Goal: Task Accomplishment & Management: Use online tool/utility

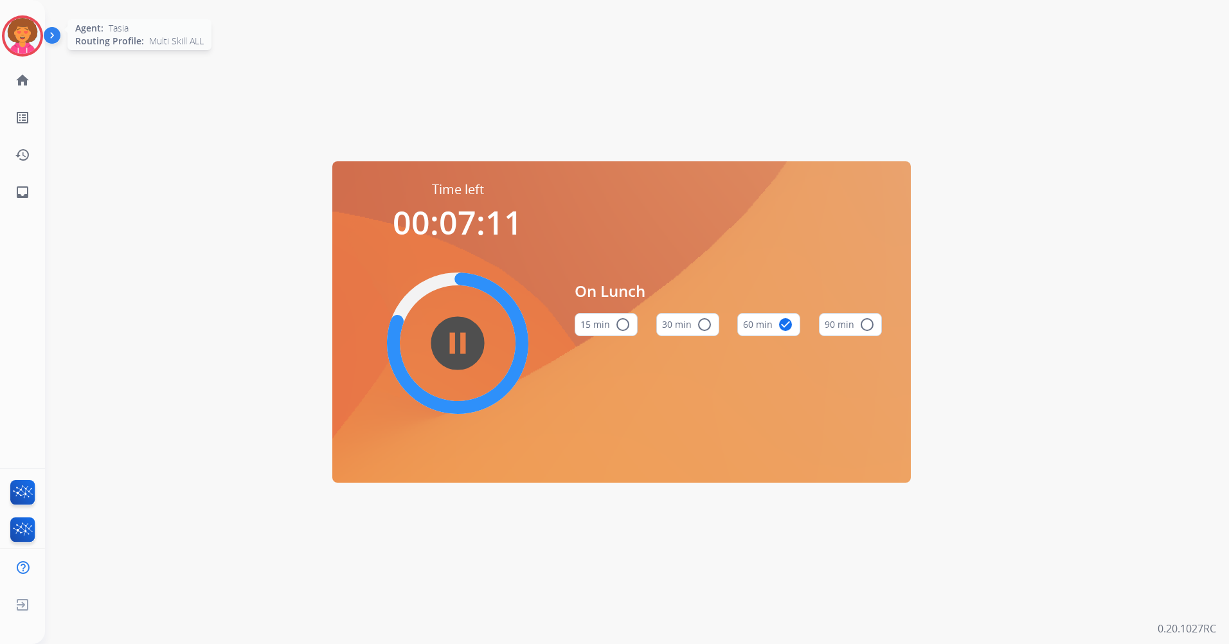
click at [31, 26] on img at bounding box center [22, 36] width 36 height 36
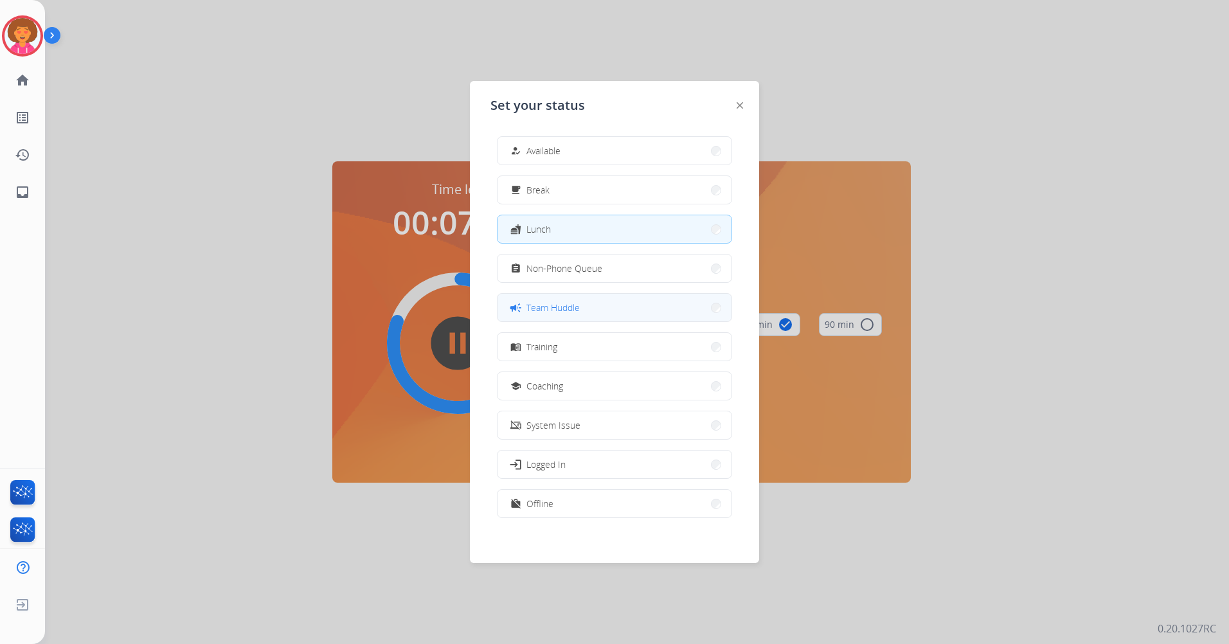
click at [585, 299] on button "campaign Team Huddle" at bounding box center [614, 308] width 234 height 28
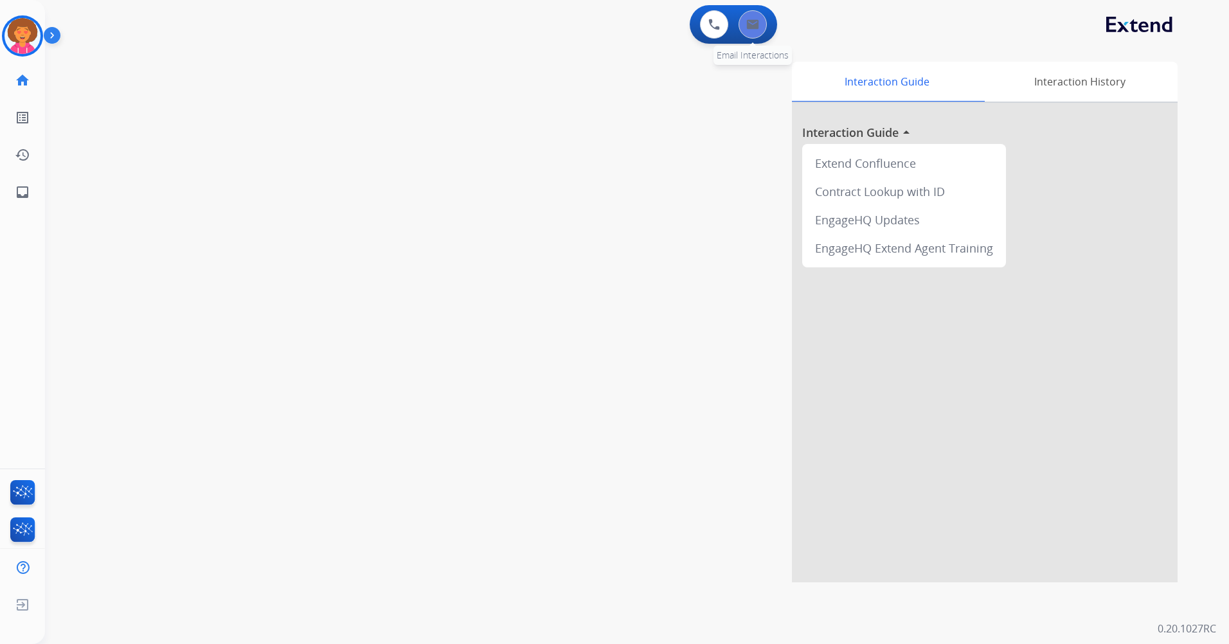
click at [741, 20] on button at bounding box center [753, 24] width 28 height 28
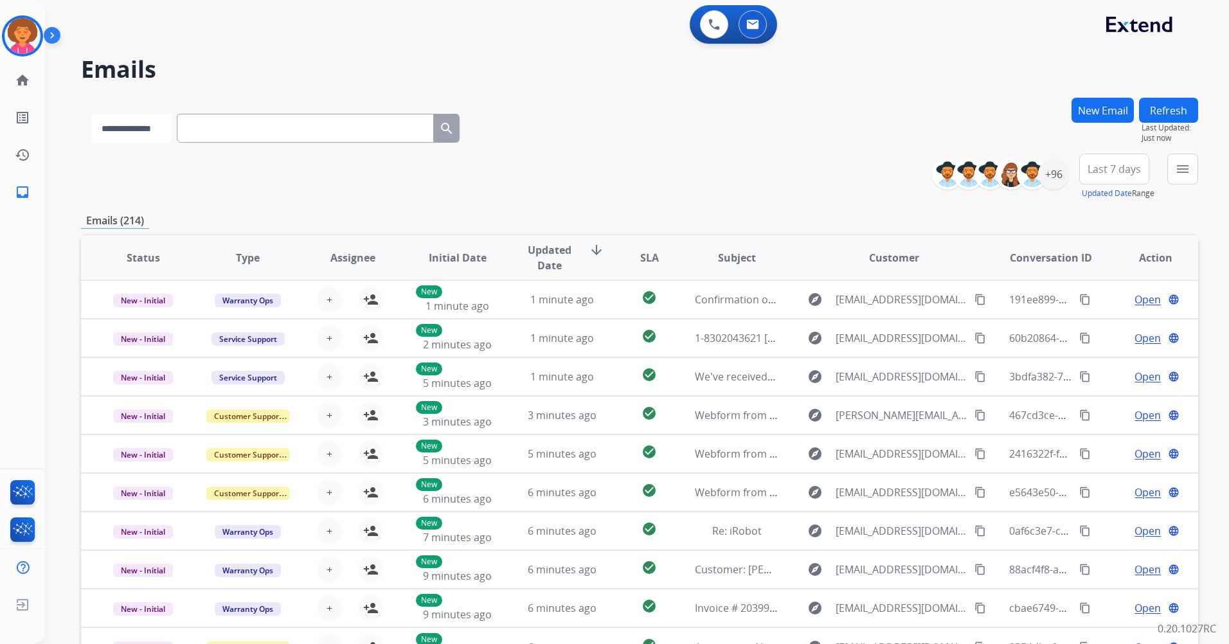
drag, startPoint x: 183, startPoint y: 123, endPoint x: 173, endPoint y: 143, distance: 22.4
click at [172, 123] on select "**********" at bounding box center [131, 128] width 80 height 29
select select "**********"
click at [91, 114] on select "**********" at bounding box center [131, 128] width 80 height 29
click at [211, 125] on input "text" at bounding box center [306, 128] width 257 height 29
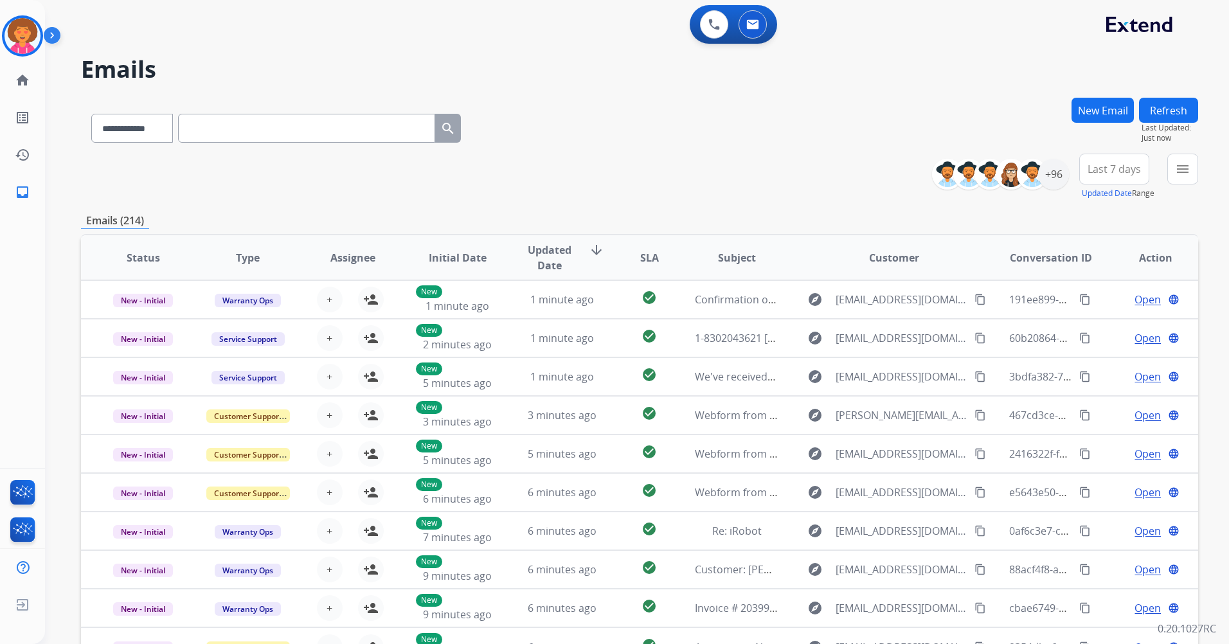
paste input "**********"
type input "**********"
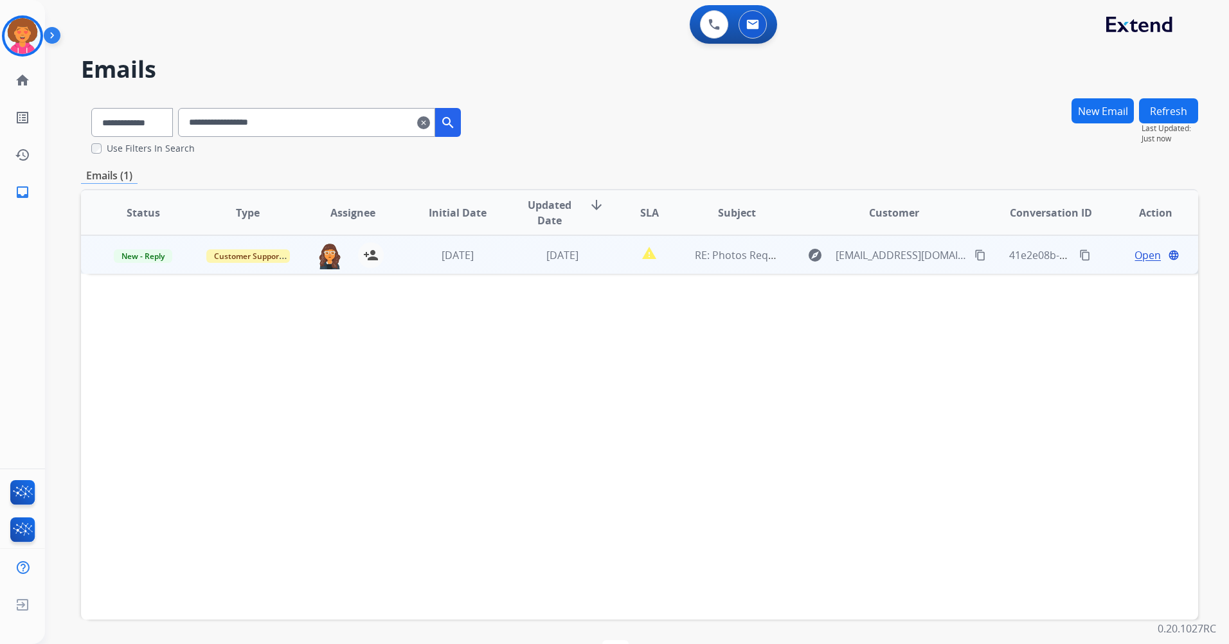
click at [1134, 256] on span "Open" at bounding box center [1147, 254] width 26 height 15
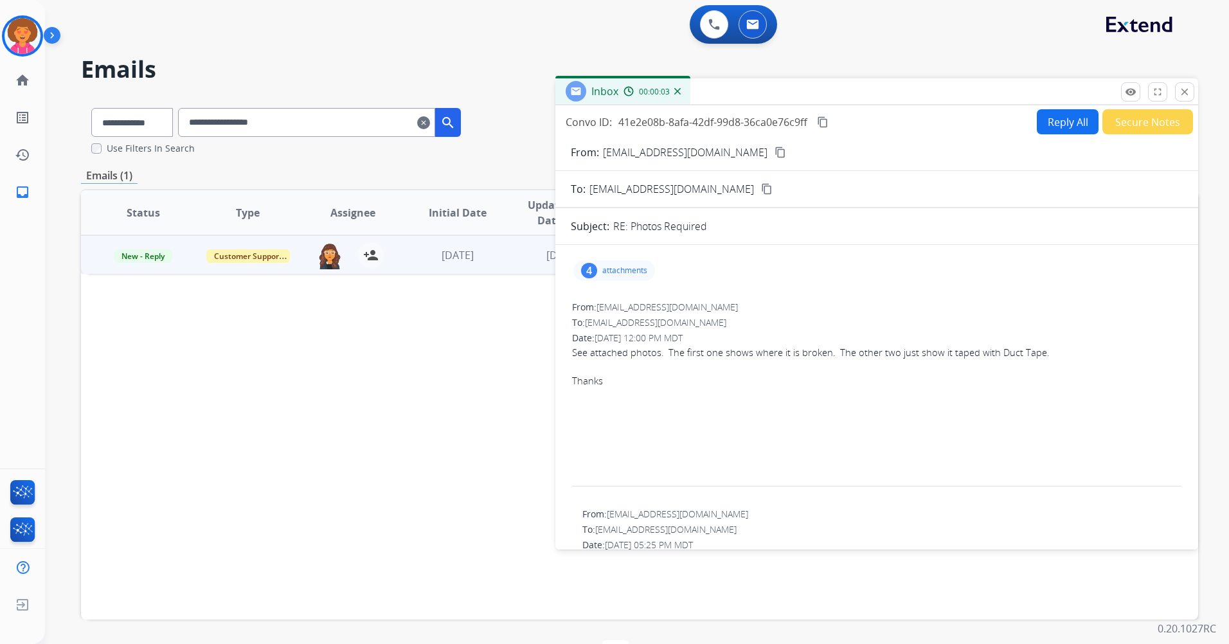
click at [606, 266] on p "attachments" at bounding box center [624, 270] width 45 height 10
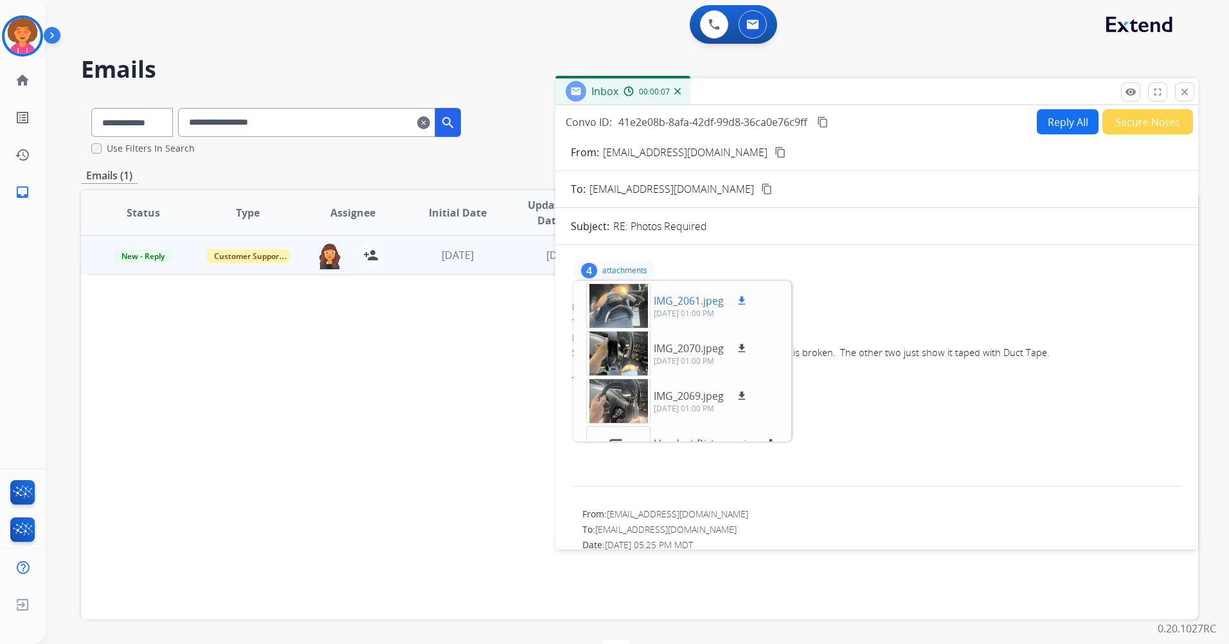
click at [623, 305] on div at bounding box center [618, 305] width 64 height 45
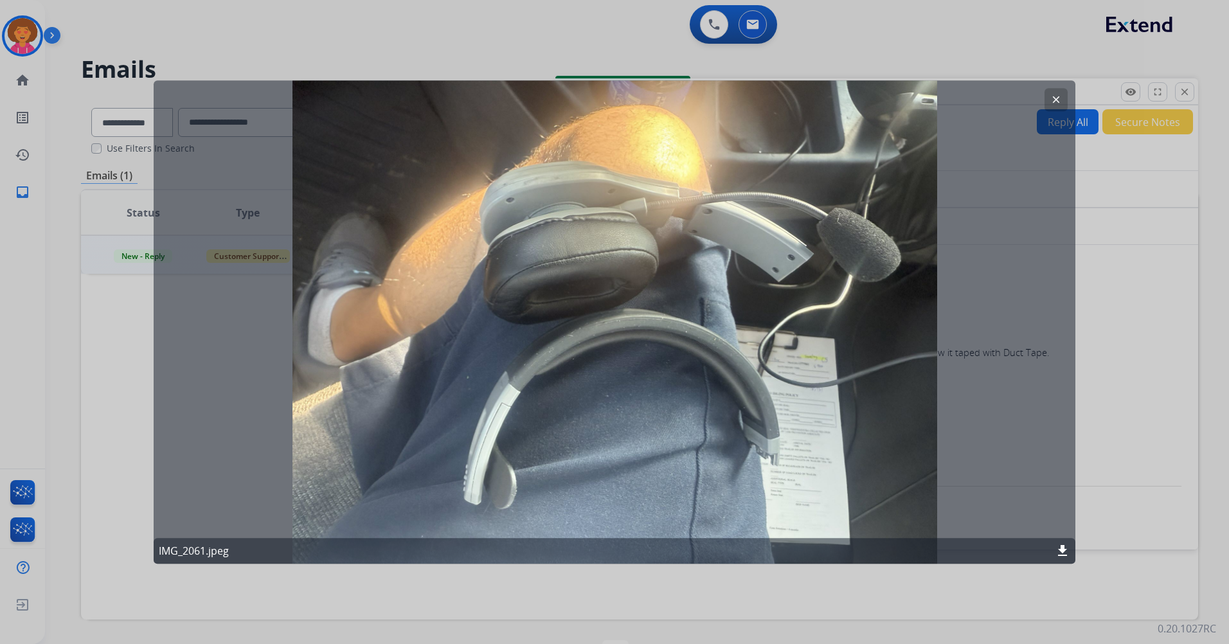
click at [1053, 93] on button "clear" at bounding box center [1055, 99] width 23 height 23
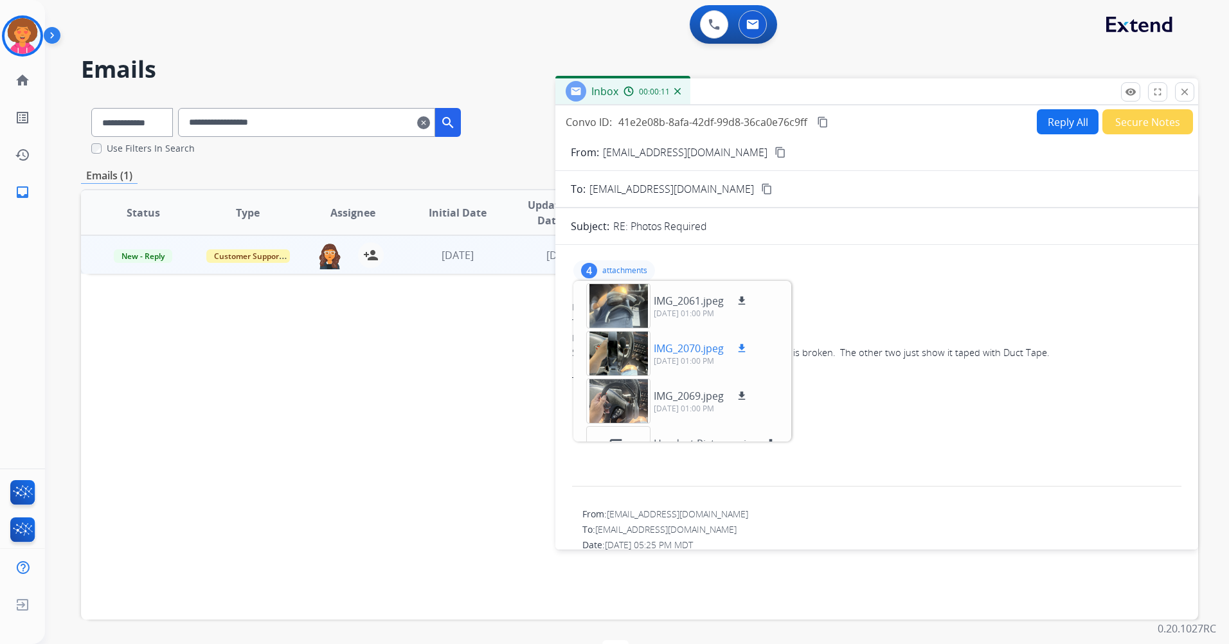
click at [623, 350] on div at bounding box center [618, 353] width 64 height 45
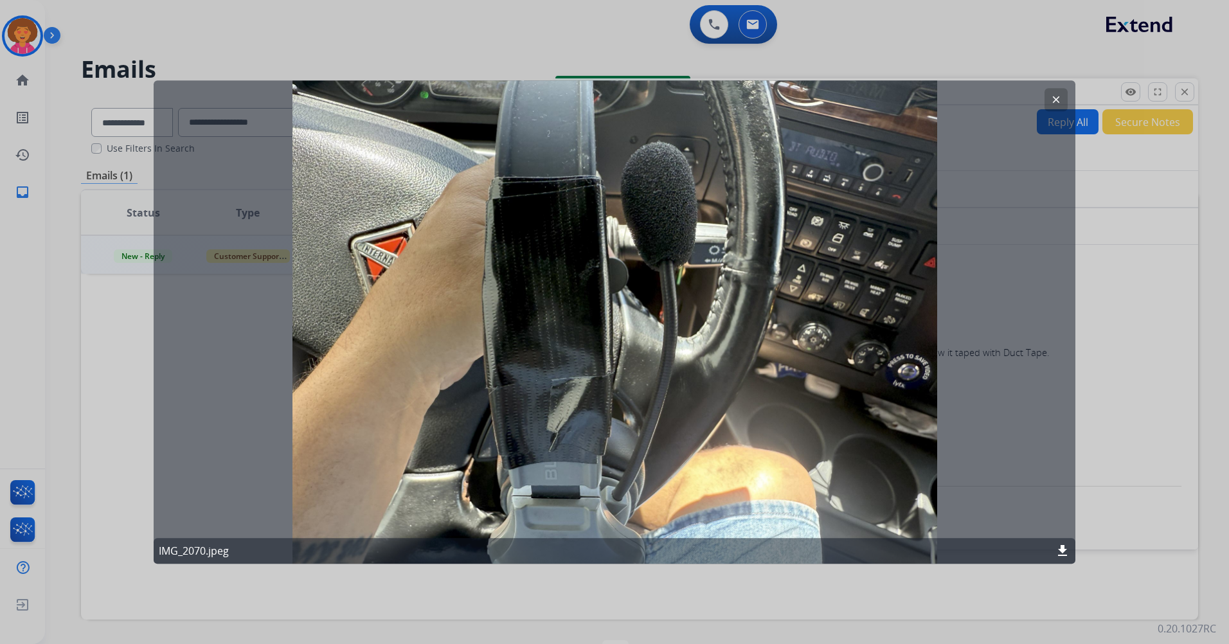
click at [1060, 99] on mat-icon "clear" at bounding box center [1056, 100] width 12 height 12
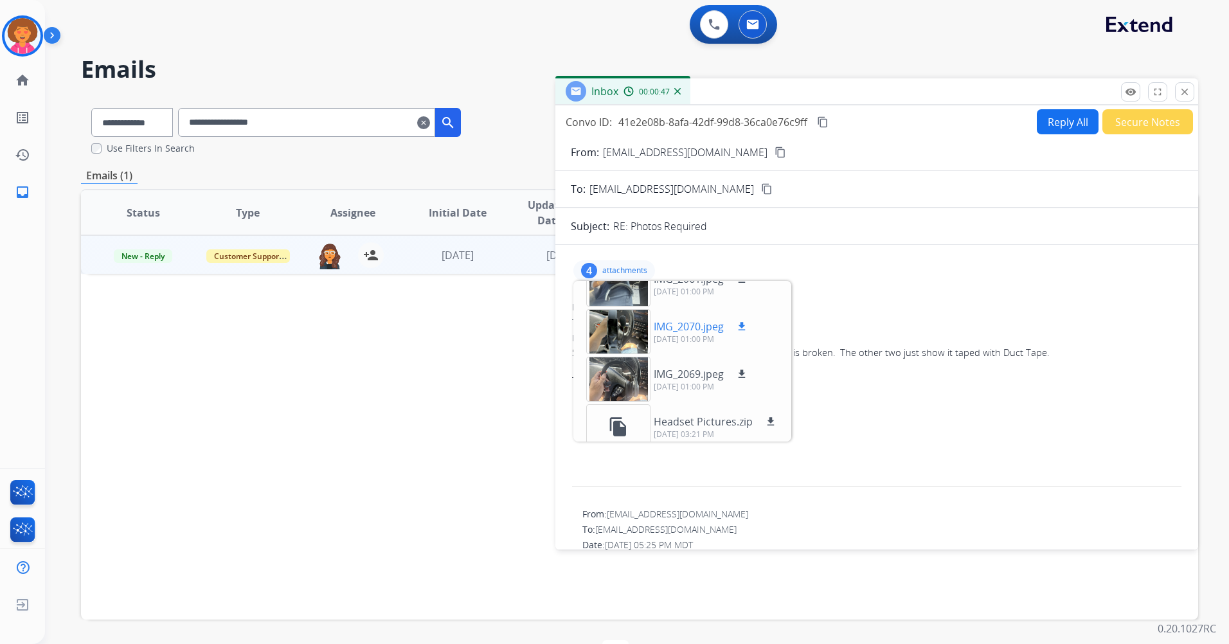
scroll to position [32, 0]
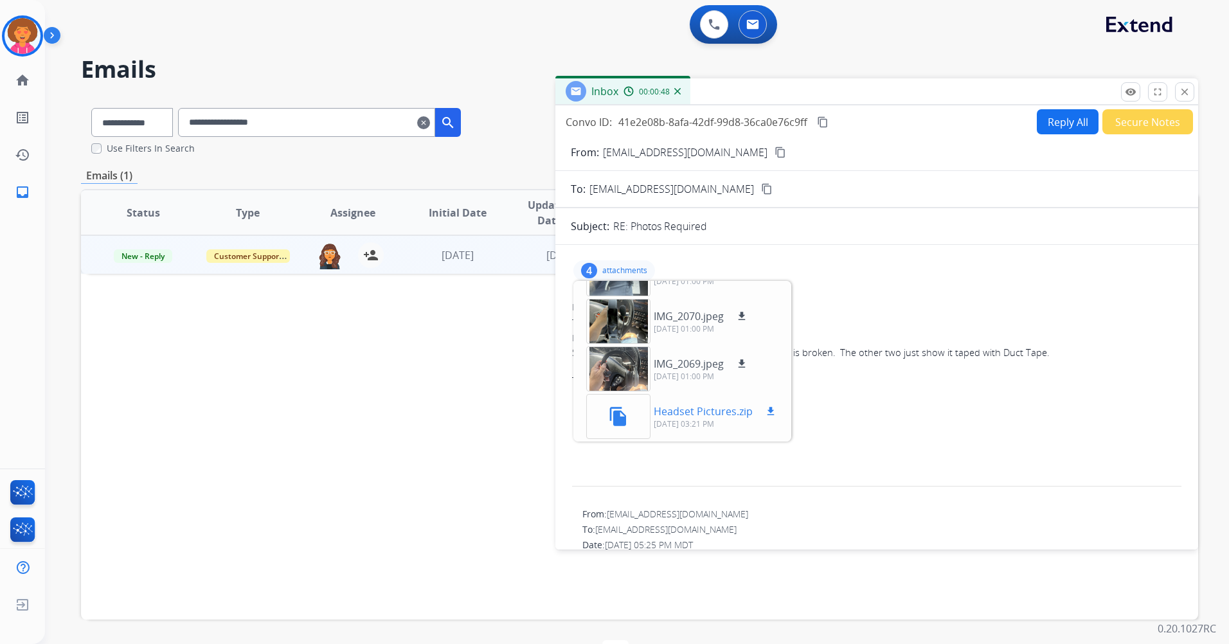
click at [618, 417] on mat-icon "file_copy" at bounding box center [618, 416] width 21 height 21
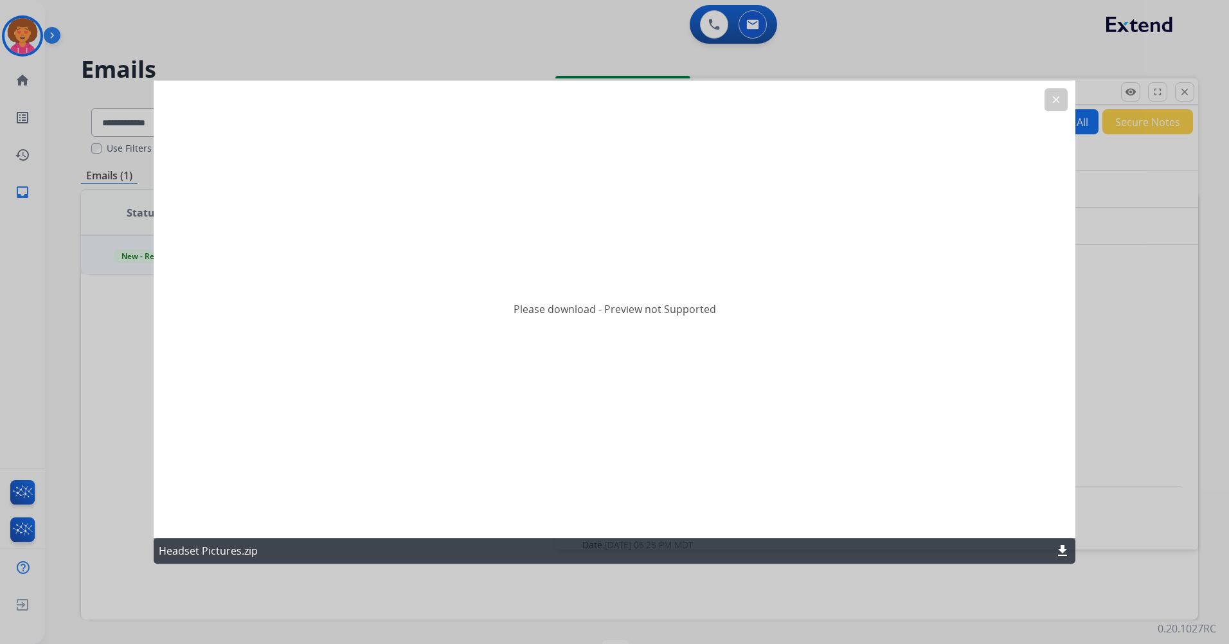
click at [1053, 96] on mat-icon "clear" at bounding box center [1056, 100] width 12 height 12
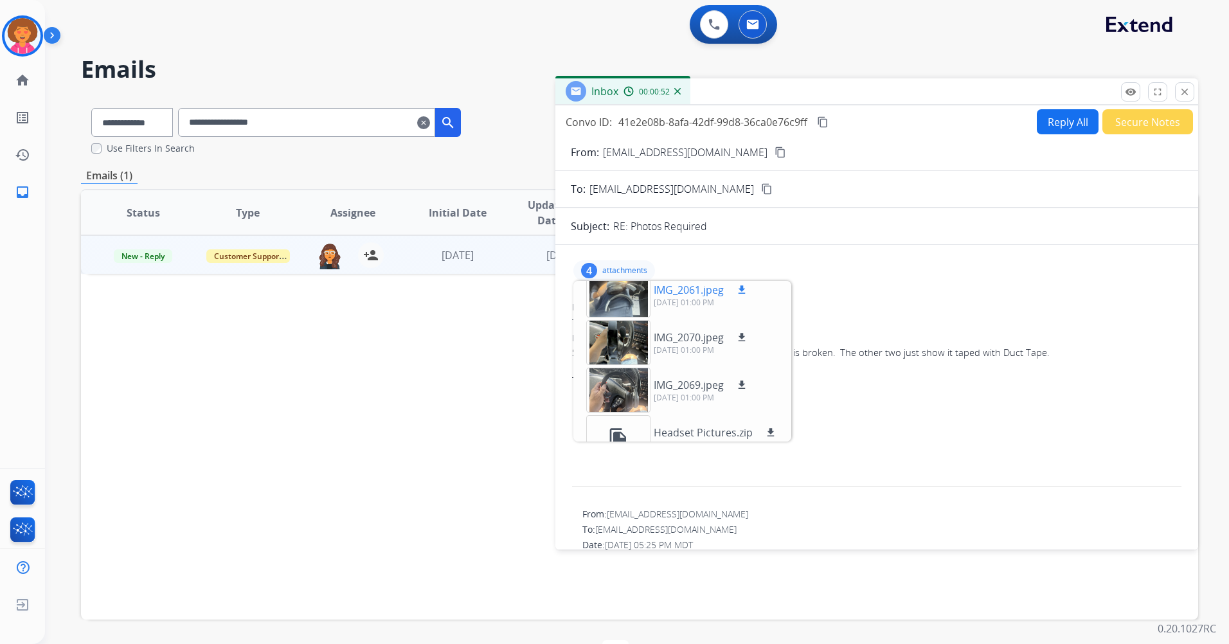
scroll to position [0, 0]
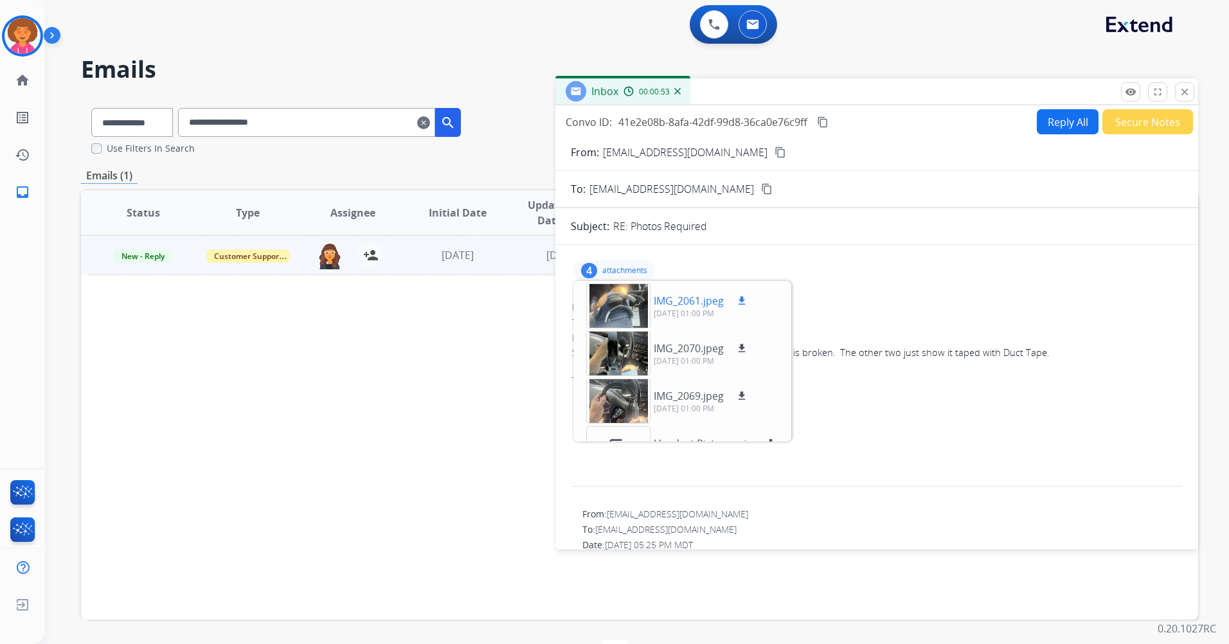
click at [744, 298] on mat-icon "download" at bounding box center [742, 301] width 12 height 12
click at [741, 344] on mat-icon "download" at bounding box center [742, 349] width 12 height 12
click at [742, 395] on mat-icon "download" at bounding box center [742, 396] width 12 height 12
click at [820, 305] on div "From: [EMAIL_ADDRESS][DOMAIN_NAME]" at bounding box center [876, 307] width 609 height 13
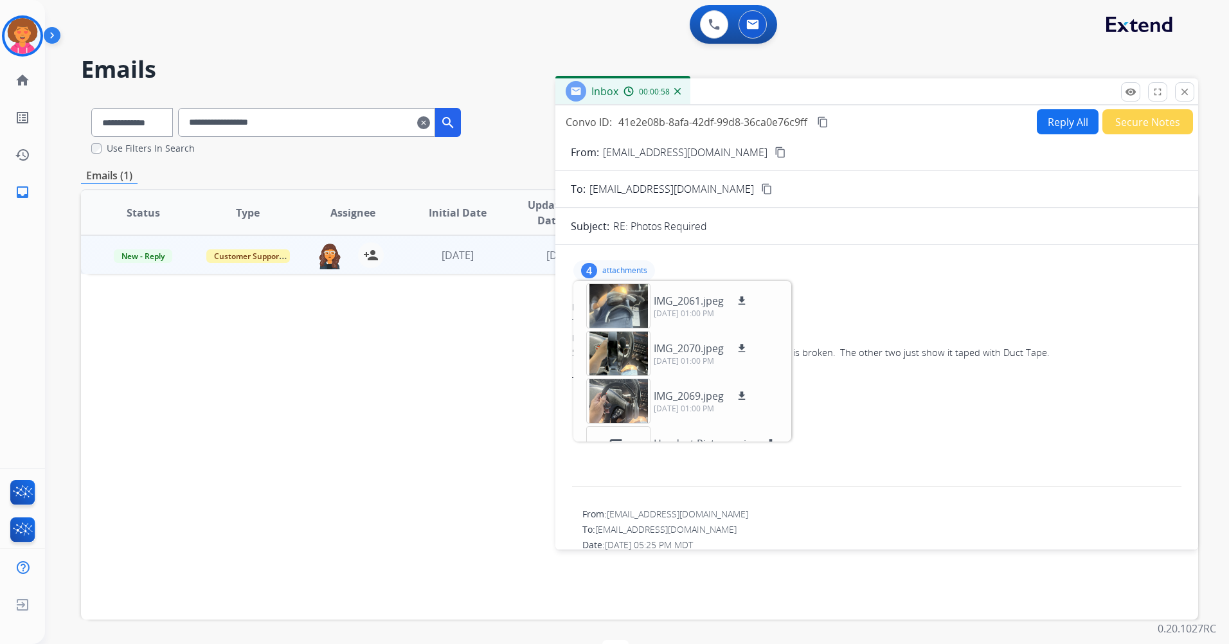
click at [852, 323] on div "To: [EMAIL_ADDRESS][DOMAIN_NAME]" at bounding box center [876, 322] width 609 height 13
drag, startPoint x: 1187, startPoint y: 90, endPoint x: 1162, endPoint y: 94, distance: 25.5
click at [1181, 93] on mat-icon "close" at bounding box center [1185, 92] width 12 height 12
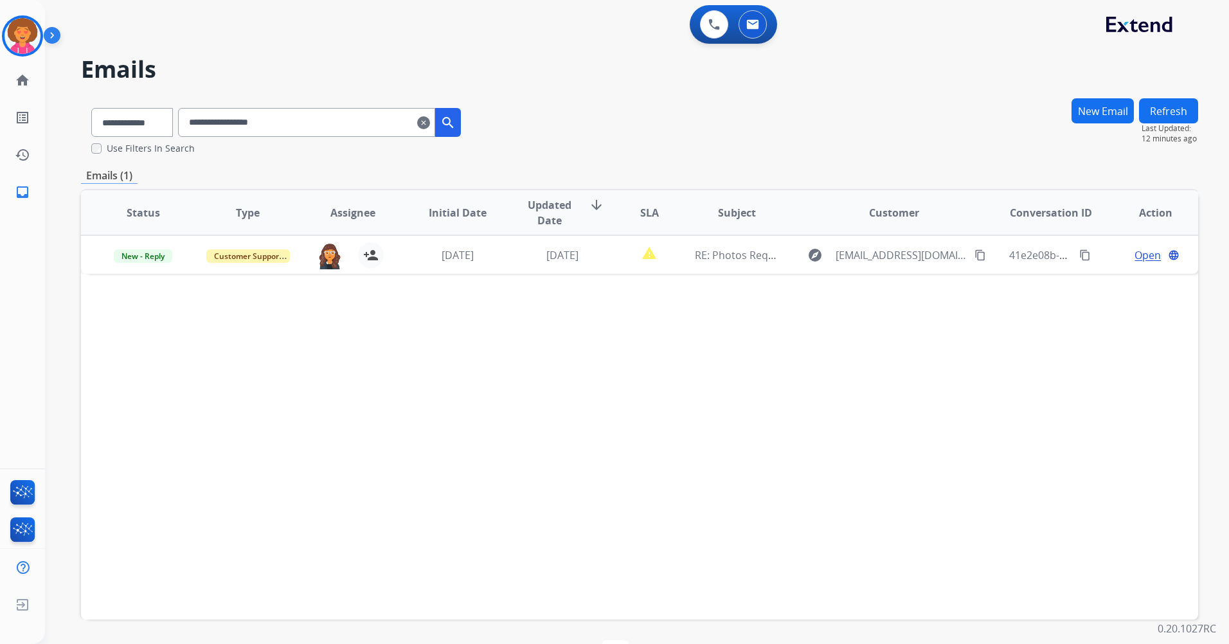
drag, startPoint x: 26, startPoint y: 24, endPoint x: 45, endPoint y: 29, distance: 19.3
click at [26, 24] on img at bounding box center [22, 36] width 36 height 36
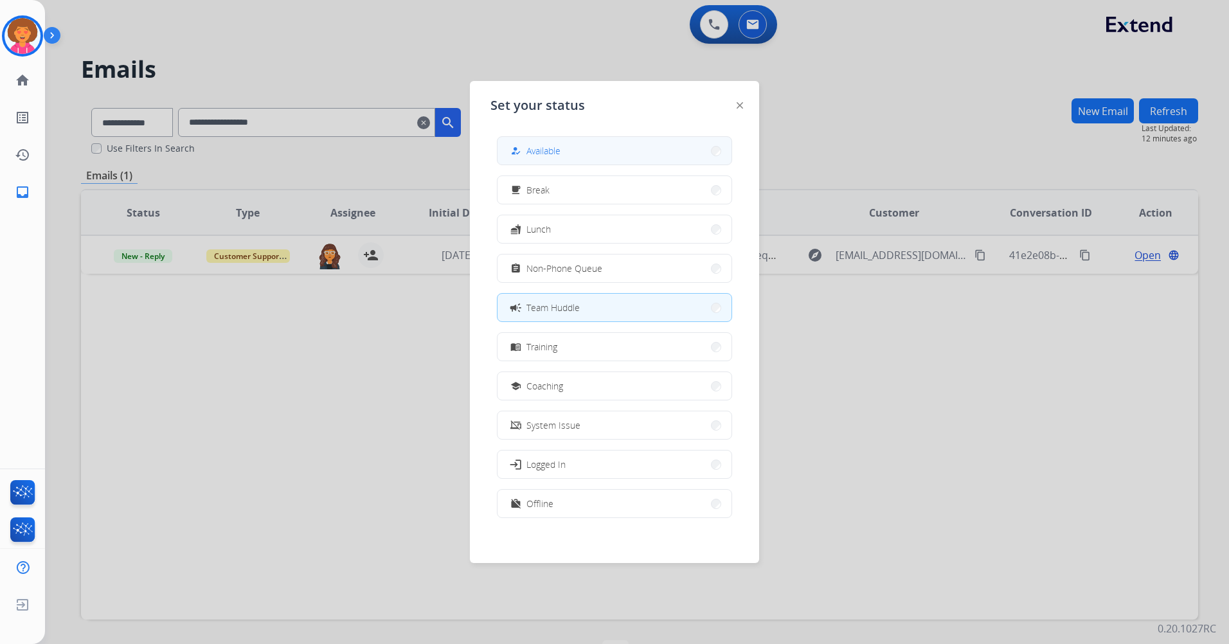
click at [559, 148] on span "Available" at bounding box center [543, 150] width 34 height 13
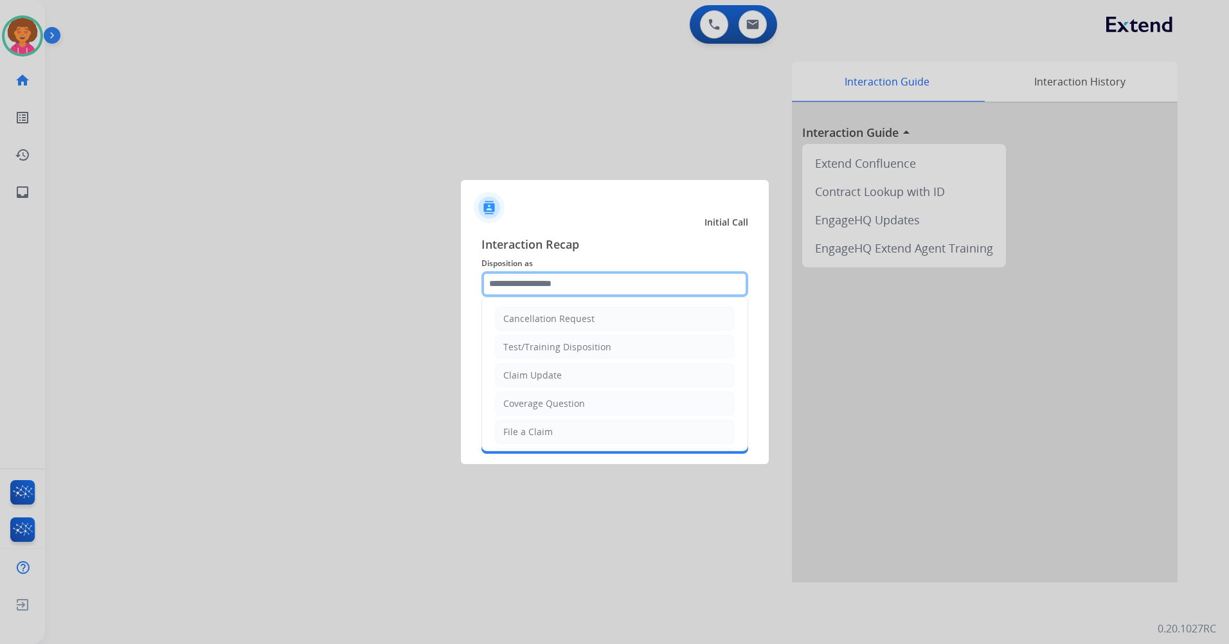
click at [562, 290] on input "text" at bounding box center [614, 284] width 267 height 26
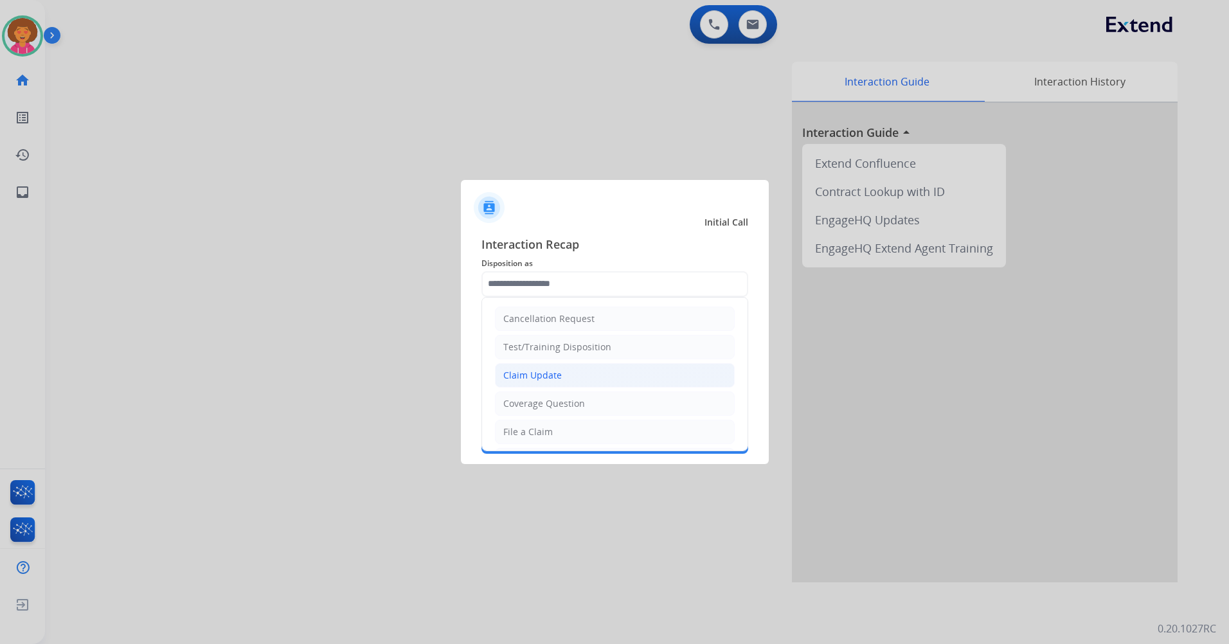
click at [561, 378] on li "Claim Update" at bounding box center [615, 375] width 240 height 24
type input "**********"
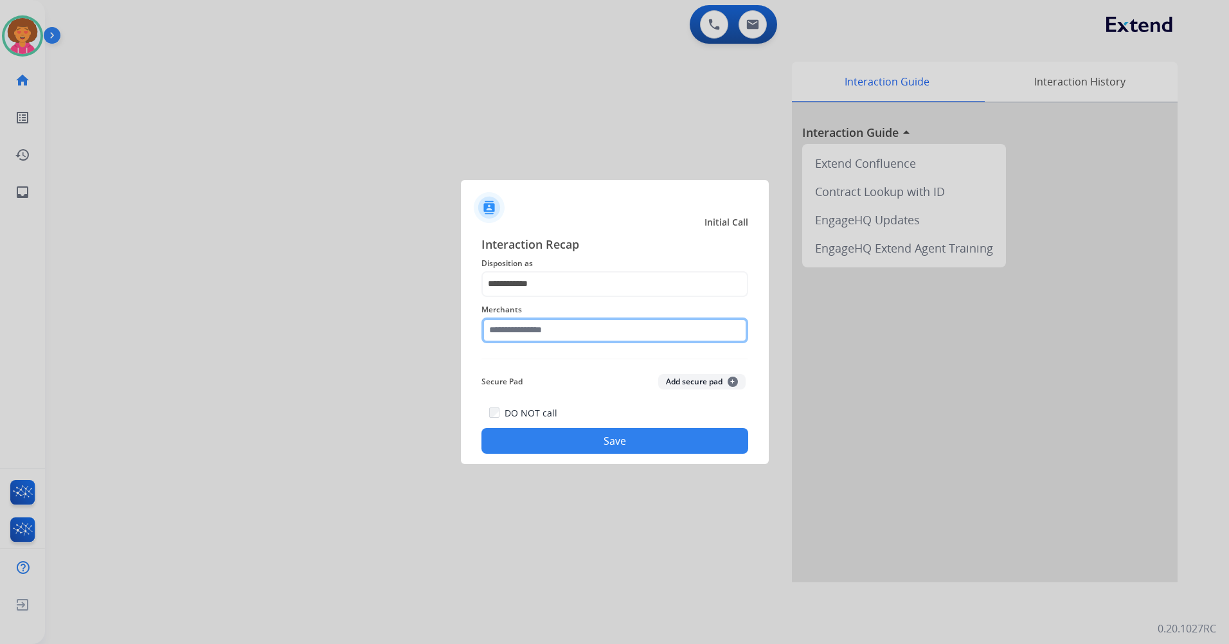
click at [562, 334] on input "text" at bounding box center [614, 331] width 267 height 26
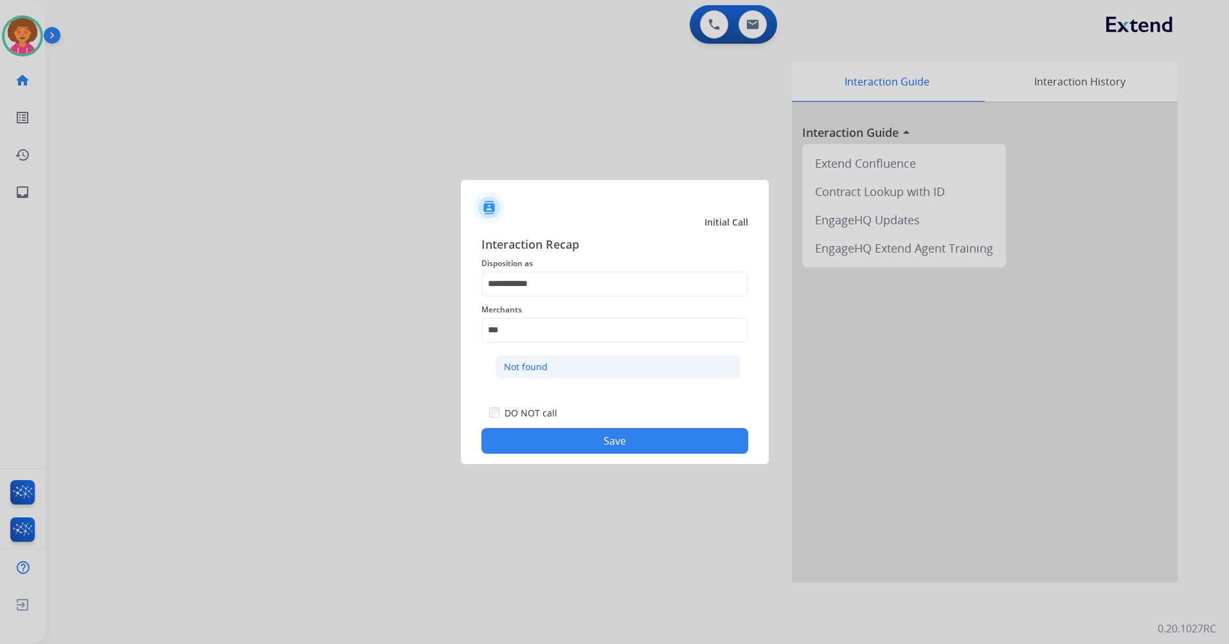
click at [604, 358] on li "Not found" at bounding box center [618, 367] width 245 height 24
type input "*********"
click at [613, 429] on button "Save" at bounding box center [614, 441] width 267 height 26
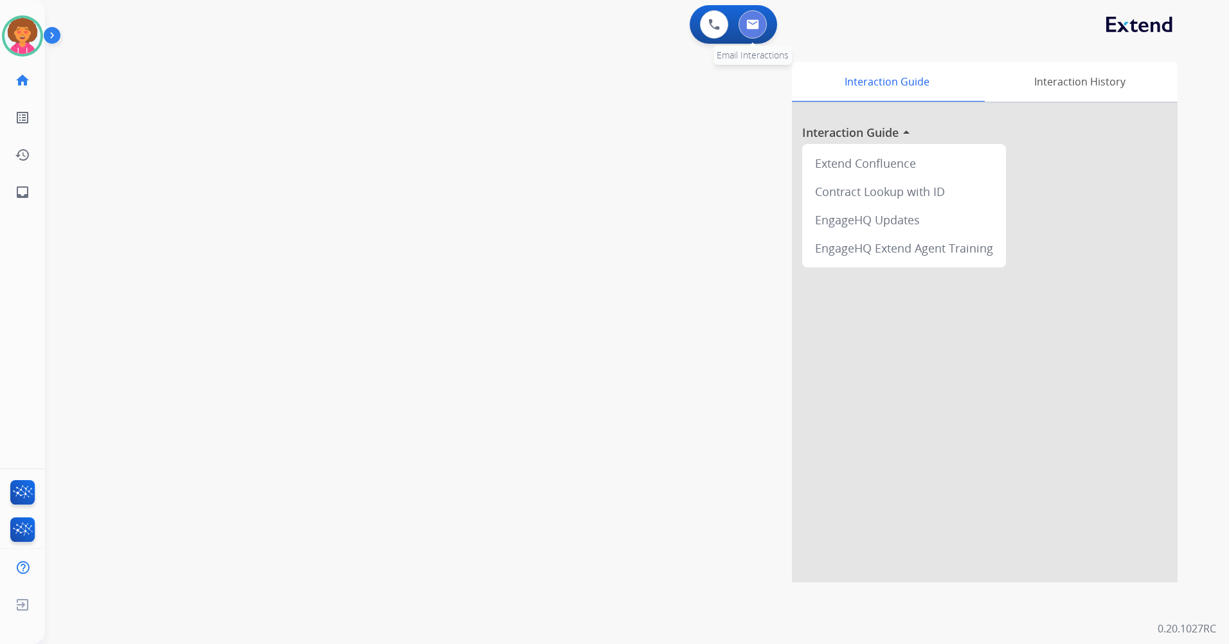
click at [749, 22] on img at bounding box center [752, 24] width 13 height 10
select select "**********"
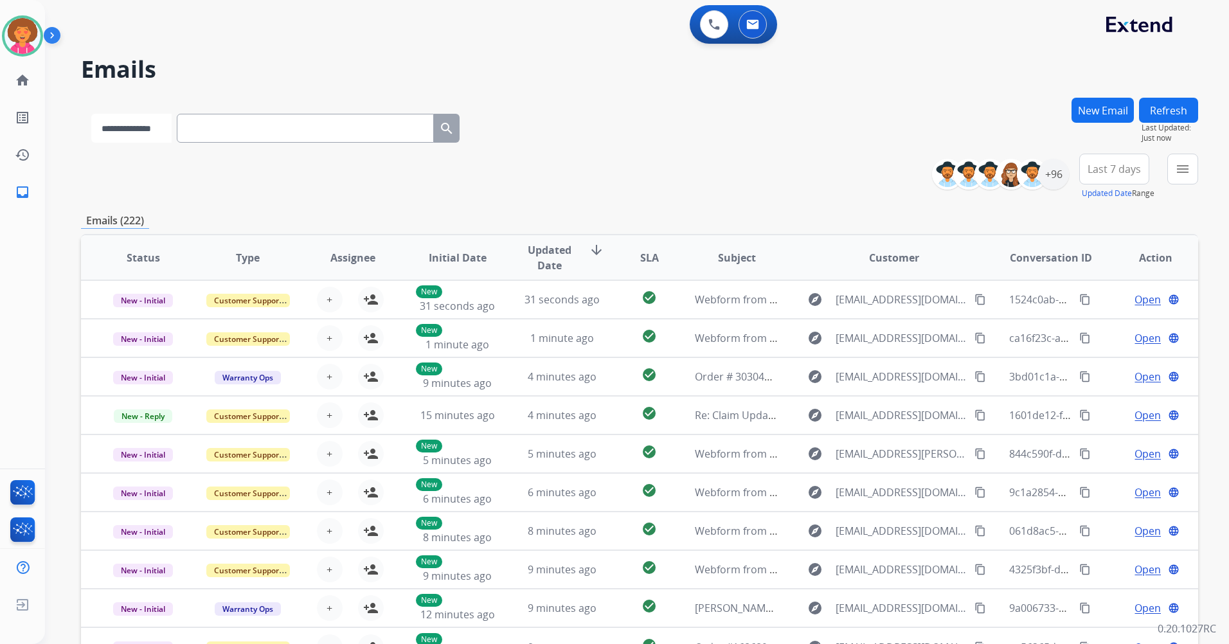
click at [172, 128] on select "**********" at bounding box center [131, 128] width 80 height 29
click at [783, 178] on div "**********" at bounding box center [639, 177] width 1117 height 46
click at [1049, 172] on div "+96" at bounding box center [1053, 174] width 31 height 31
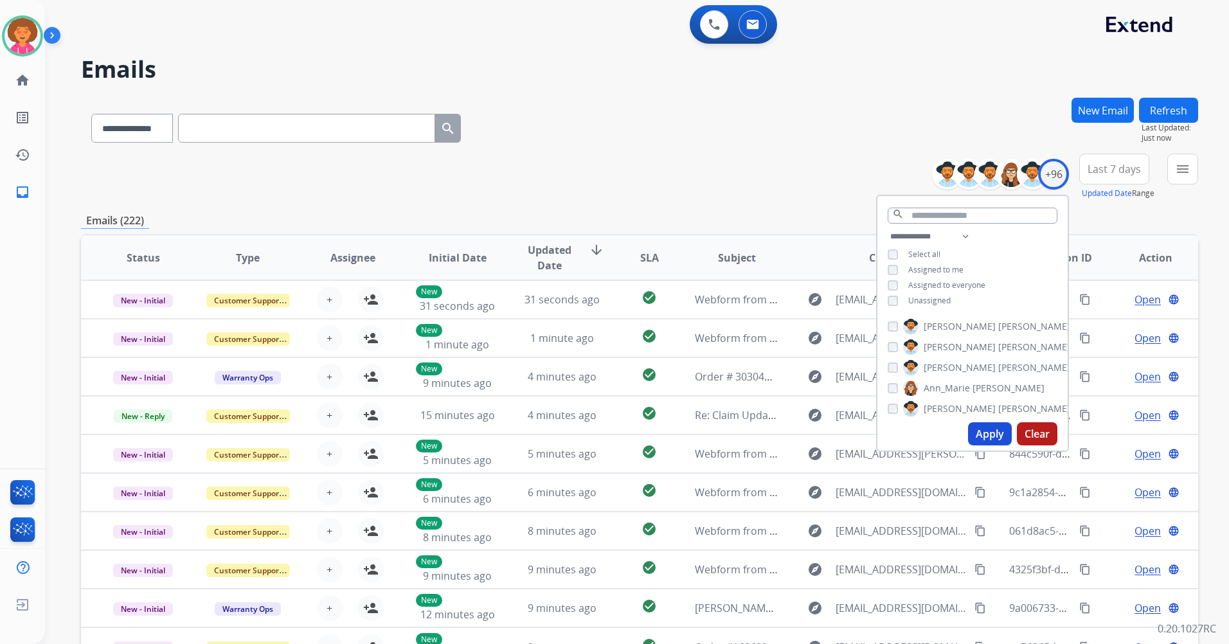
click at [913, 297] on span "Unassigned" at bounding box center [929, 300] width 42 height 11
click at [985, 431] on button "Apply" at bounding box center [990, 433] width 44 height 23
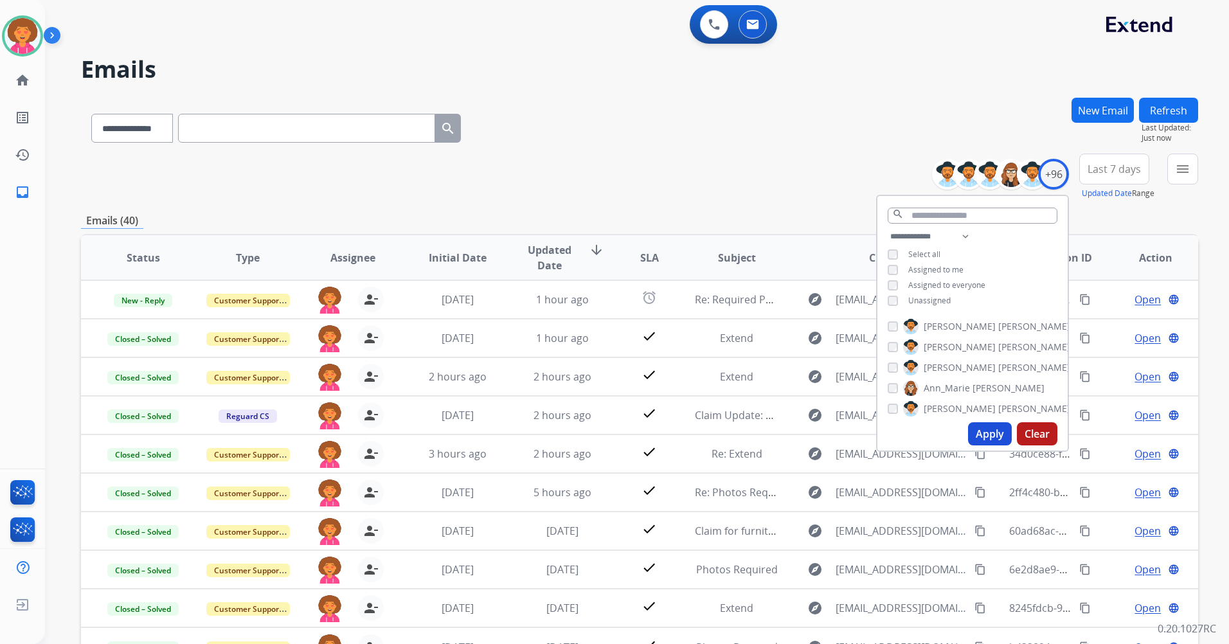
drag, startPoint x: 737, startPoint y: 171, endPoint x: 739, endPoint y: 157, distance: 14.3
click at [738, 163] on div "**********" at bounding box center [639, 177] width 1117 height 46
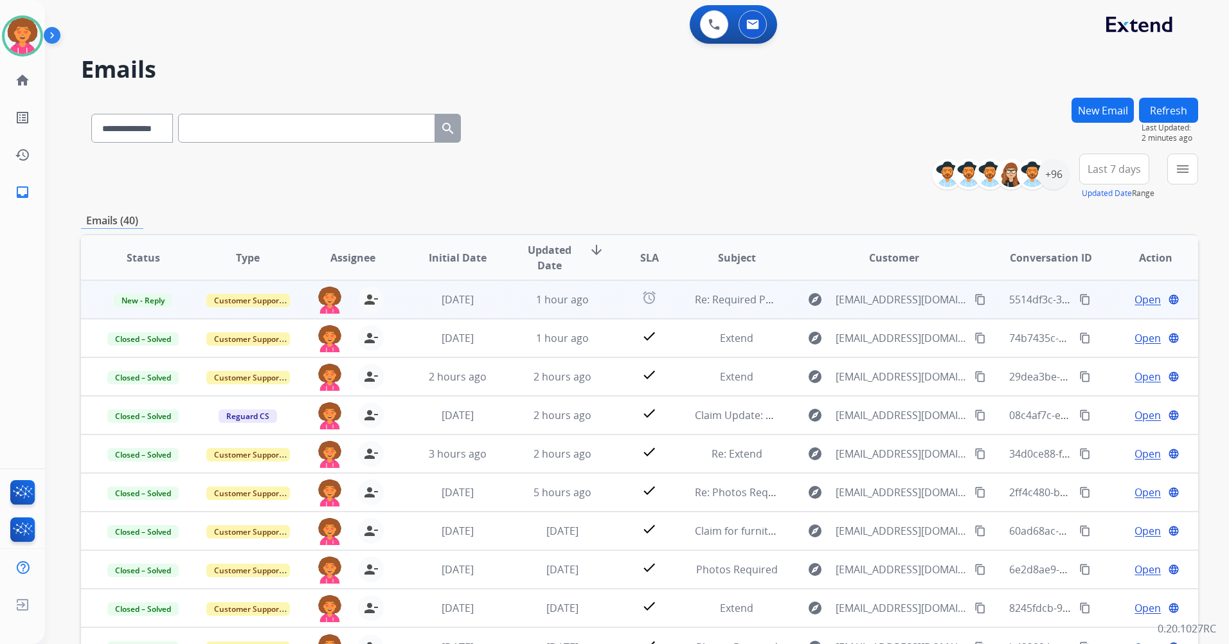
click at [1143, 301] on span "Open" at bounding box center [1147, 299] width 26 height 15
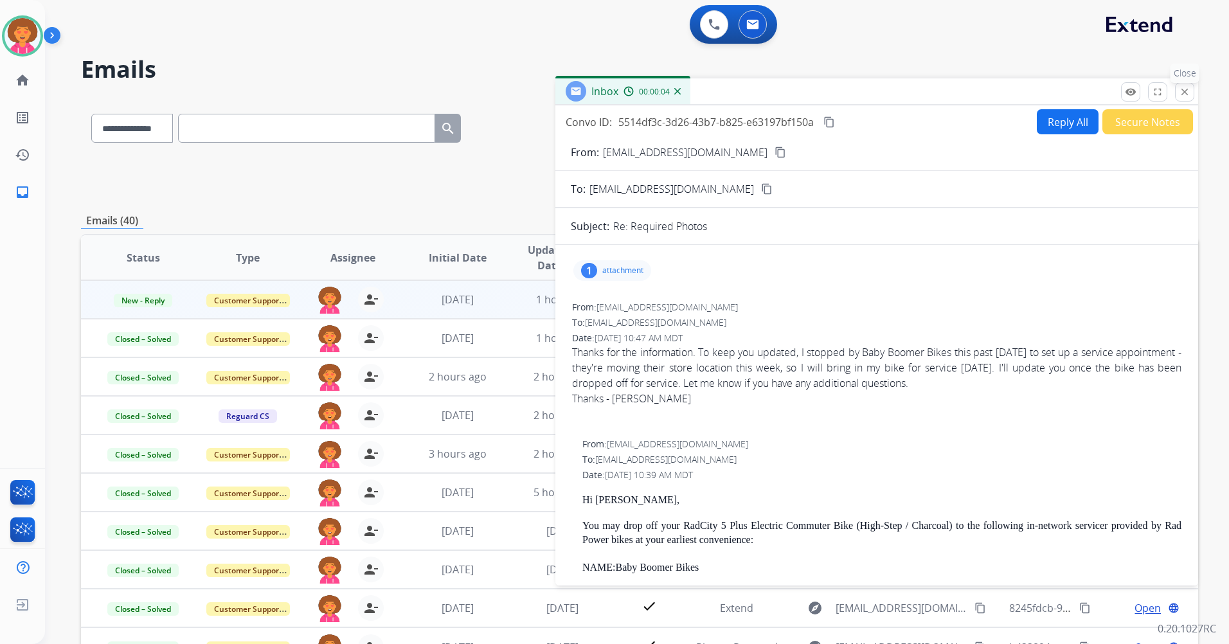
click at [1183, 84] on button "close Close" at bounding box center [1184, 91] width 19 height 19
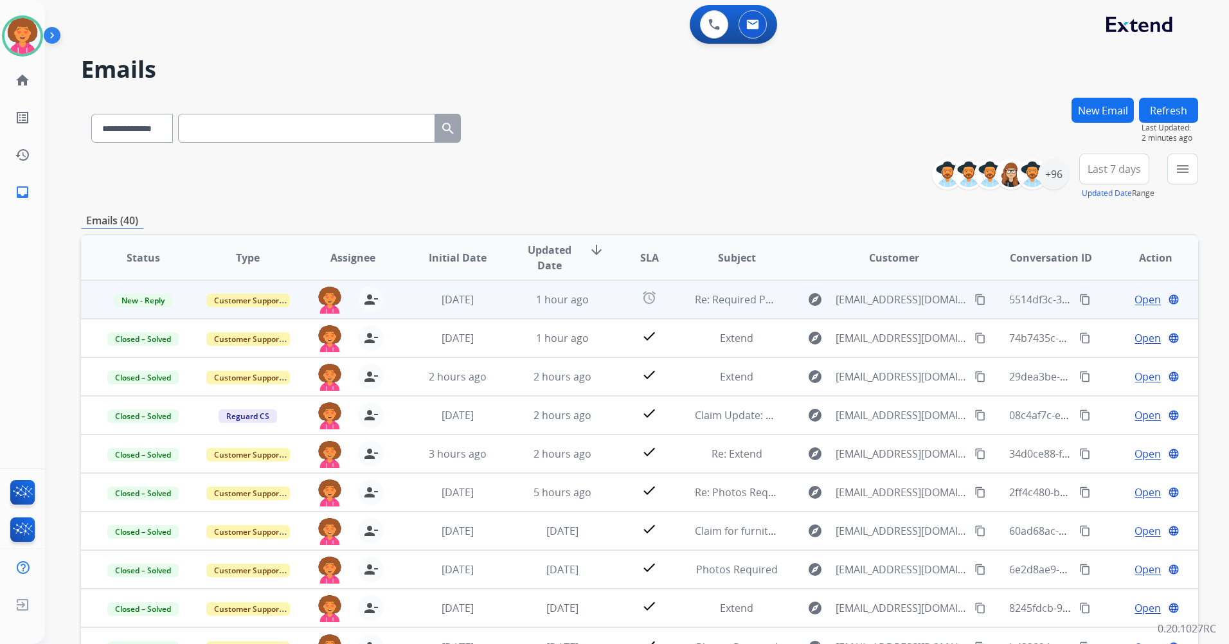
click at [974, 296] on mat-icon "content_copy" at bounding box center [980, 300] width 12 height 12
click at [1135, 297] on span "Open" at bounding box center [1147, 299] width 26 height 15
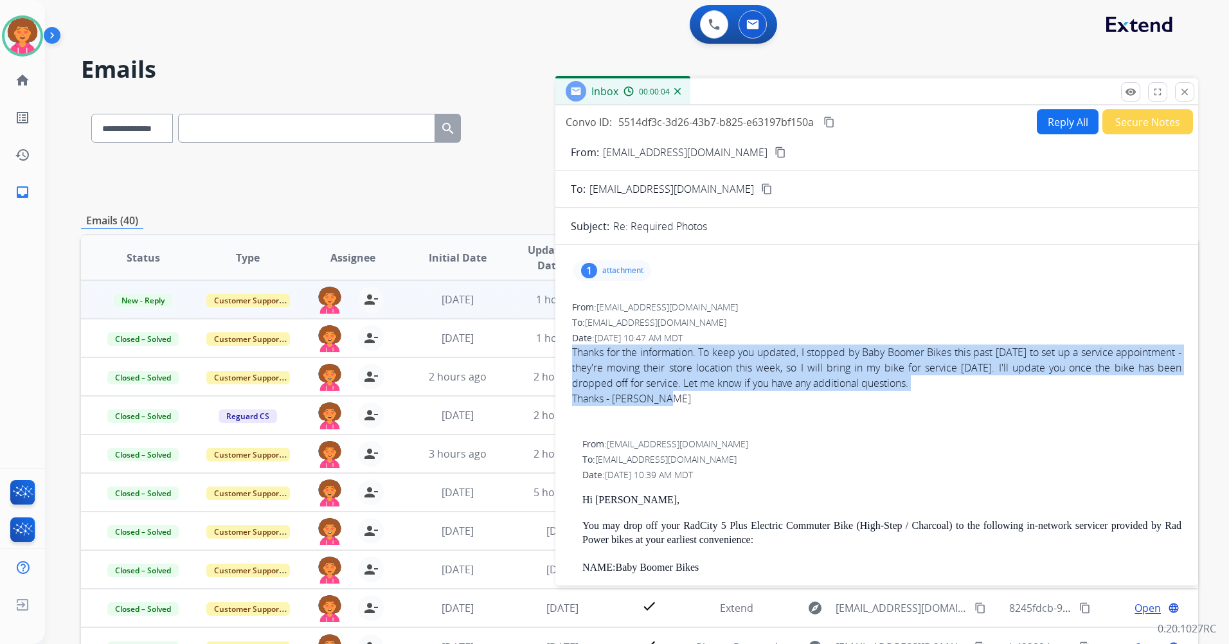
drag, startPoint x: 570, startPoint y: 350, endPoint x: 860, endPoint y: 391, distance: 292.7
drag, startPoint x: 860, startPoint y: 391, endPoint x: 845, endPoint y: 364, distance: 30.2
copy div "Thanks for the information. To keep you updated, I stopped by Baby Boomer Bikes…"
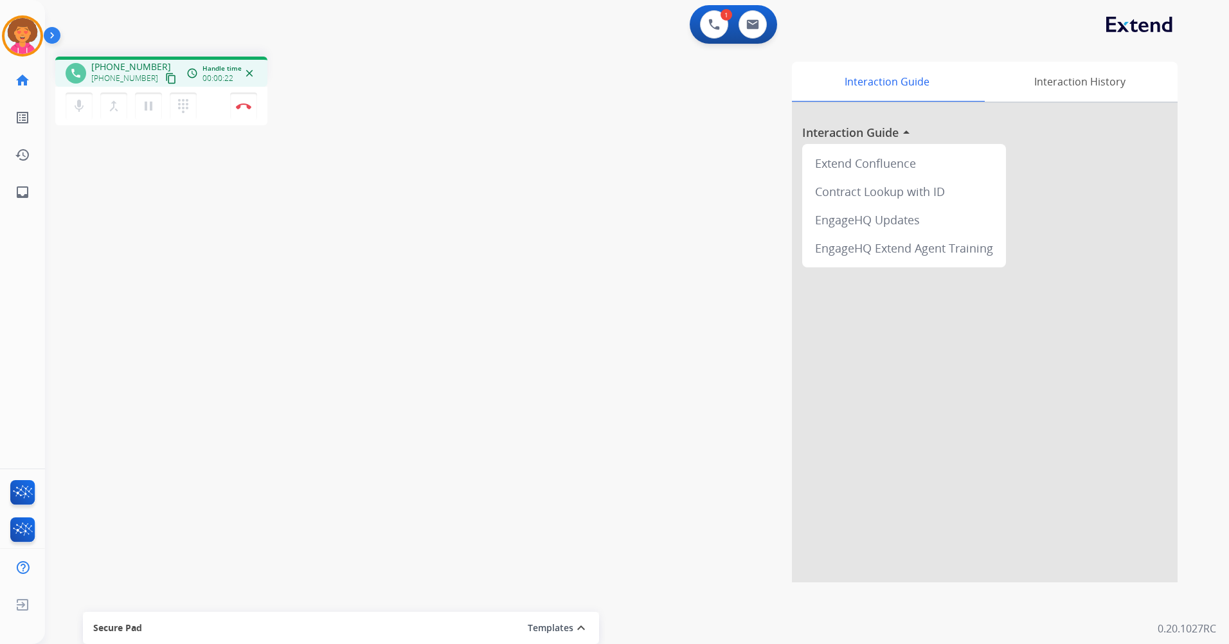
click at [165, 75] on mat-icon "content_copy" at bounding box center [171, 79] width 12 height 12
click at [246, 105] on img at bounding box center [243, 106] width 15 height 6
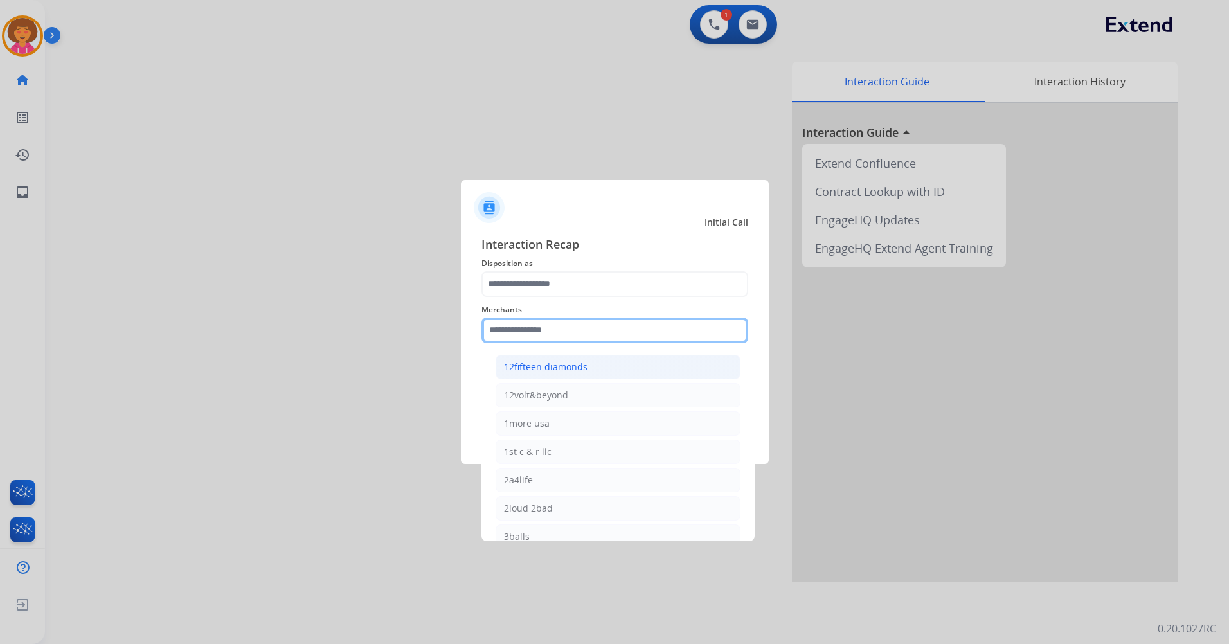
drag, startPoint x: 584, startPoint y: 332, endPoint x: 548, endPoint y: 355, distance: 42.4
click at [584, 334] on input "text" at bounding box center [614, 331] width 267 height 26
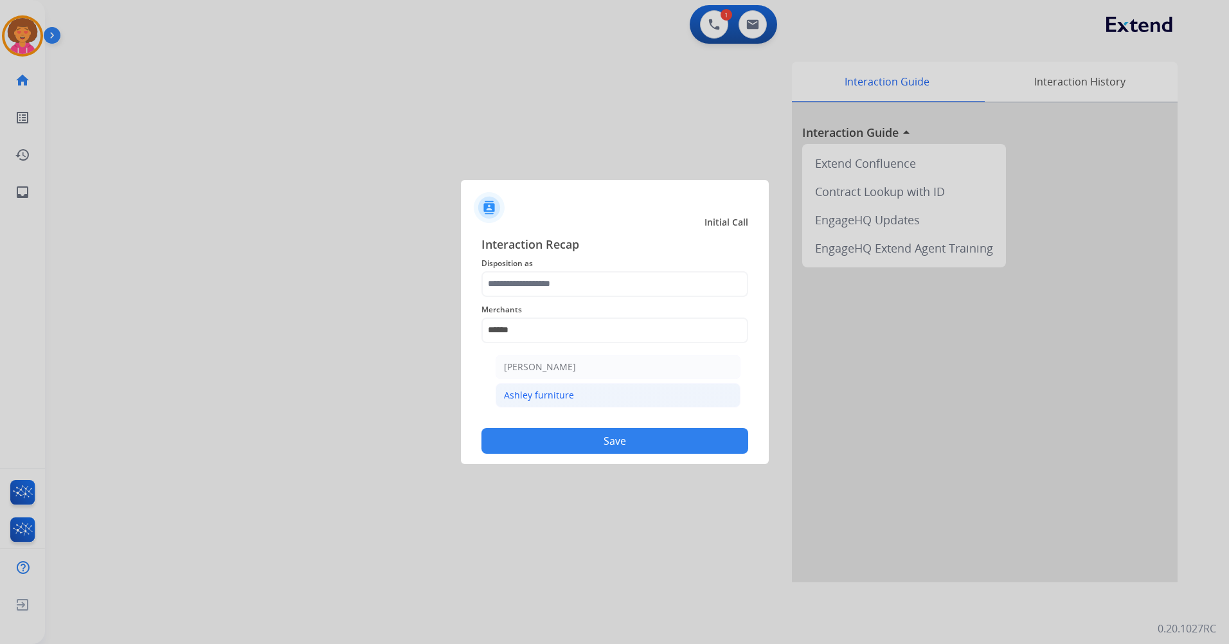
click at [628, 391] on li "Ashley furniture" at bounding box center [618, 395] width 245 height 24
type input "**********"
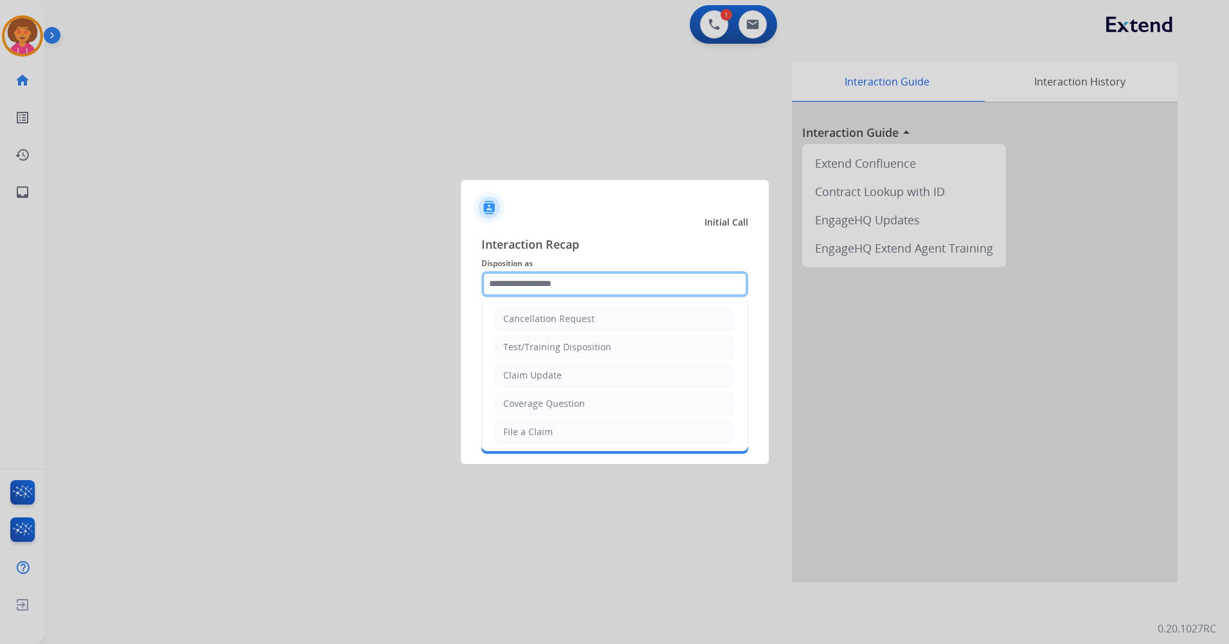
click at [559, 287] on input "text" at bounding box center [614, 284] width 267 height 26
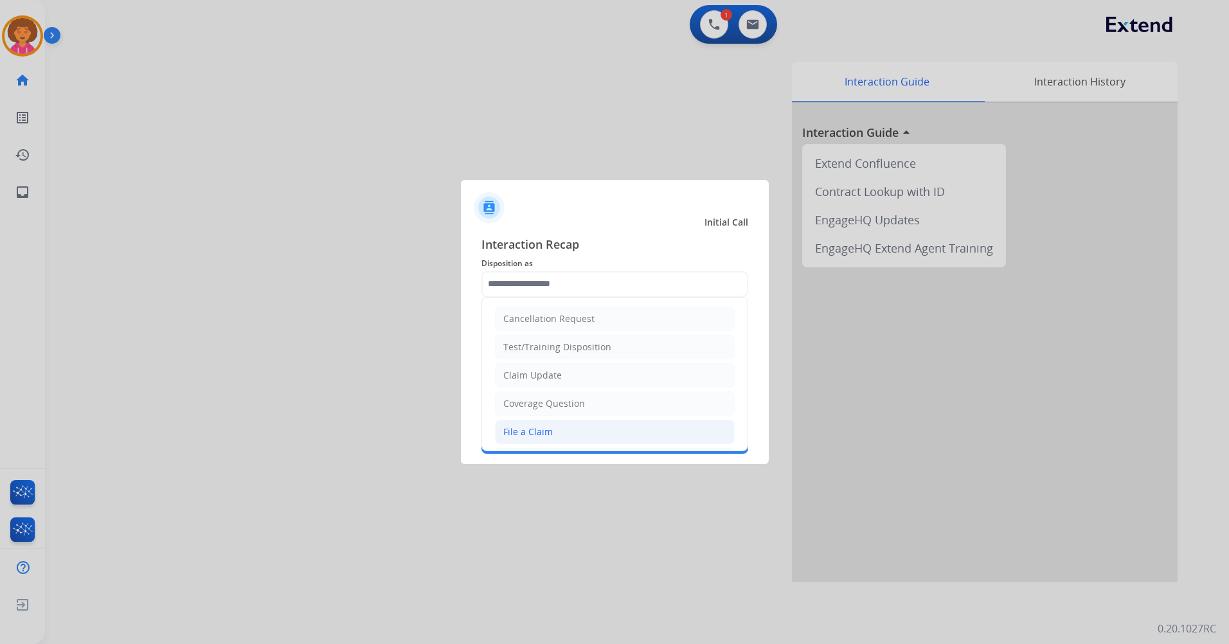
click at [556, 437] on li "File a Claim" at bounding box center [615, 432] width 240 height 24
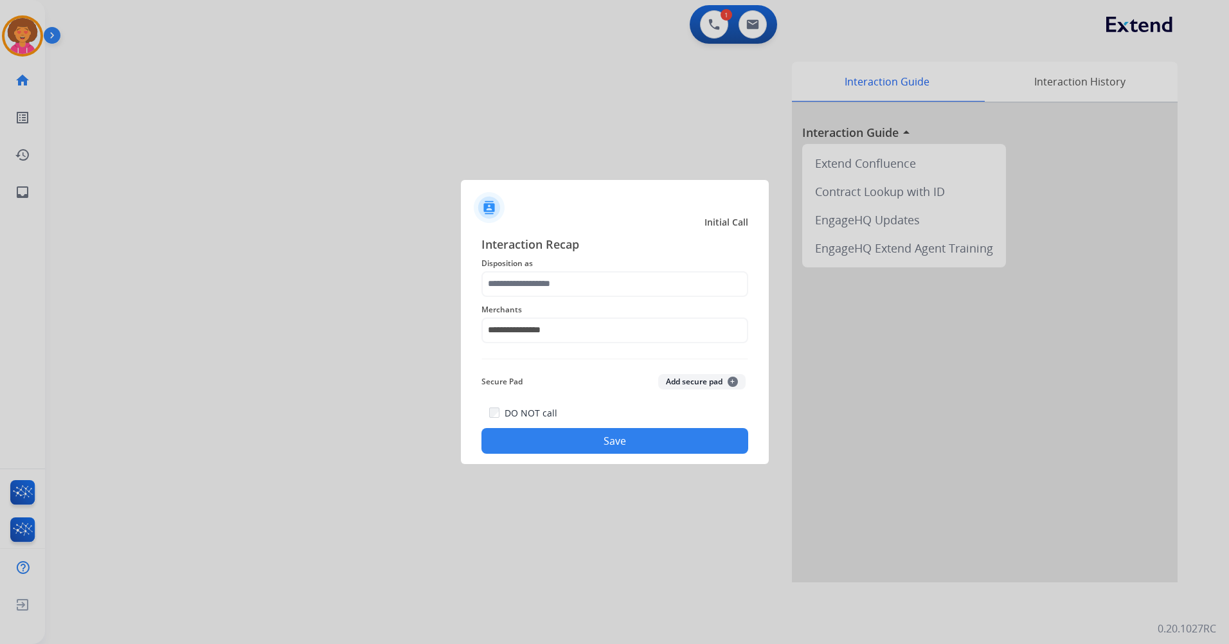
type input "**********"
drag, startPoint x: 619, startPoint y: 434, endPoint x: 625, endPoint y: 420, distance: 15.5
click at [619, 434] on button "Save" at bounding box center [614, 441] width 267 height 26
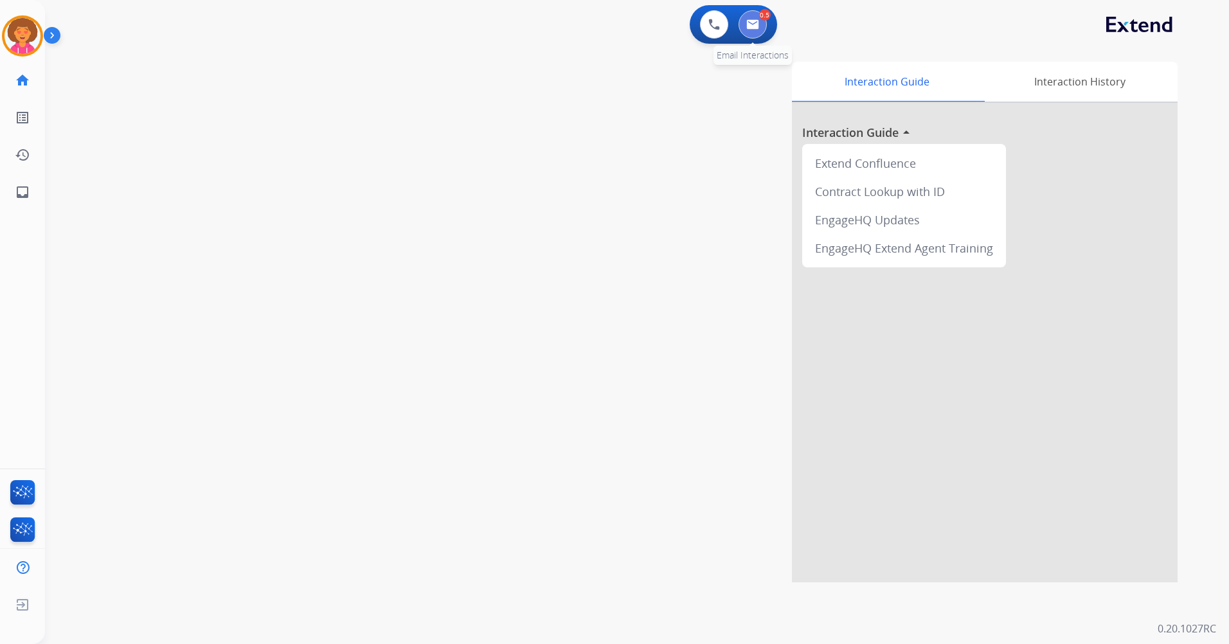
click at [757, 18] on button at bounding box center [753, 24] width 28 height 28
select select "**********"
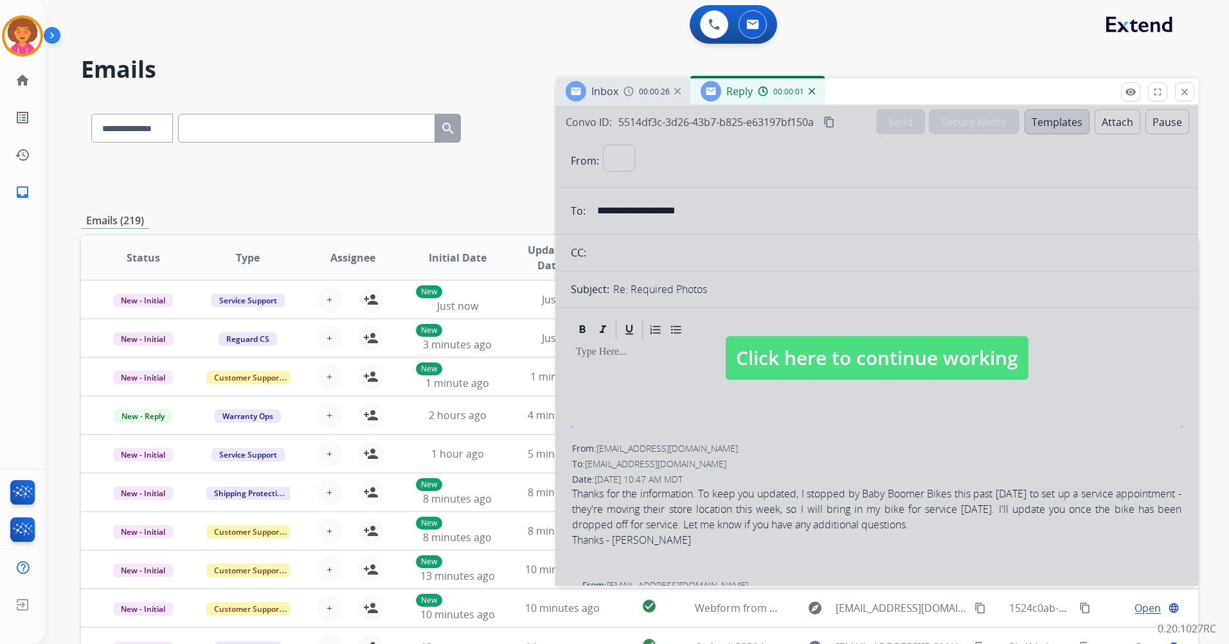
select select "**********"
drag, startPoint x: 884, startPoint y: 354, endPoint x: 445, endPoint y: 321, distance: 439.6
click at [883, 354] on span "Click here to continue working" at bounding box center [877, 358] width 303 height 44
select select
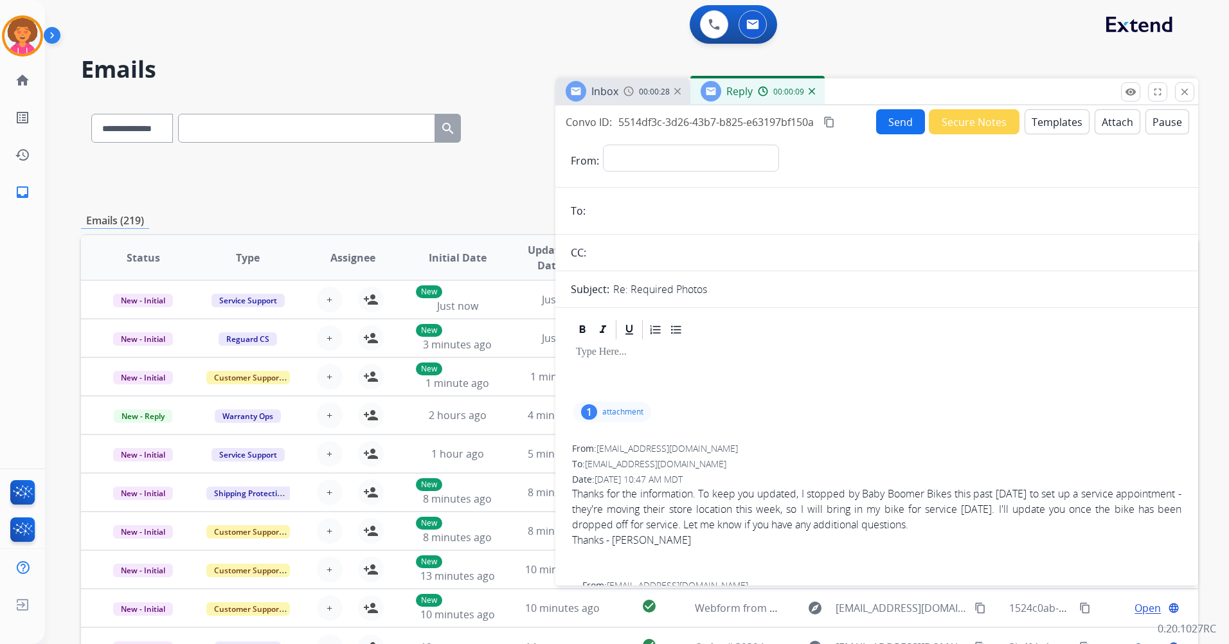
click at [813, 91] on img at bounding box center [812, 91] width 6 height 6
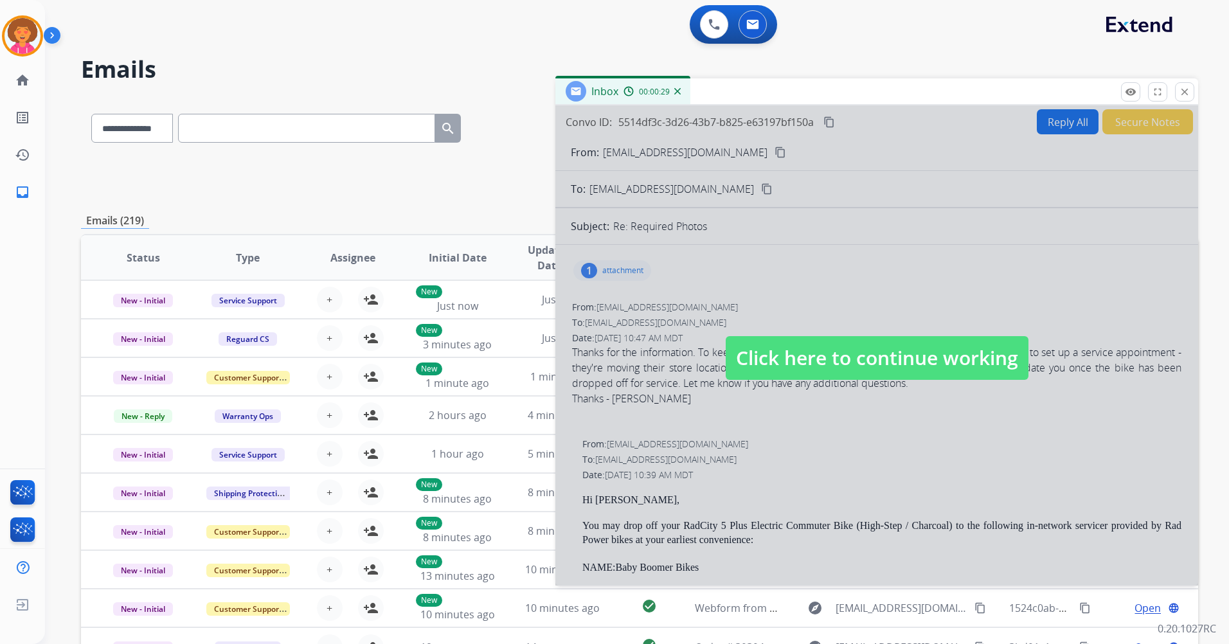
drag, startPoint x: 776, startPoint y: 363, endPoint x: 729, endPoint y: 337, distance: 53.8
click at [775, 363] on span "Click here to continue working" at bounding box center [877, 358] width 303 height 44
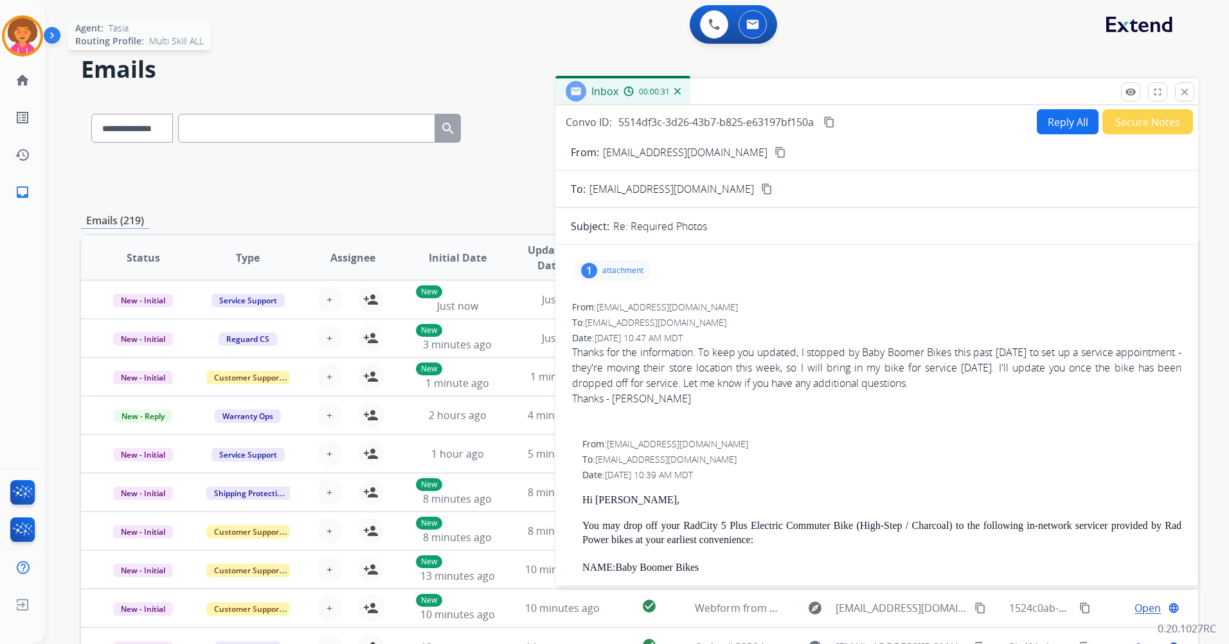
click at [19, 27] on img at bounding box center [22, 36] width 36 height 36
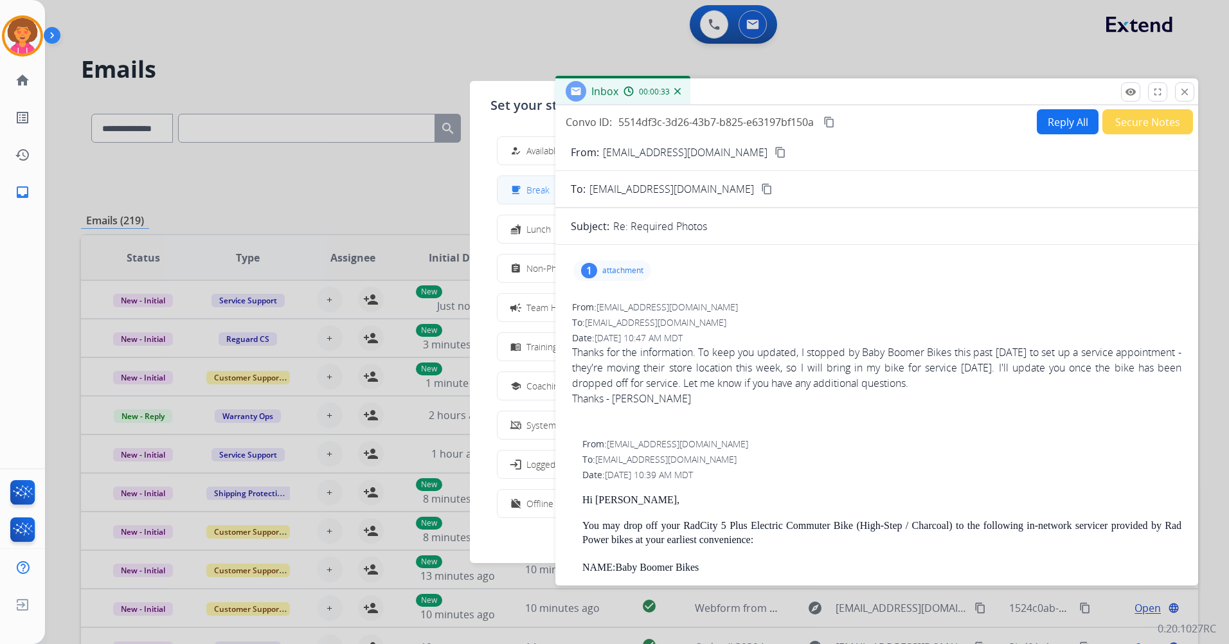
click at [530, 192] on div "free_breakfast Break" at bounding box center [529, 190] width 42 height 15
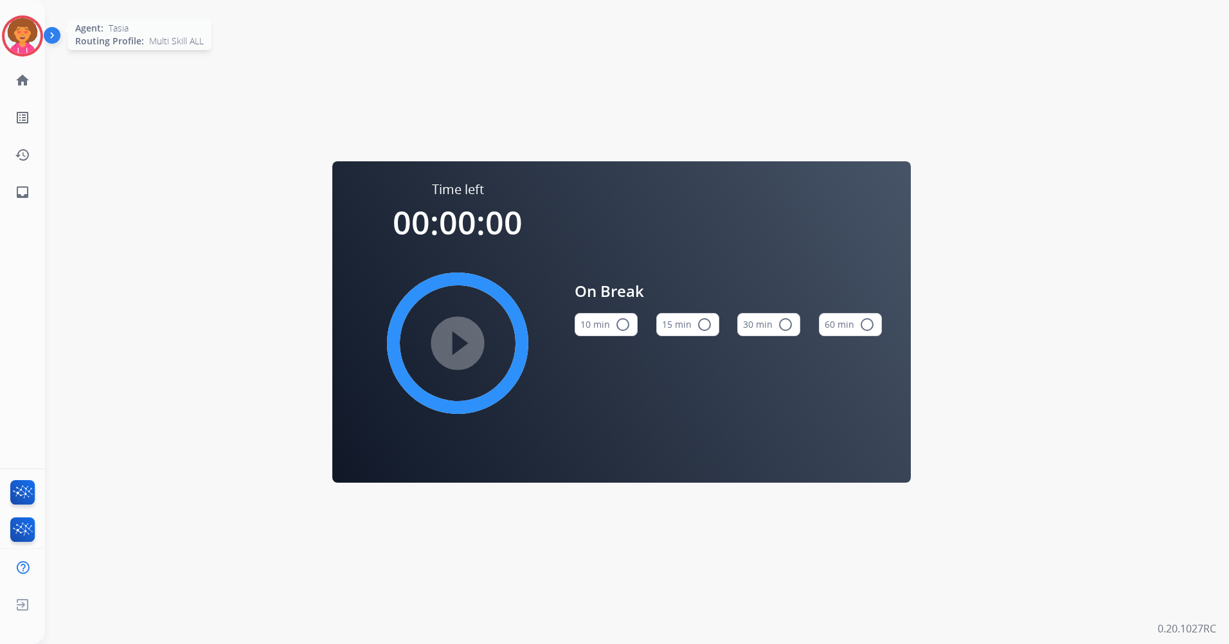
click at [18, 31] on img at bounding box center [22, 36] width 36 height 36
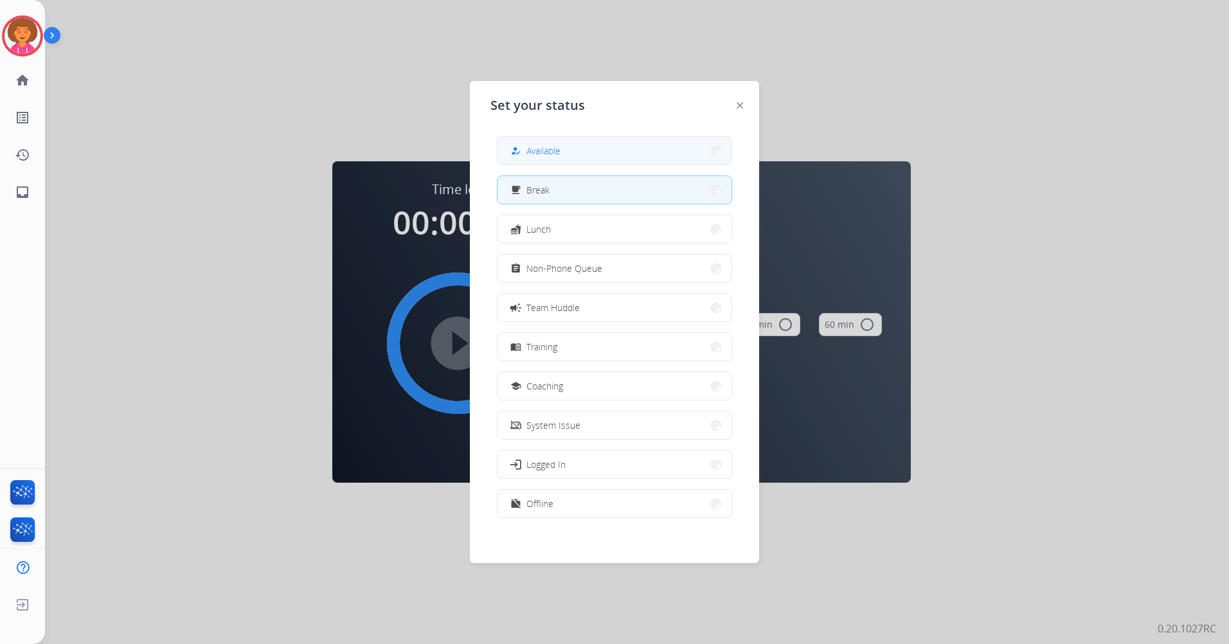
click at [624, 160] on button "how_to_reg Available" at bounding box center [614, 151] width 234 height 28
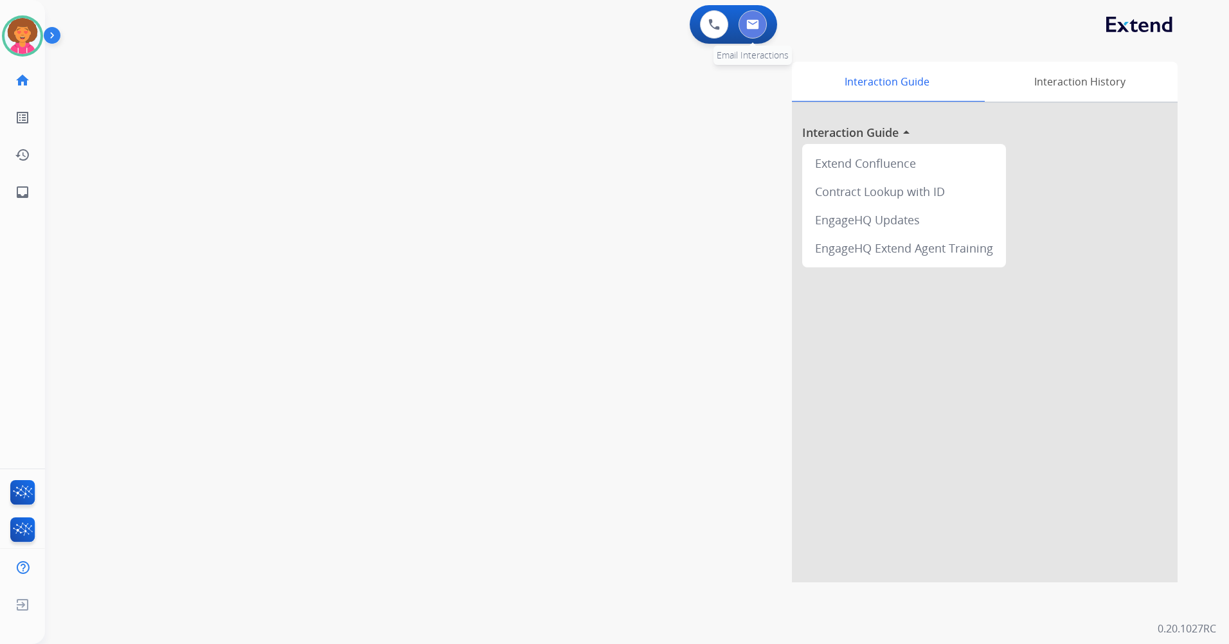
click at [753, 18] on button at bounding box center [753, 24] width 28 height 28
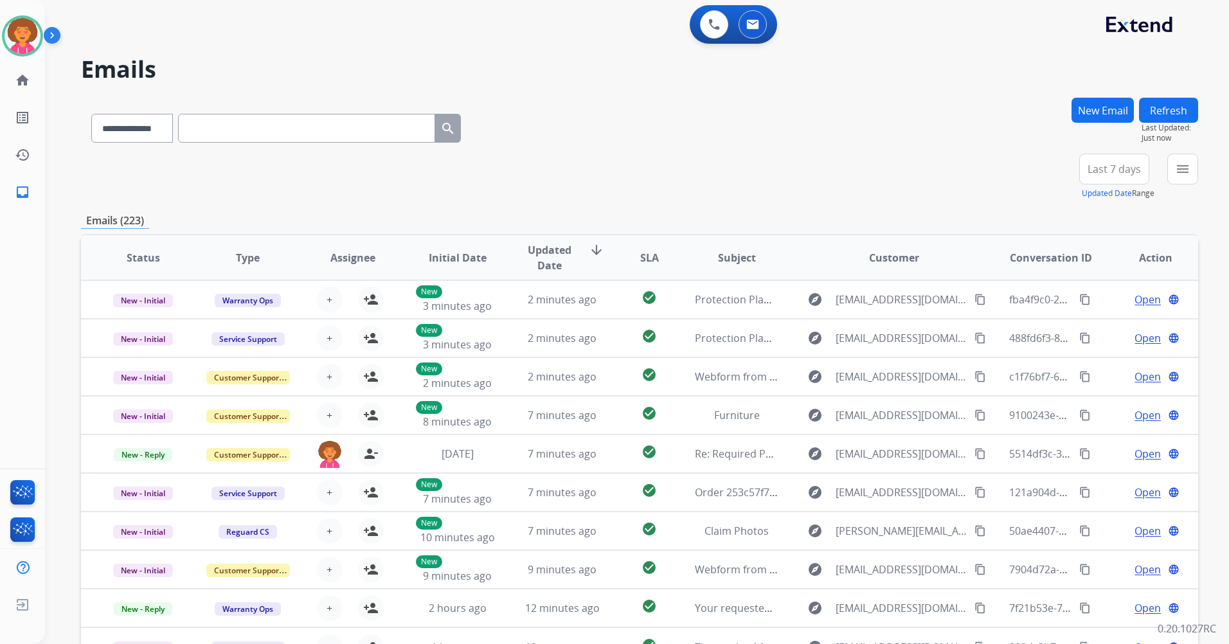
click at [1118, 171] on span "Last 7 days" at bounding box center [1114, 168] width 53 height 5
drag, startPoint x: 1097, startPoint y: 321, endPoint x: 1089, endPoint y: 316, distance: 8.7
click at [1096, 321] on div "Last 90 days" at bounding box center [1110, 325] width 71 height 19
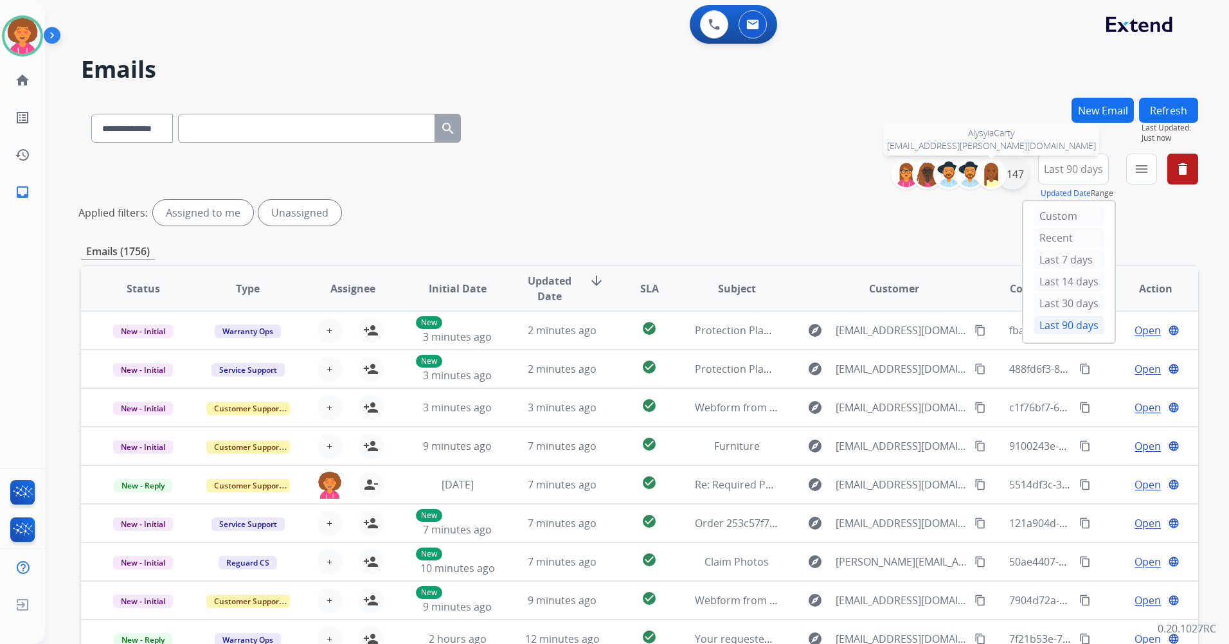
click at [1008, 170] on div "+147" at bounding box center [1012, 174] width 31 height 31
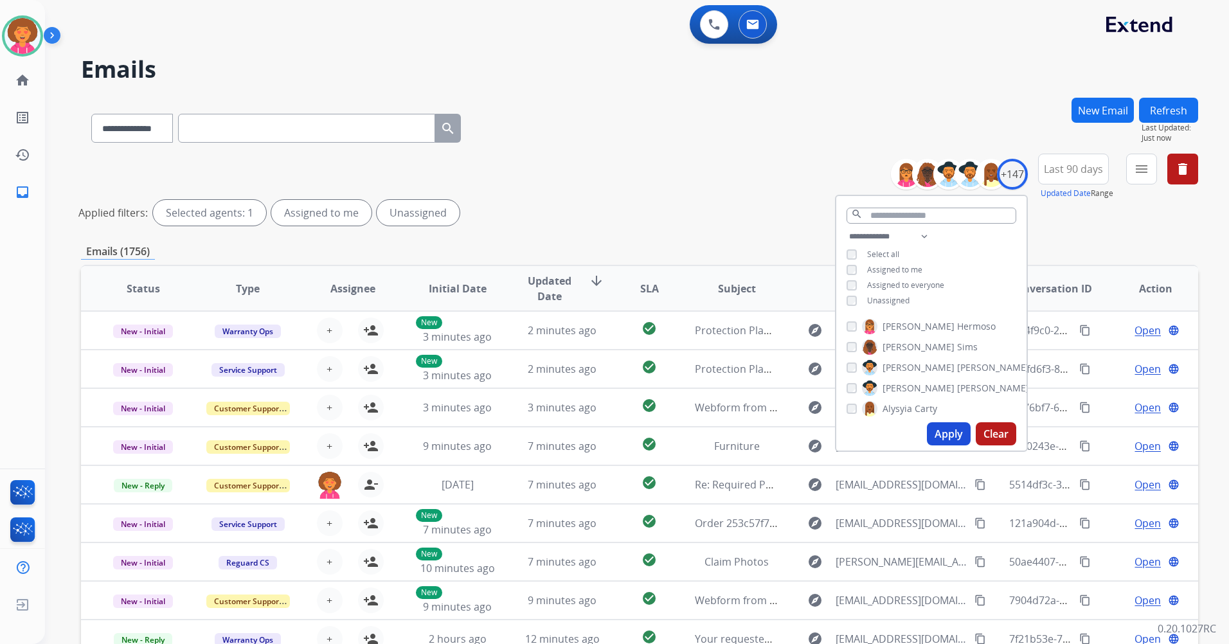
click at [887, 298] on span "Unassigned" at bounding box center [888, 300] width 42 height 11
click at [948, 434] on button "Apply" at bounding box center [949, 433] width 44 height 23
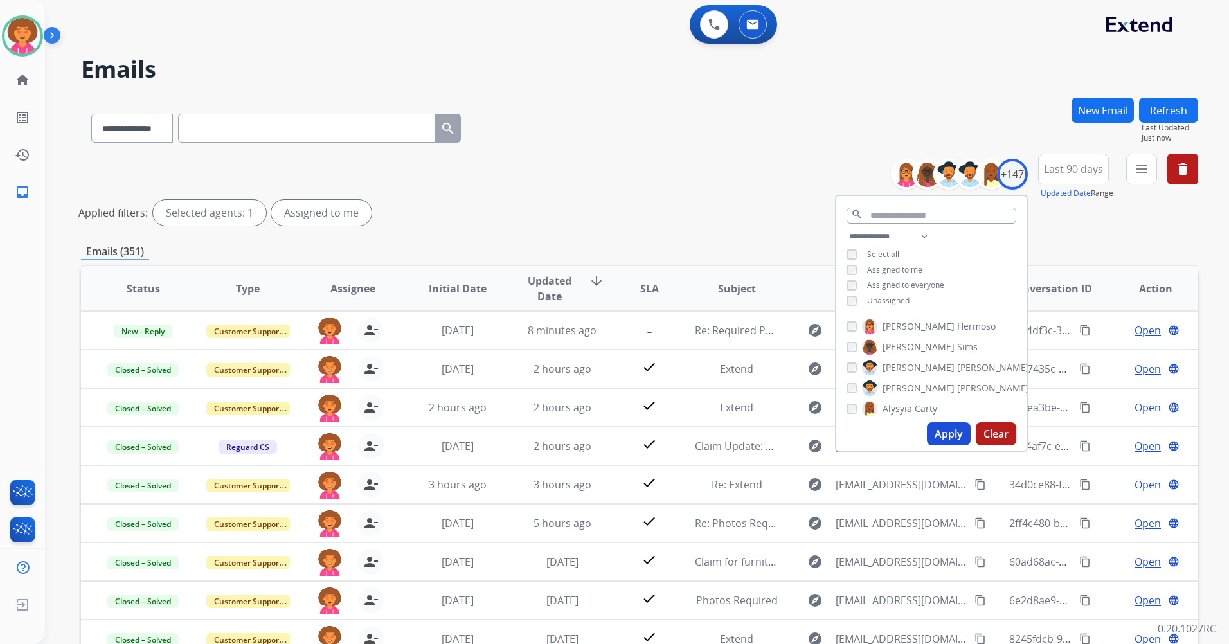
click at [721, 159] on div "**********" at bounding box center [639, 192] width 1117 height 77
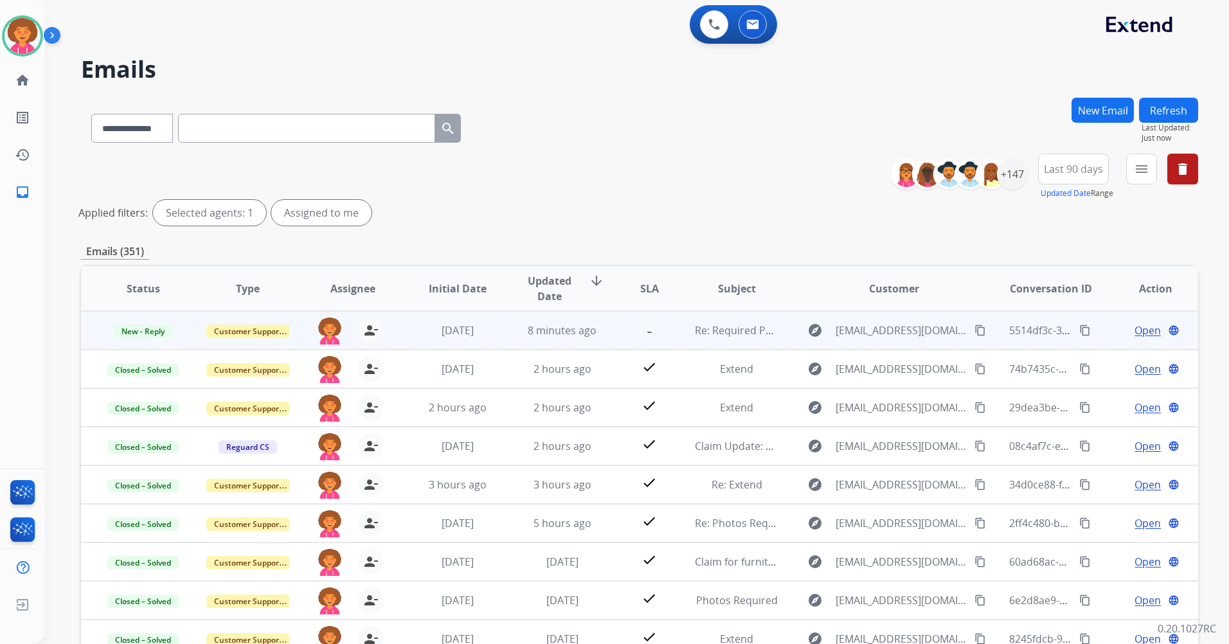
click at [1079, 328] on mat-icon "content_copy" at bounding box center [1085, 331] width 12 height 12
click at [1138, 331] on span "Open" at bounding box center [1147, 330] width 26 height 15
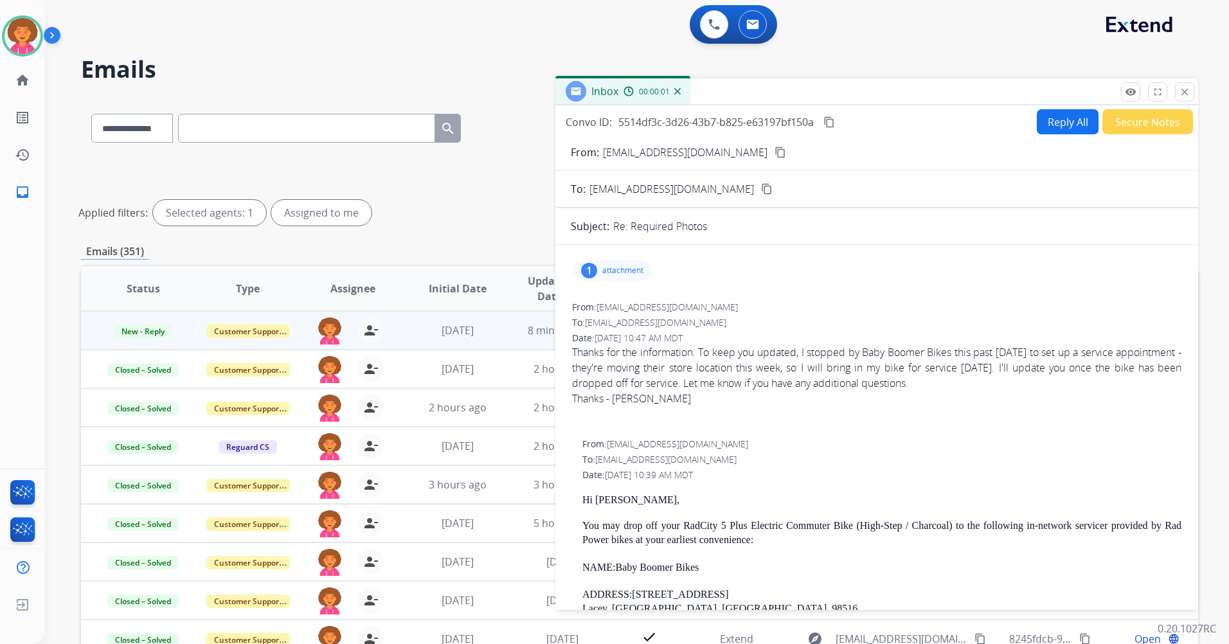
click at [1134, 125] on button "Secure Notes" at bounding box center [1147, 121] width 91 height 25
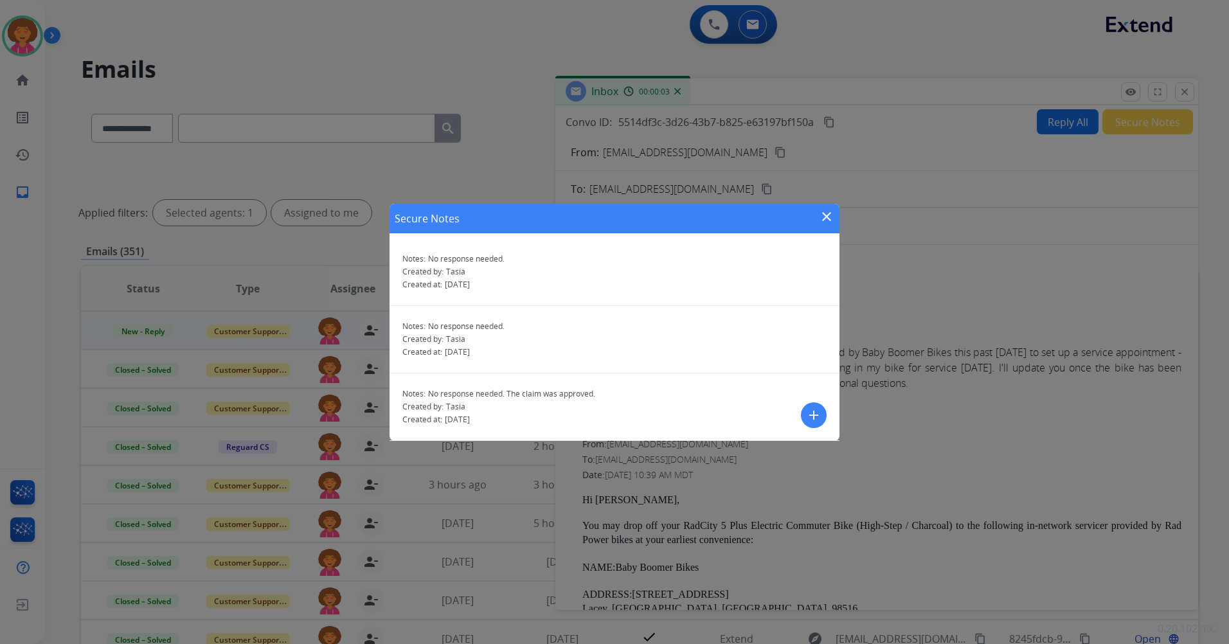
click at [814, 413] on mat-icon "add" at bounding box center [813, 414] width 15 height 15
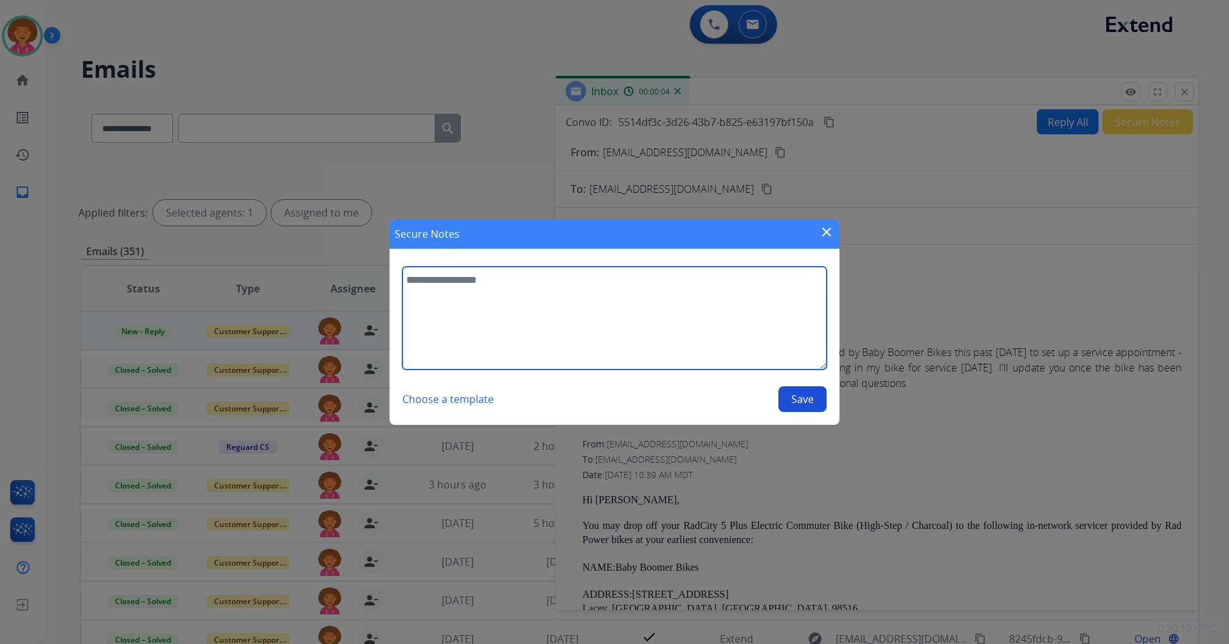
click at [645, 338] on textarea at bounding box center [614, 318] width 424 height 103
type textarea "**********"
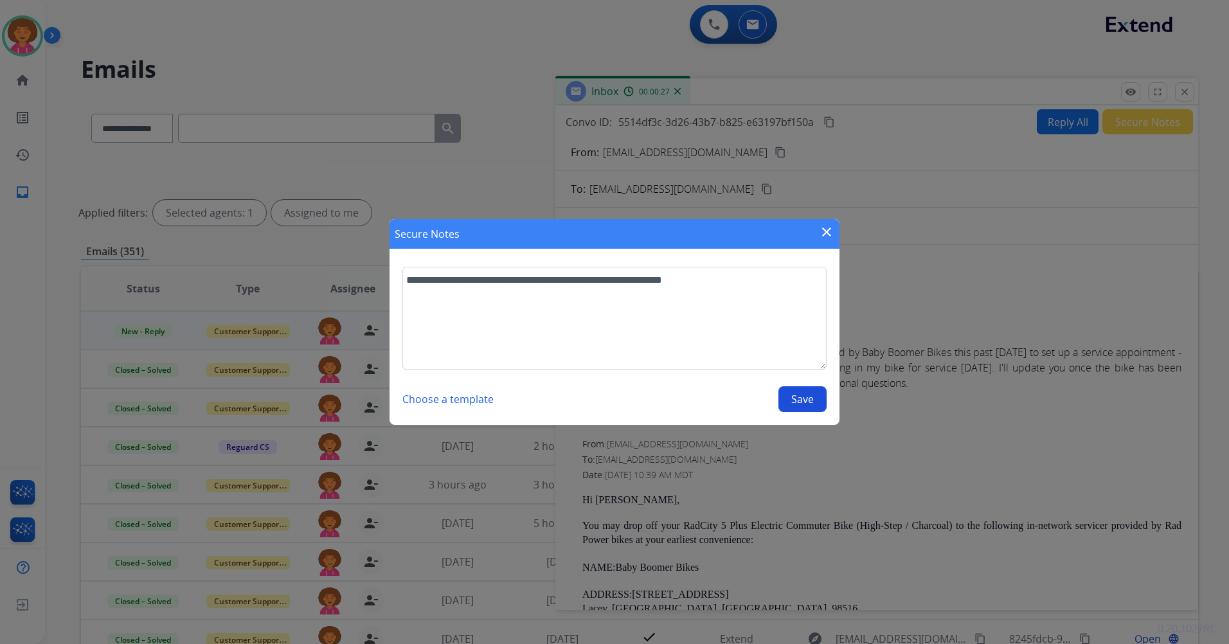
click at [794, 407] on button "Save" at bounding box center [802, 399] width 48 height 26
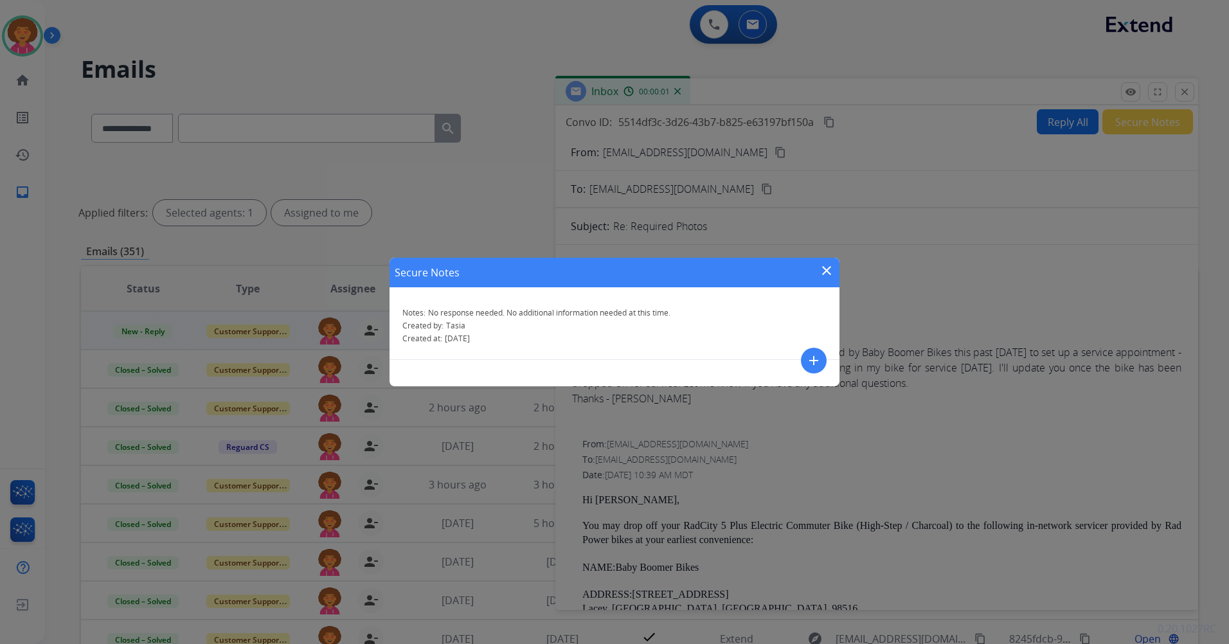
drag, startPoint x: 828, startPoint y: 272, endPoint x: 1000, endPoint y: 202, distance: 186.0
click at [828, 273] on mat-icon "close" at bounding box center [826, 270] width 15 height 15
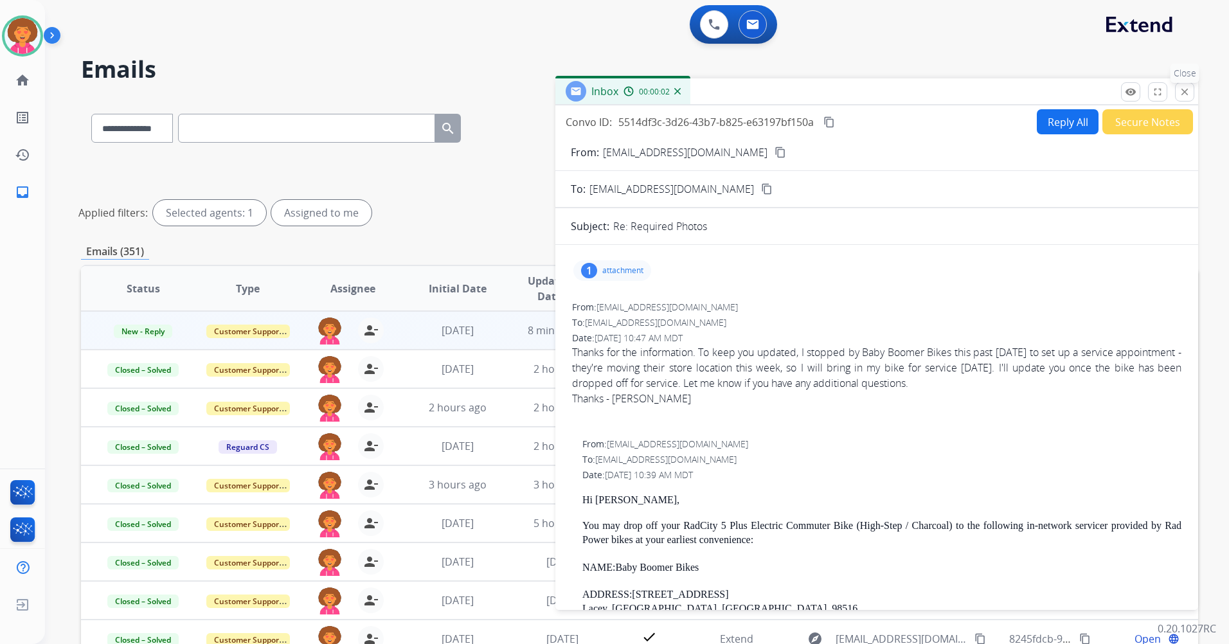
click at [1187, 90] on mat-icon "close" at bounding box center [1185, 92] width 12 height 12
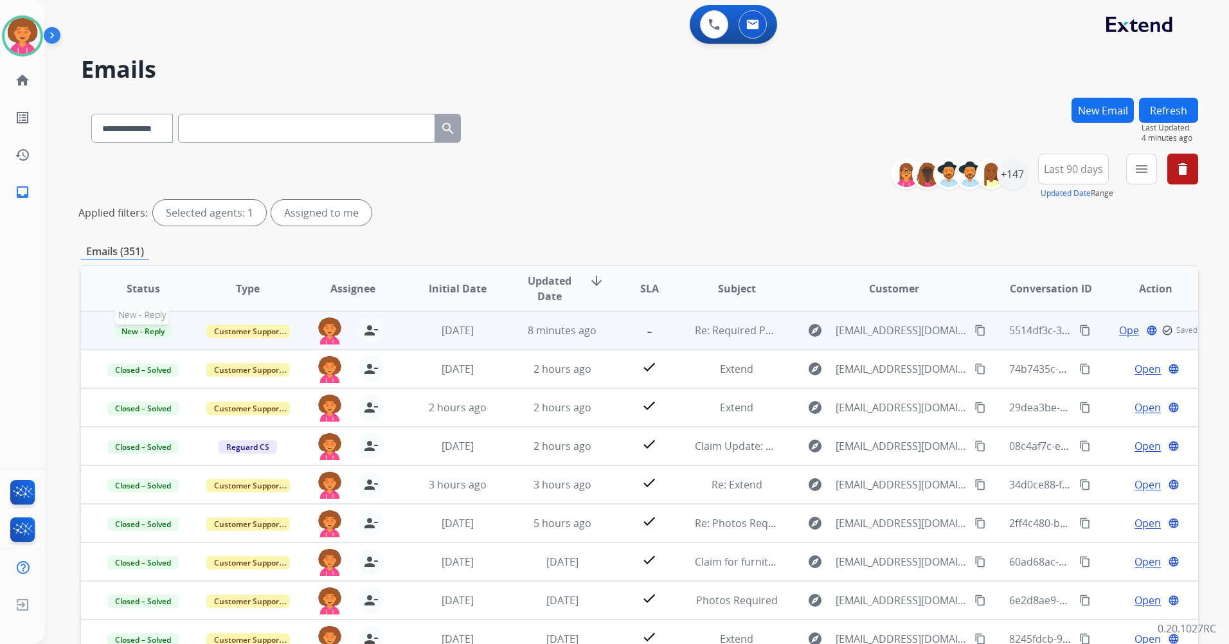
click at [156, 332] on span "New - Reply" at bounding box center [143, 331] width 58 height 13
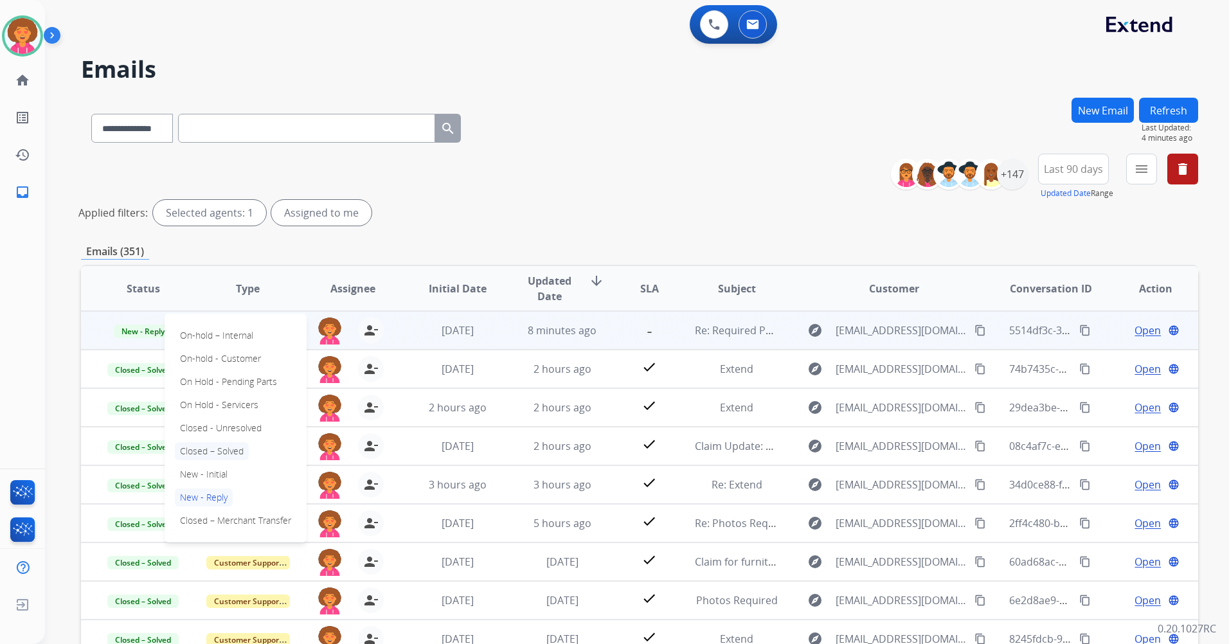
click at [204, 455] on p "Closed – Solved" at bounding box center [212, 451] width 74 height 18
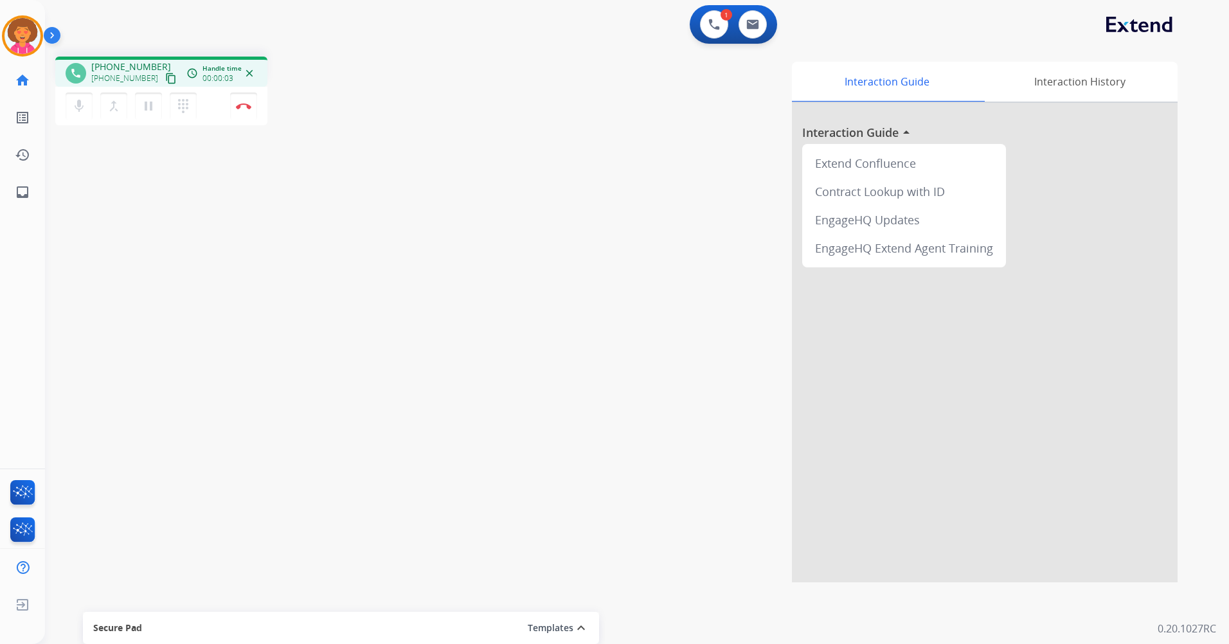
click at [165, 81] on mat-icon "content_copy" at bounding box center [171, 79] width 12 height 12
click at [165, 76] on mat-icon "content_copy" at bounding box center [171, 79] width 12 height 12
click at [149, 102] on mat-icon "pause" at bounding box center [148, 105] width 15 height 15
click at [719, 22] on img at bounding box center [714, 25] width 12 height 12
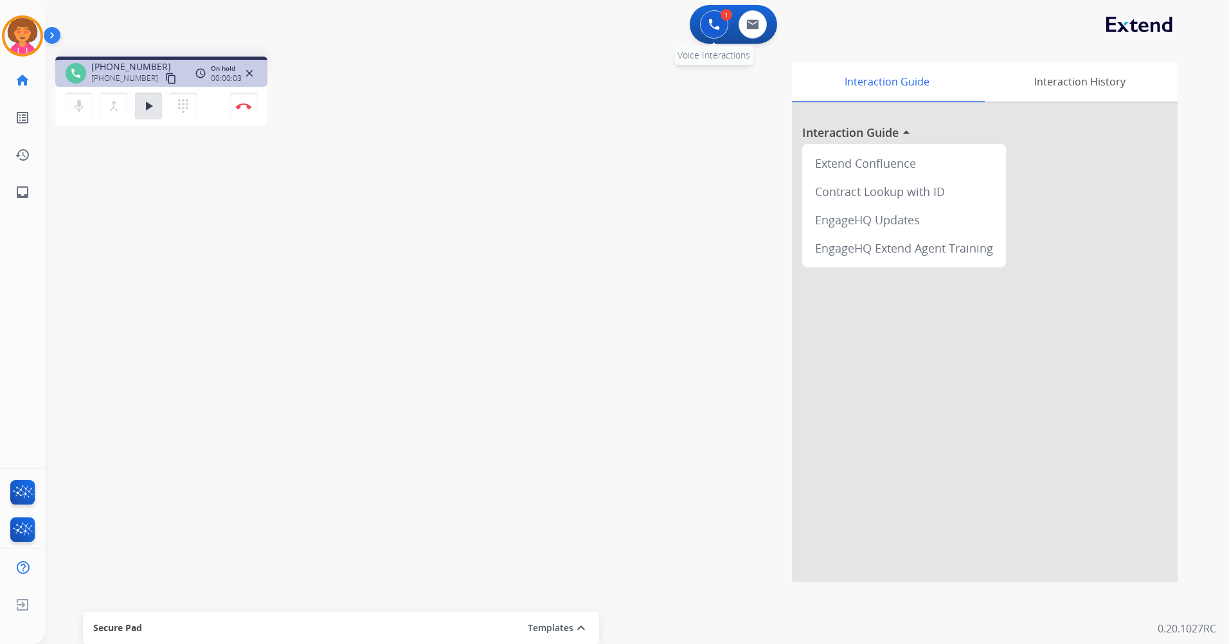
click at [704, 26] on button at bounding box center [714, 24] width 28 height 28
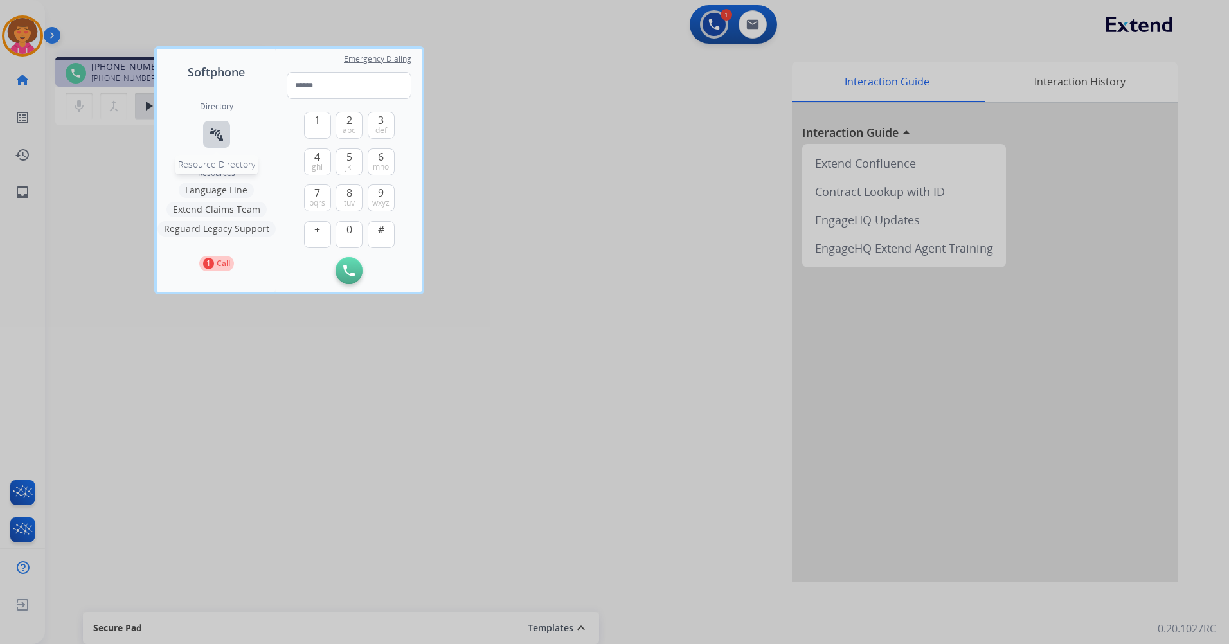
click at [211, 136] on mat-icon "connect_without_contact" at bounding box center [216, 134] width 15 height 15
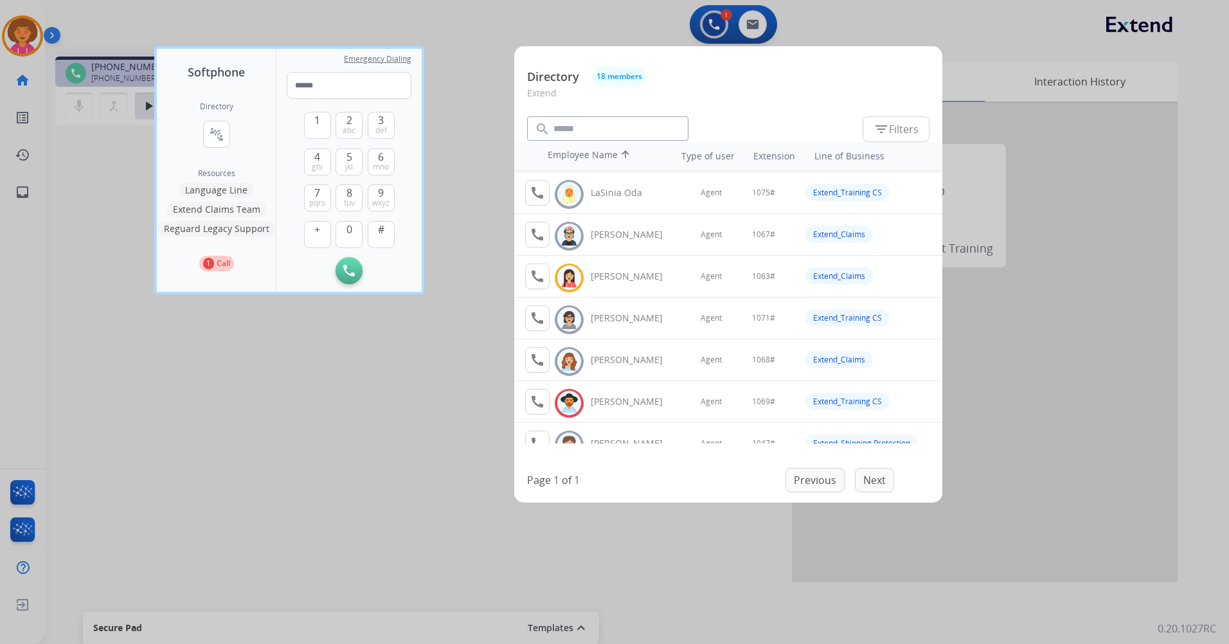
scroll to position [490, 0]
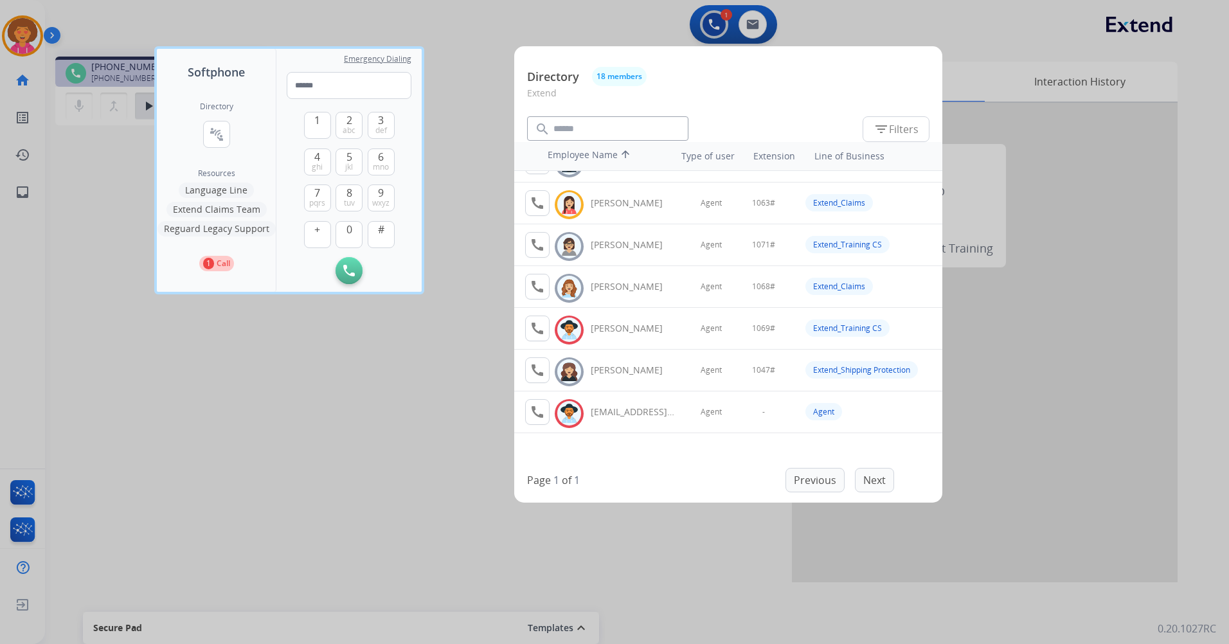
drag, startPoint x: 434, startPoint y: 409, endPoint x: 434, endPoint y: 389, distance: 20.6
click at [433, 409] on div at bounding box center [614, 322] width 1229 height 644
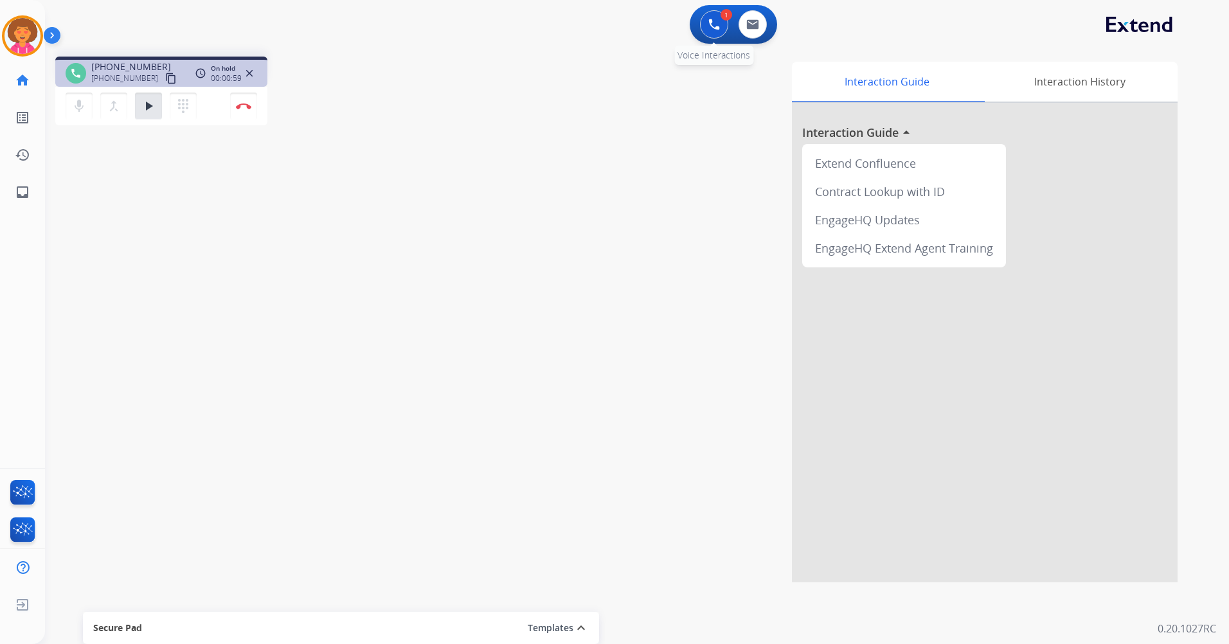
click at [721, 20] on button at bounding box center [714, 24] width 28 height 28
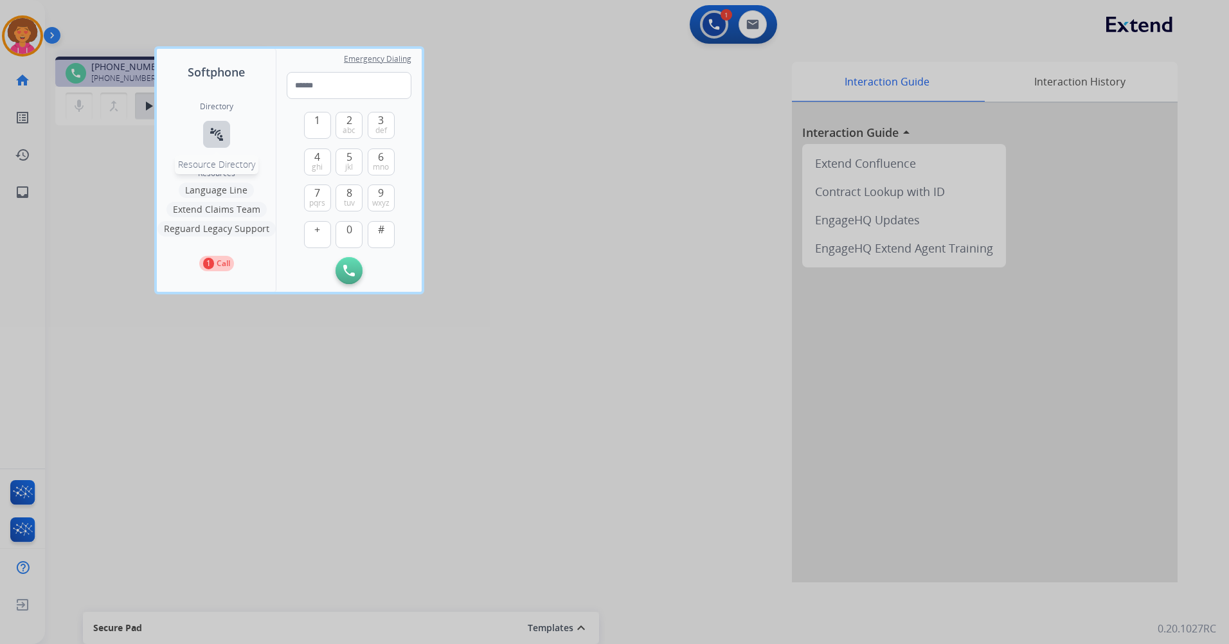
click at [209, 136] on mat-icon "connect_without_contact" at bounding box center [216, 134] width 15 height 15
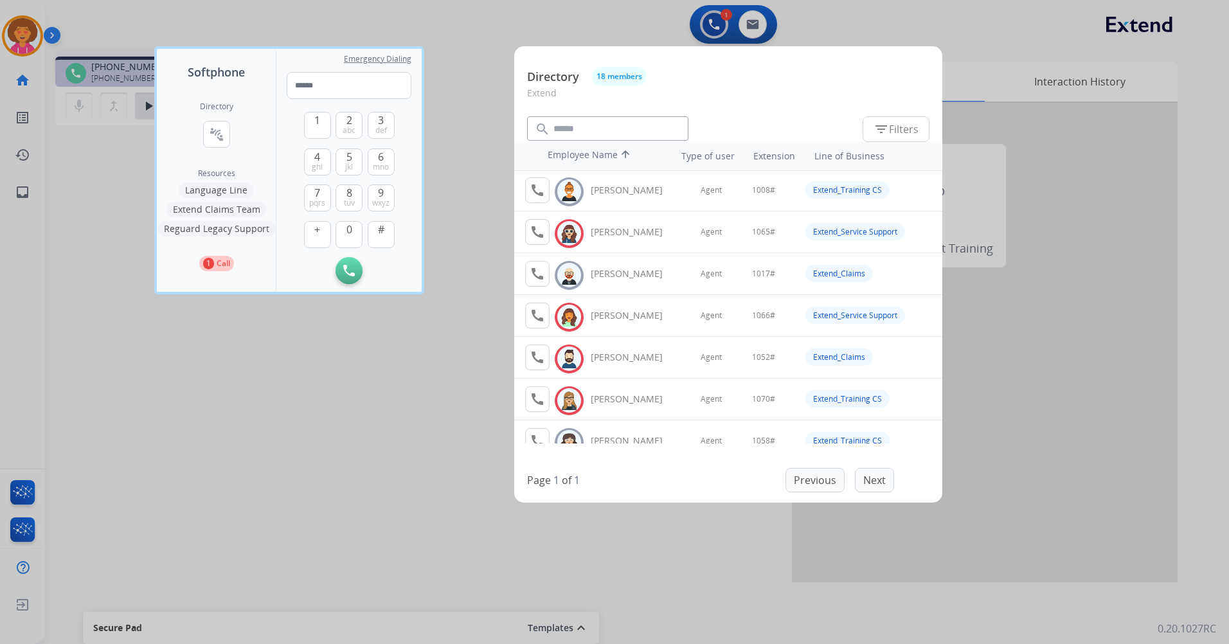
scroll to position [0, 0]
click at [393, 494] on div at bounding box center [614, 322] width 1229 height 644
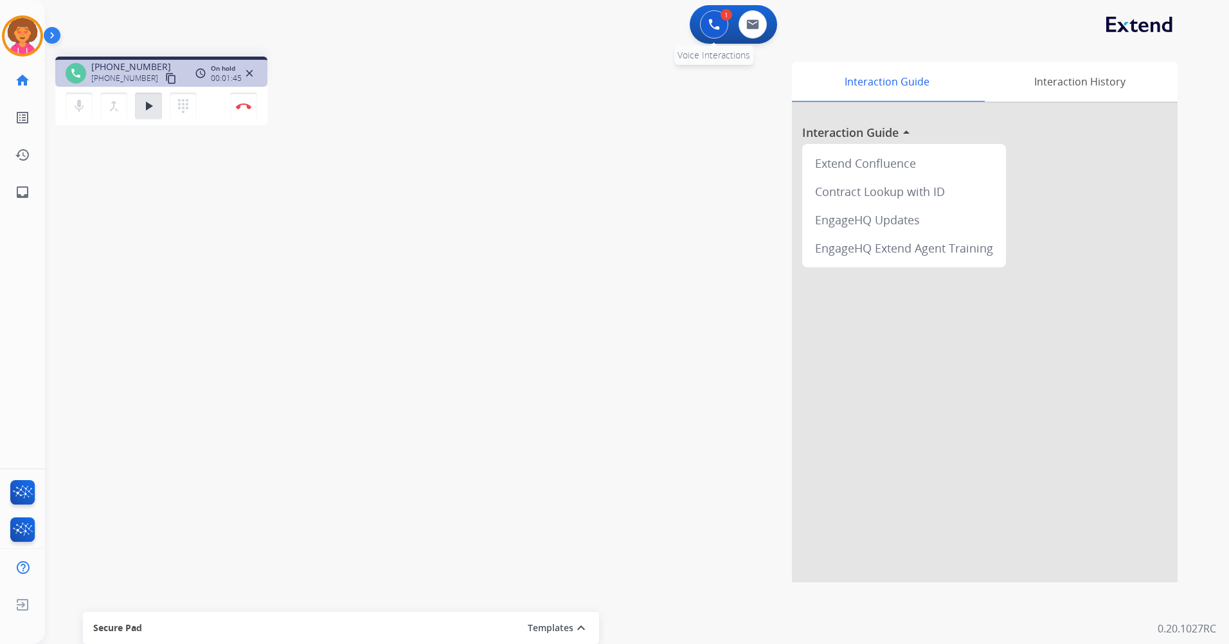
click at [704, 28] on button at bounding box center [714, 24] width 28 height 28
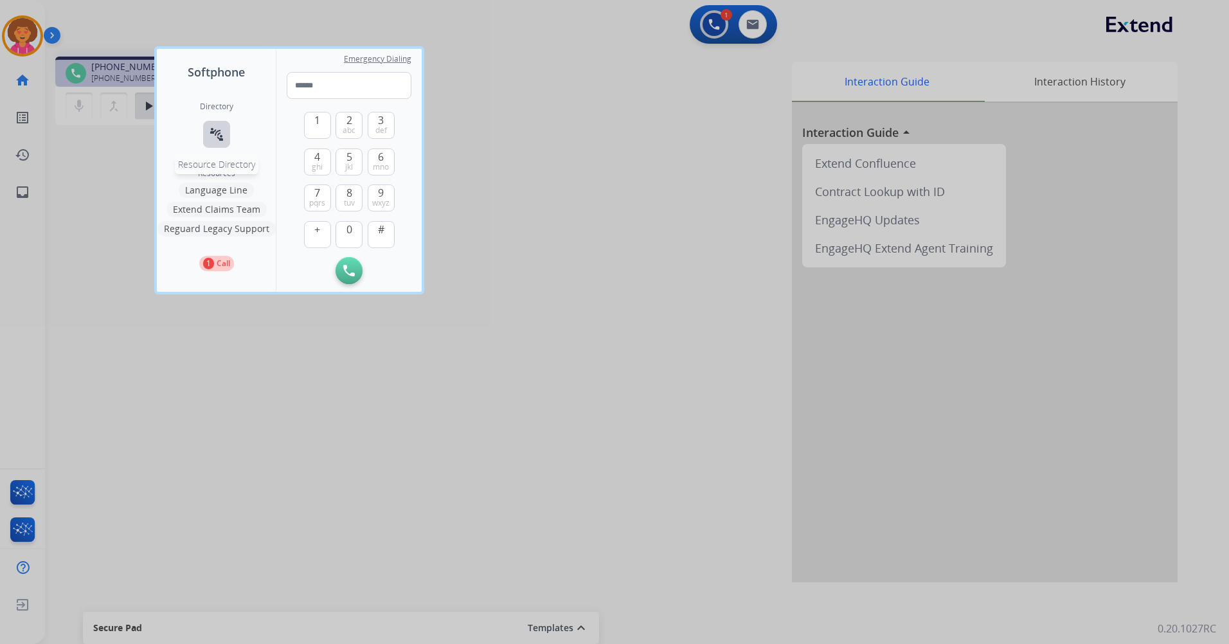
click at [221, 139] on mat-icon "connect_without_contact" at bounding box center [216, 134] width 15 height 15
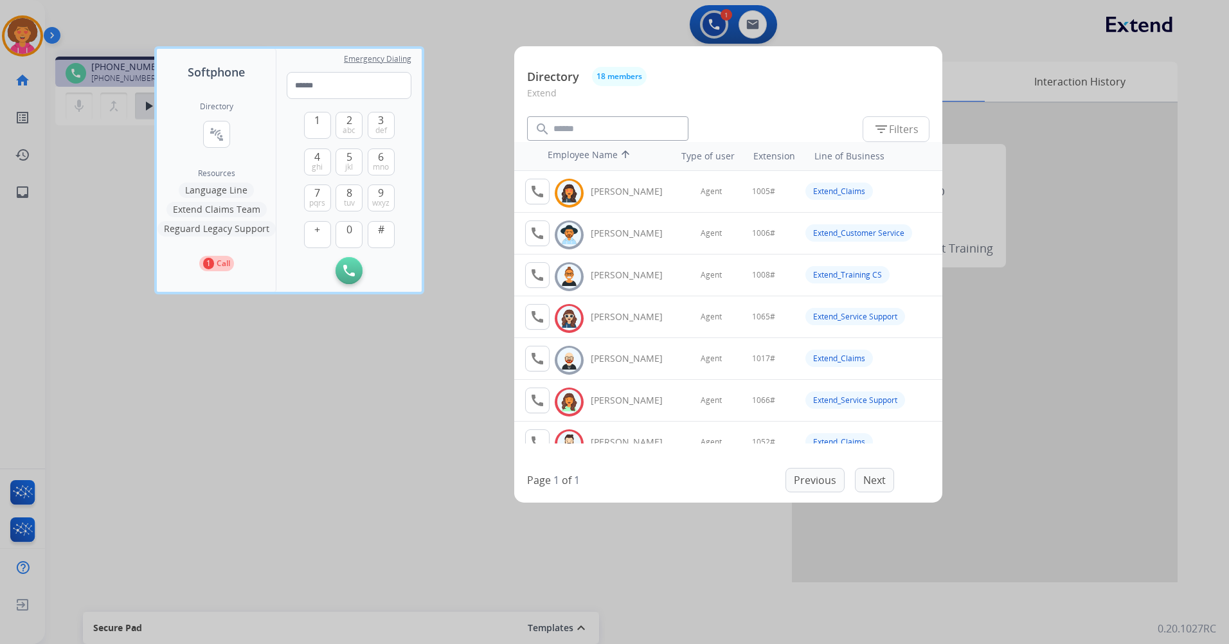
drag, startPoint x: 400, startPoint y: 476, endPoint x: 393, endPoint y: 476, distance: 6.5
click at [399, 476] on div at bounding box center [614, 322] width 1229 height 644
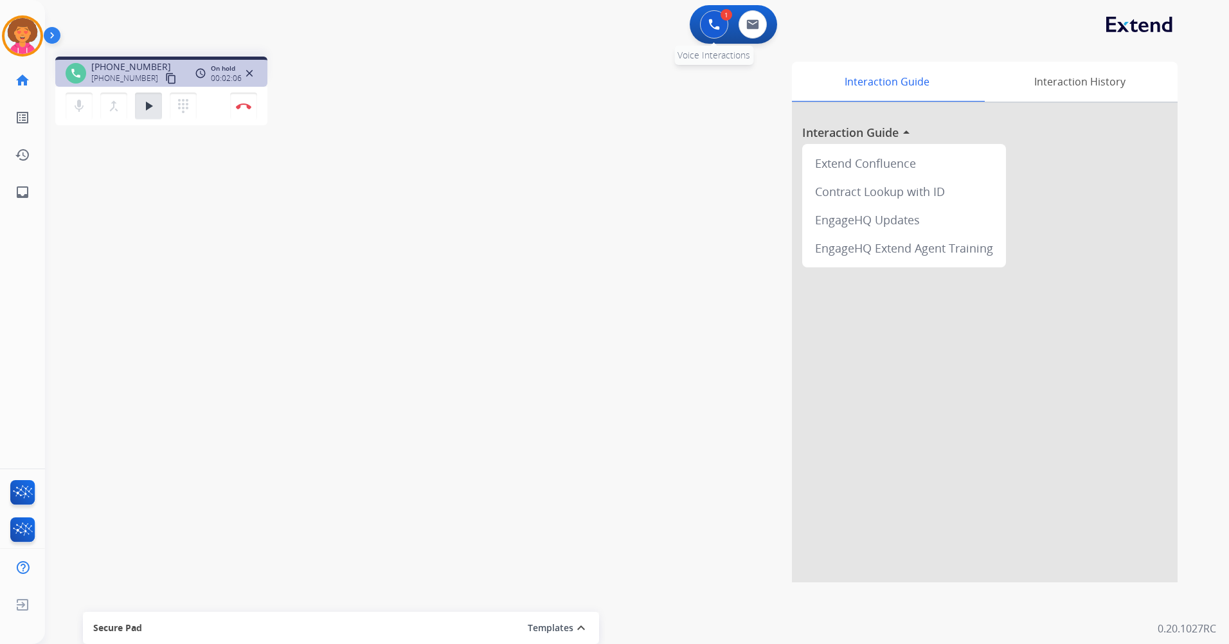
click at [708, 22] on button at bounding box center [714, 24] width 28 height 28
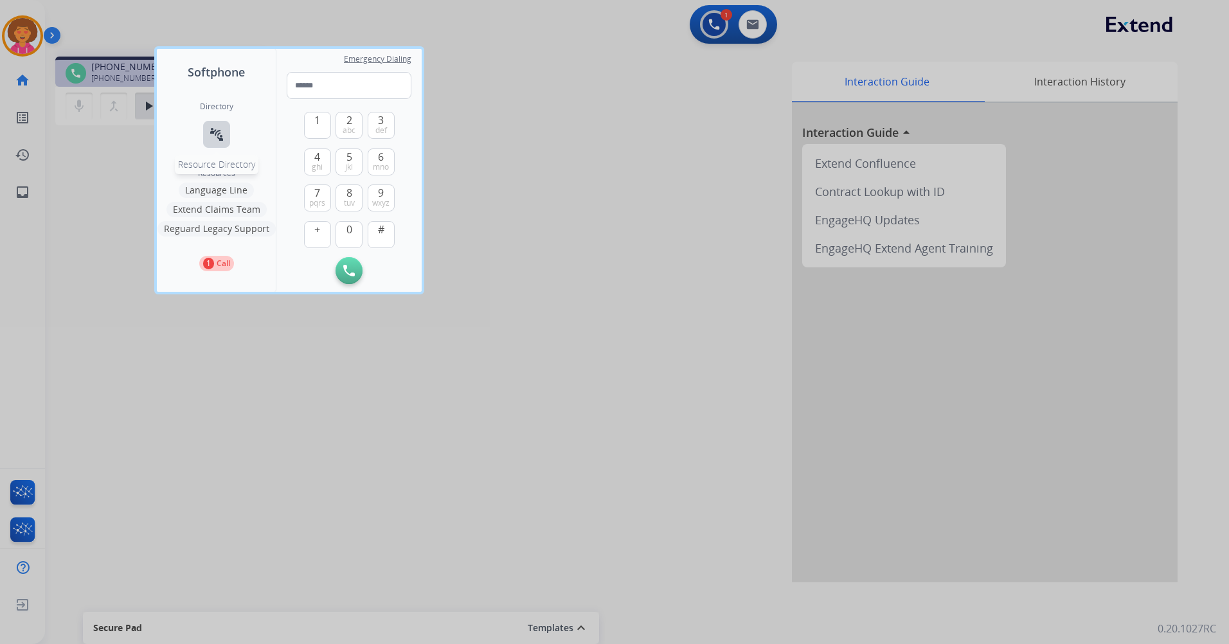
click at [216, 135] on mat-icon "connect_without_contact" at bounding box center [216, 134] width 15 height 15
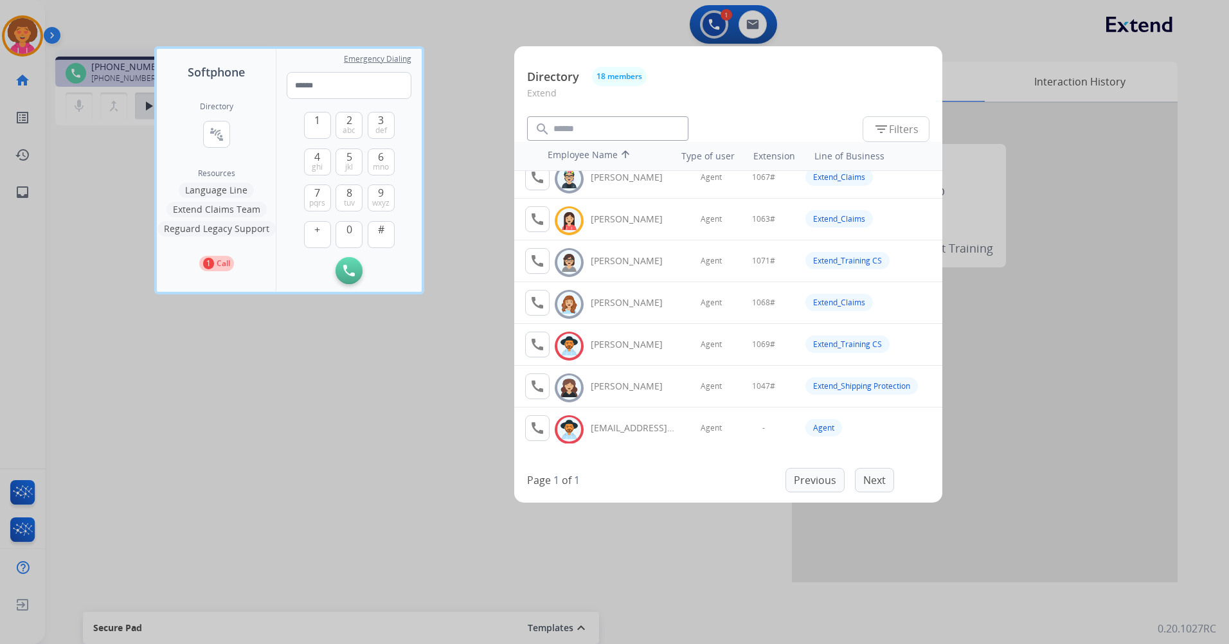
scroll to position [490, 0]
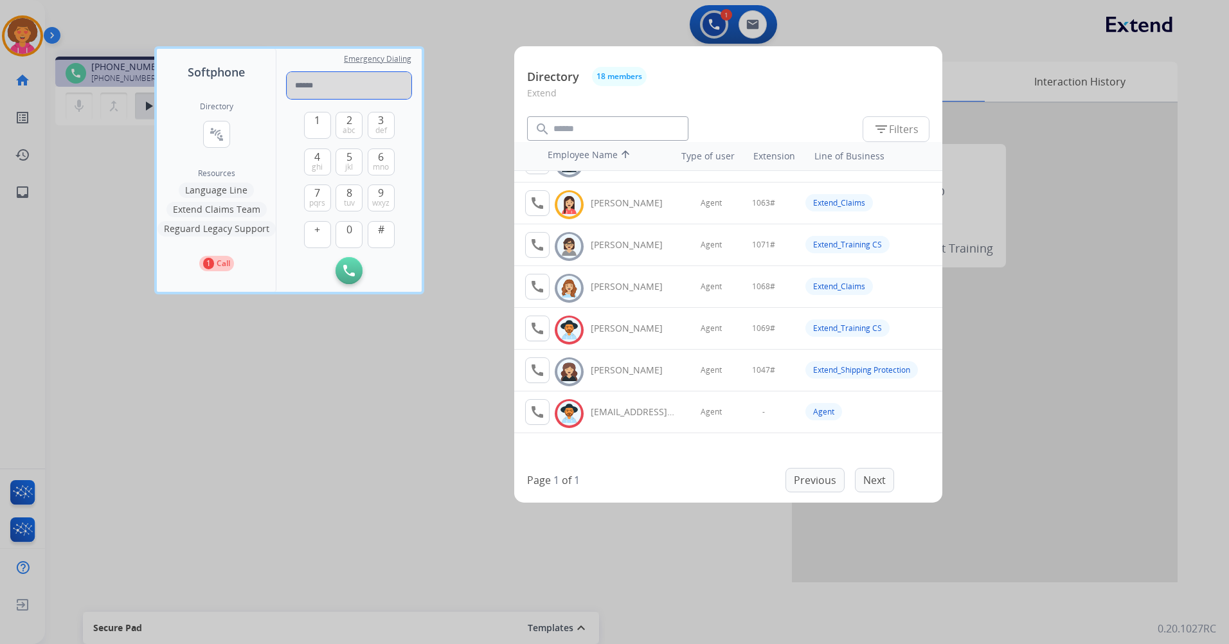
click at [330, 85] on input "tel" at bounding box center [349, 85] width 125 height 27
click at [440, 209] on div at bounding box center [614, 322] width 1229 height 644
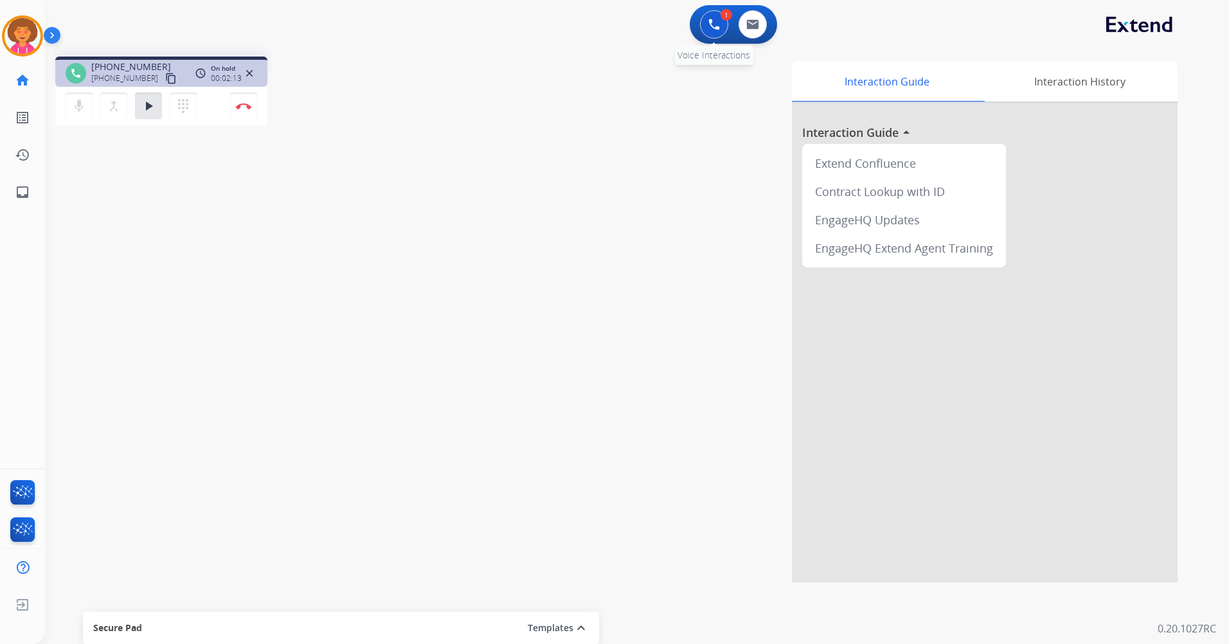
click at [729, 10] on div "1" at bounding box center [727, 15] width 12 height 12
click at [716, 21] on img at bounding box center [714, 25] width 12 height 12
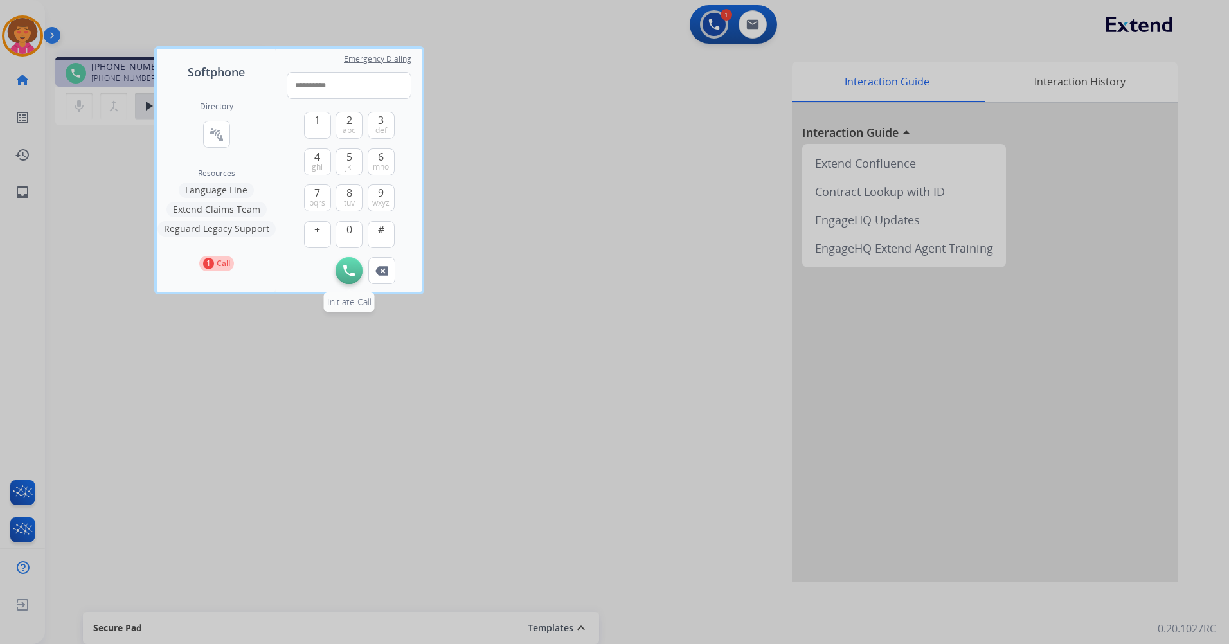
type input "**********"
click at [351, 270] on img at bounding box center [349, 271] width 12 height 12
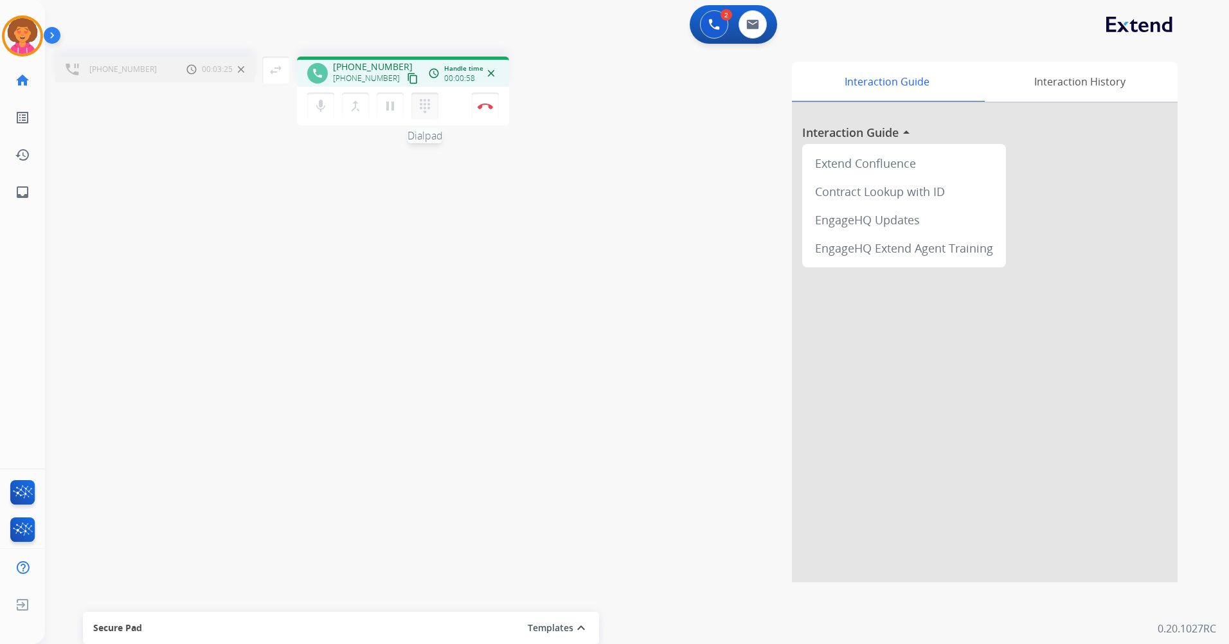
click at [422, 100] on mat-icon "dialpad" at bounding box center [424, 105] width 15 height 15
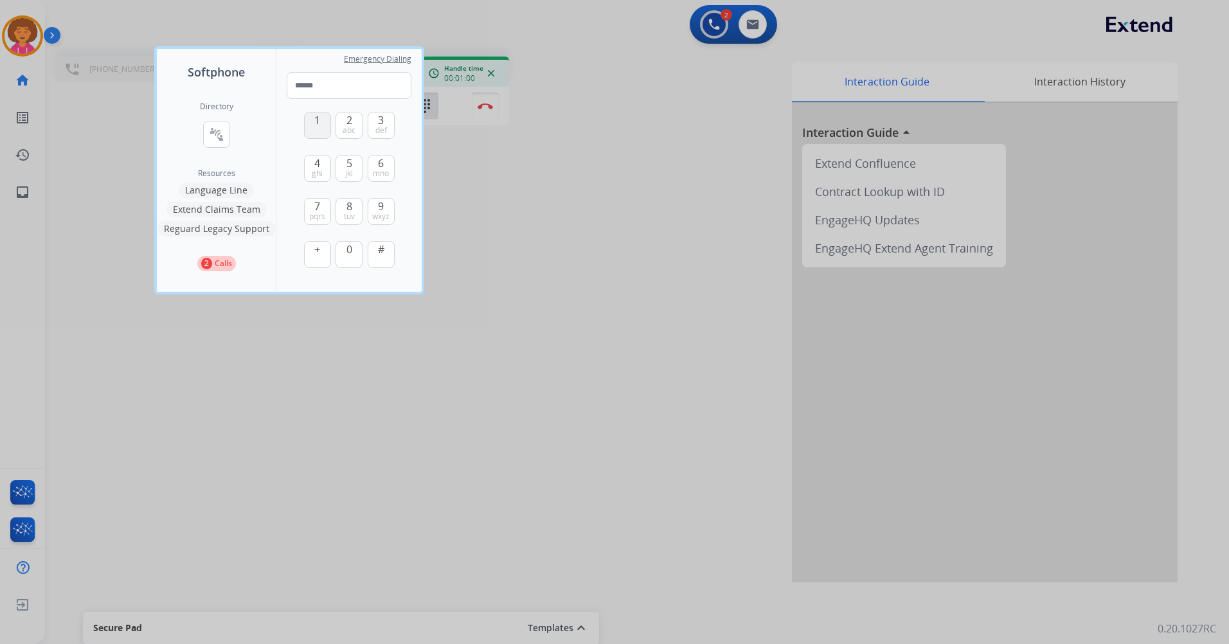
click at [317, 121] on span "1" at bounding box center [317, 119] width 6 height 15
click at [350, 120] on span "2" at bounding box center [349, 119] width 6 height 15
click at [316, 114] on span "1" at bounding box center [317, 119] width 6 height 15
click at [356, 251] on button "0" at bounding box center [349, 254] width 27 height 27
click at [346, 169] on span "jkl" at bounding box center [349, 173] width 8 height 10
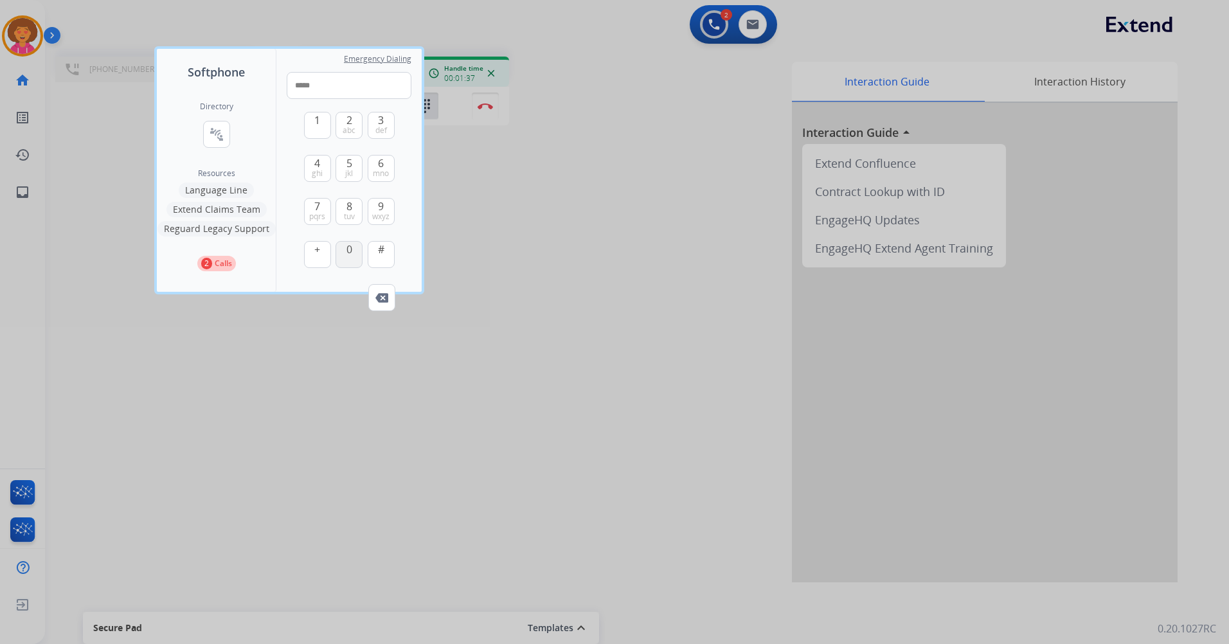
click at [351, 255] on span "0" at bounding box center [349, 249] width 6 height 15
click at [350, 255] on span "0" at bounding box center [349, 249] width 6 height 15
drag, startPoint x: 348, startPoint y: 211, endPoint x: 343, endPoint y: 130, distance: 81.1
click at [349, 211] on span "tuv" at bounding box center [349, 216] width 11 height 10
click at [345, 127] on span "abc" at bounding box center [349, 130] width 13 height 10
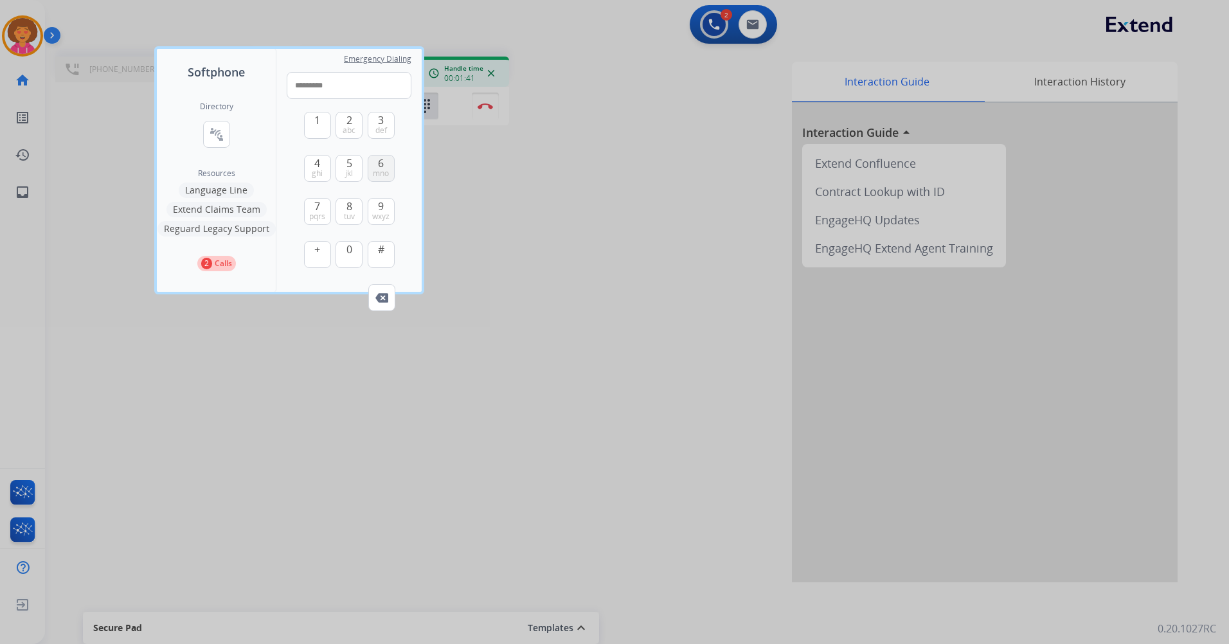
click at [387, 170] on span "mno" at bounding box center [381, 173] width 16 height 10
click at [316, 163] on span "4" at bounding box center [317, 163] width 6 height 15
type input "**********"
click at [223, 129] on mat-icon "connect_without_contact" at bounding box center [216, 134] width 15 height 15
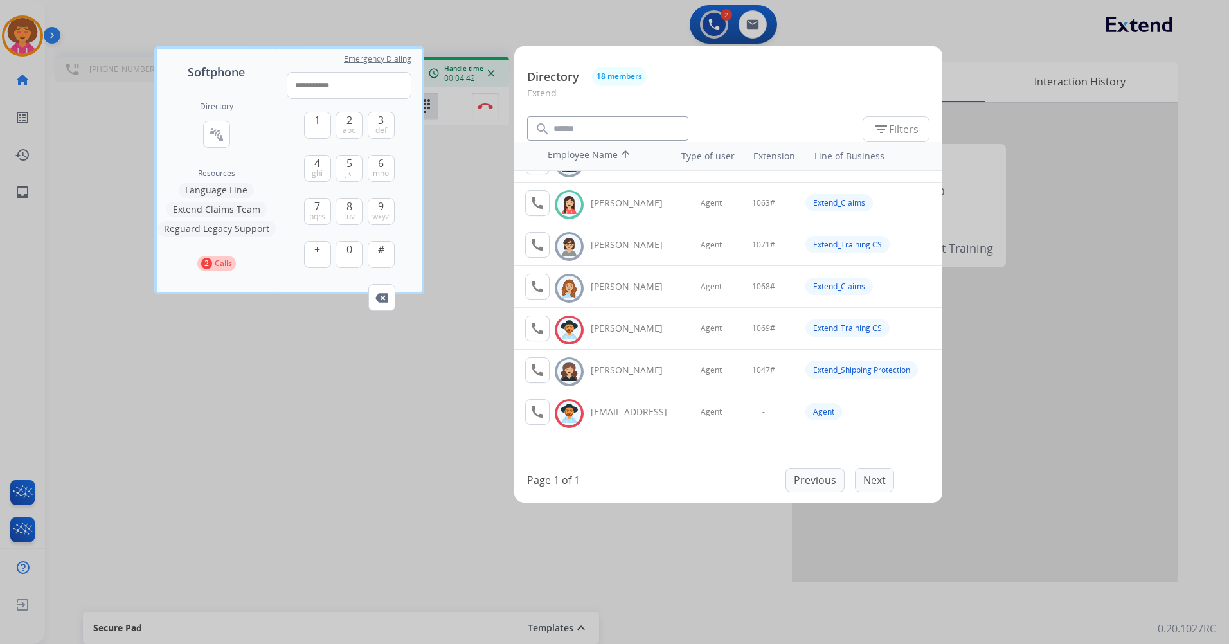
click at [425, 482] on div at bounding box center [614, 322] width 1229 height 644
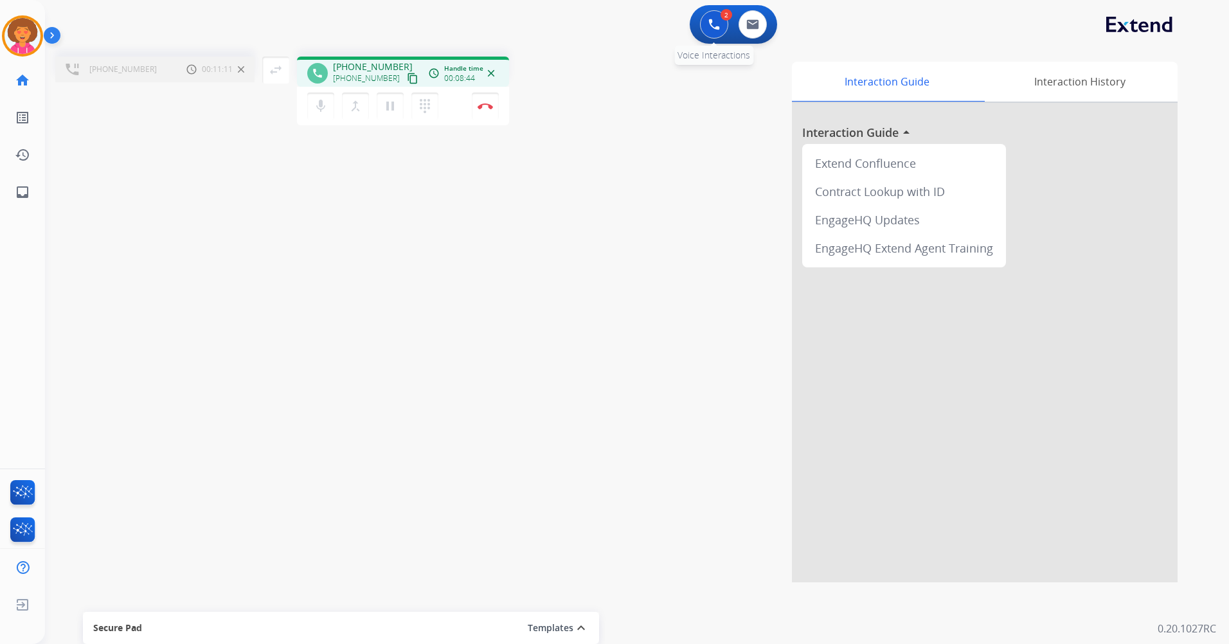
click at [712, 23] on img at bounding box center [714, 25] width 12 height 12
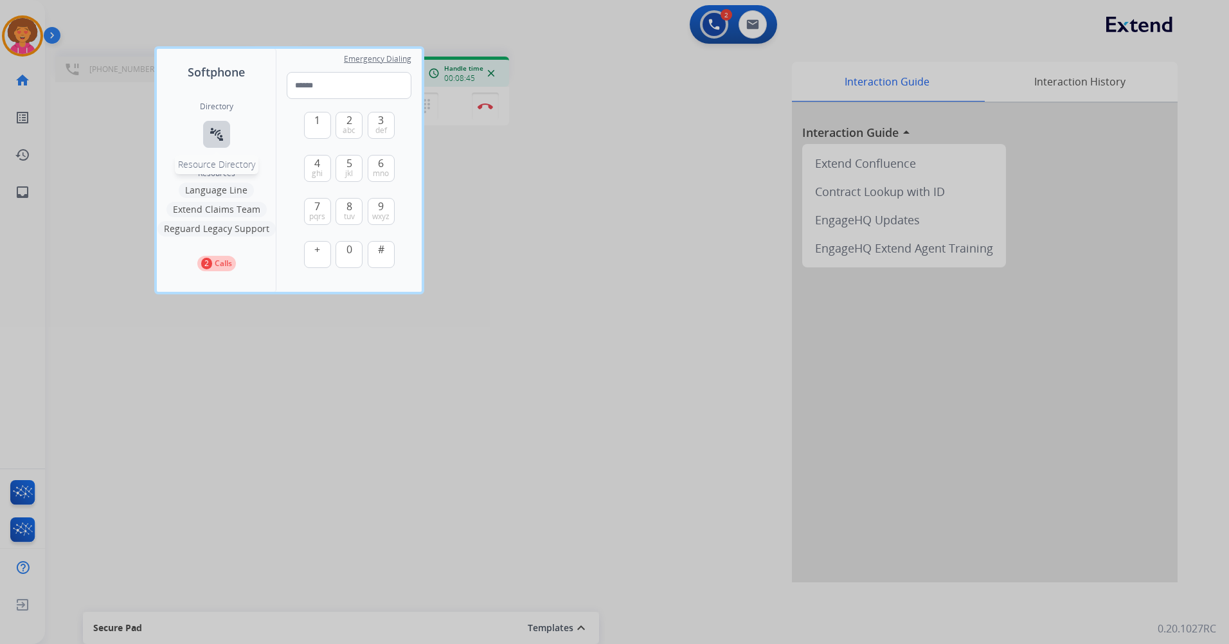
click at [211, 136] on mat-icon "connect_without_contact" at bounding box center [216, 134] width 15 height 15
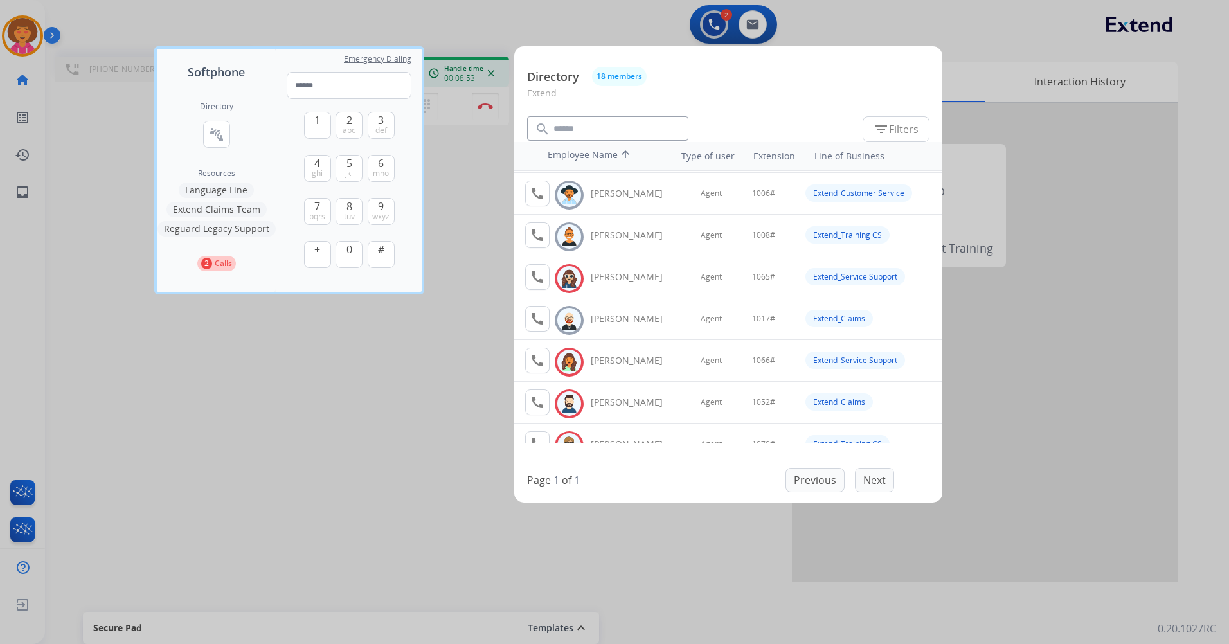
scroll to position [0, 0]
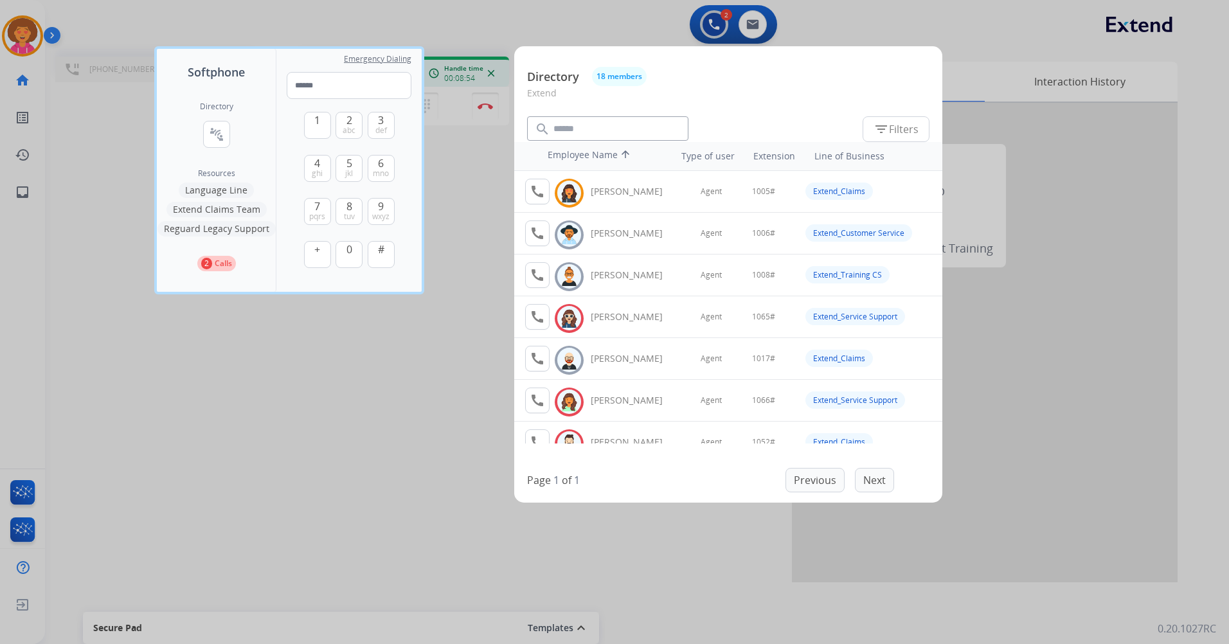
click at [454, 469] on div at bounding box center [614, 322] width 1229 height 644
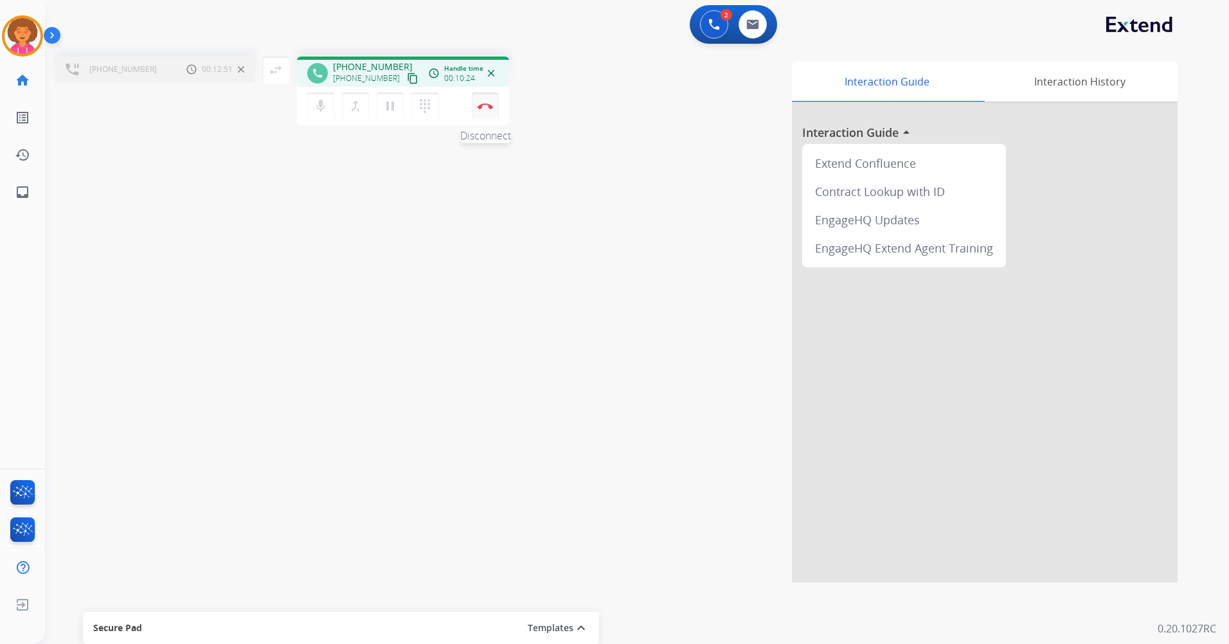
click at [487, 102] on button "Disconnect" at bounding box center [485, 106] width 27 height 27
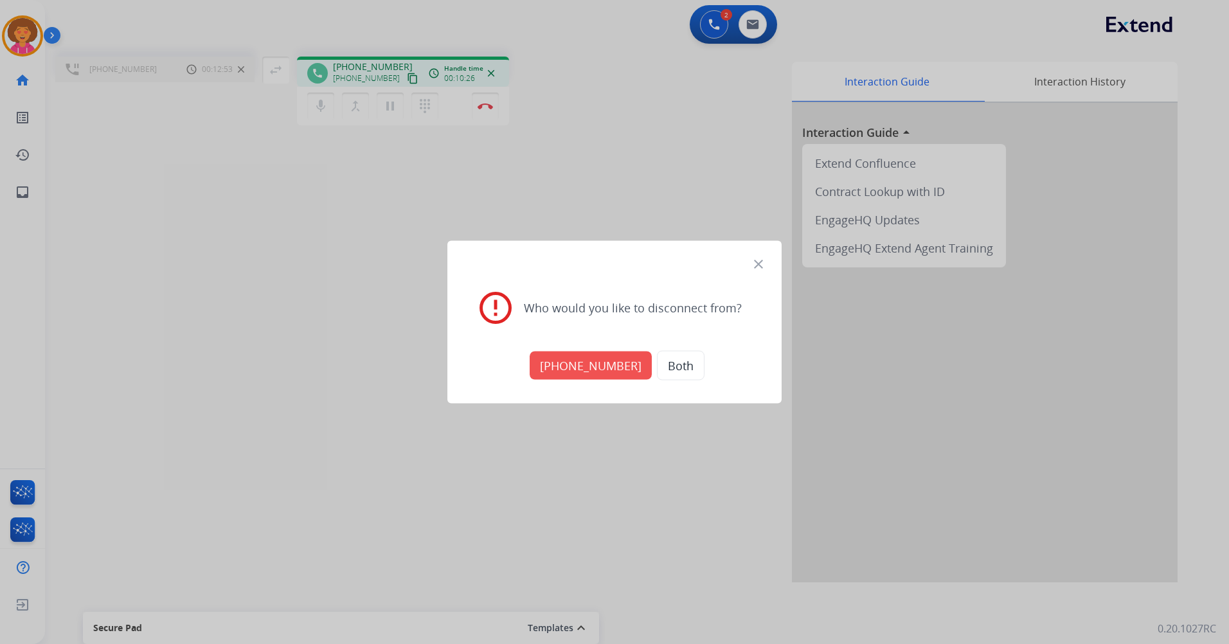
click at [578, 369] on button "[PHONE_NUMBER]" at bounding box center [591, 366] width 122 height 28
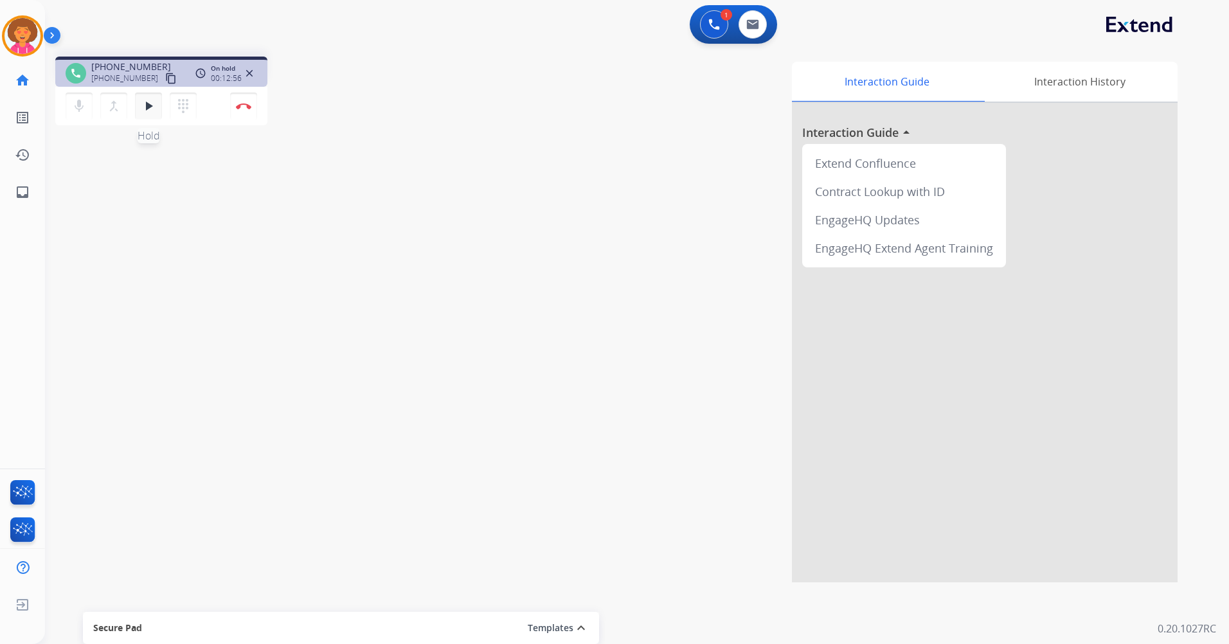
click at [153, 103] on mat-icon "play_arrow" at bounding box center [148, 105] width 15 height 15
click at [249, 99] on button "Disconnect" at bounding box center [243, 106] width 27 height 27
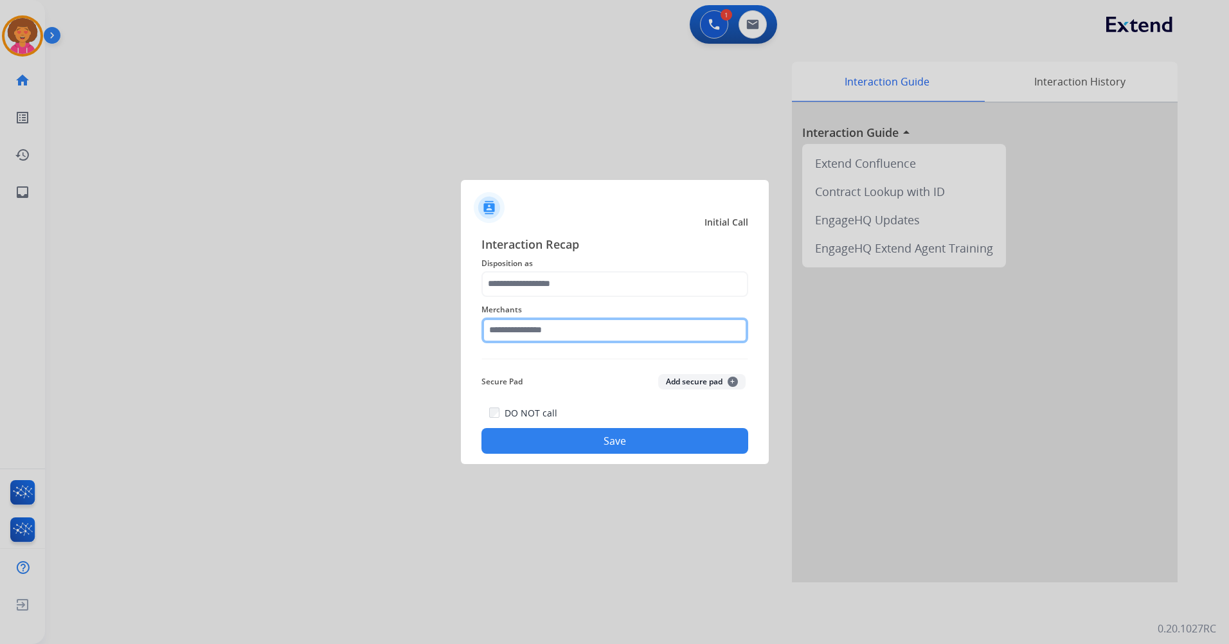
click at [535, 323] on input "text" at bounding box center [614, 331] width 267 height 26
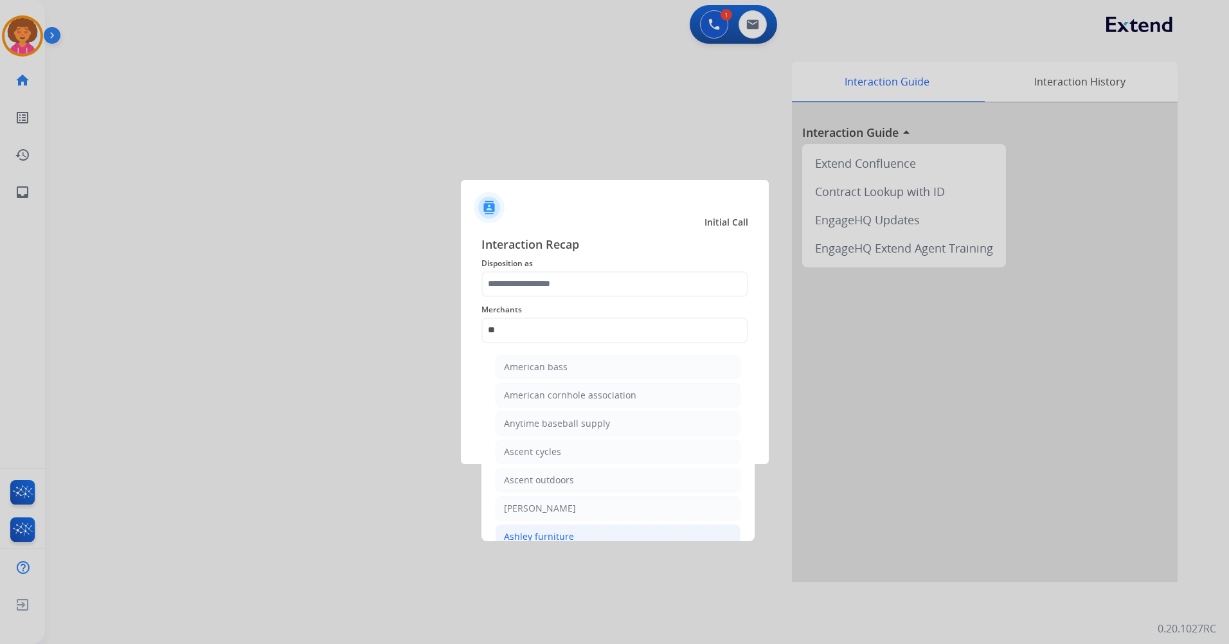
click at [526, 534] on div "Ashley furniture" at bounding box center [539, 536] width 70 height 13
type input "**********"
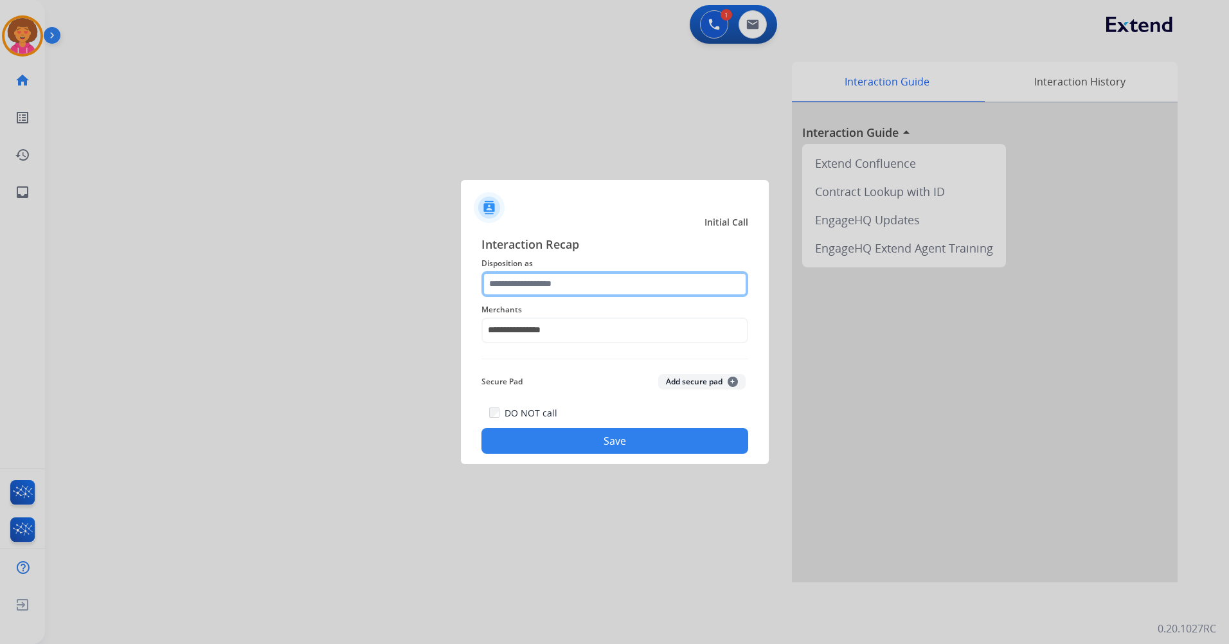
click at [579, 279] on input "text" at bounding box center [614, 284] width 267 height 26
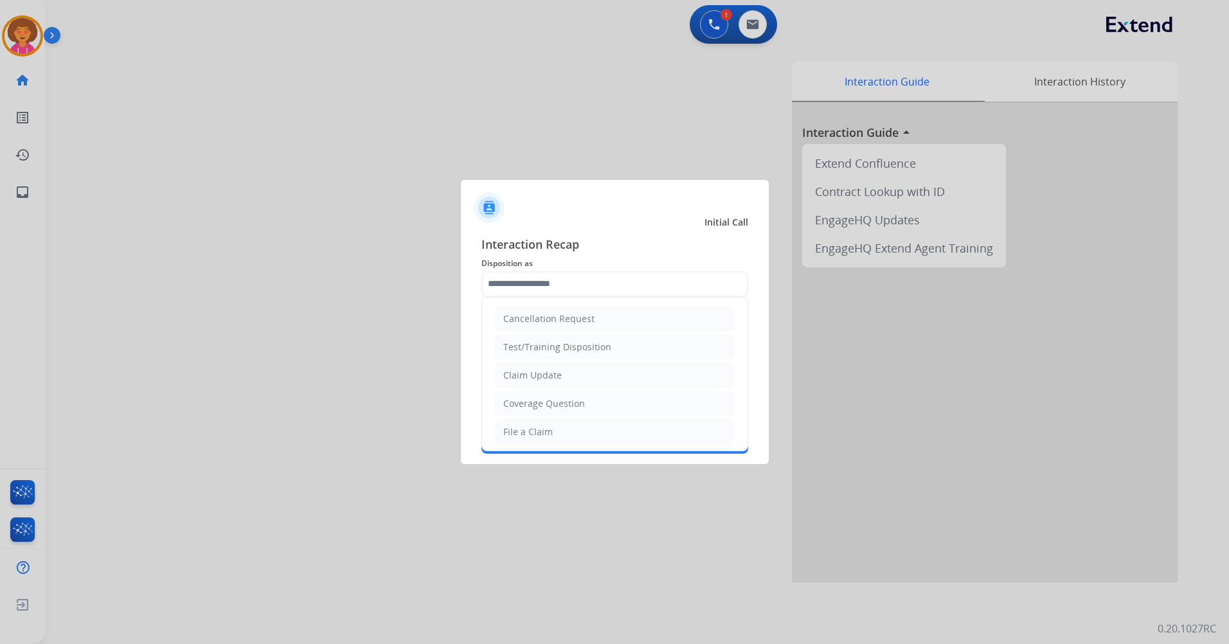
click at [565, 377] on li "Claim Update" at bounding box center [615, 375] width 240 height 24
type input "**********"
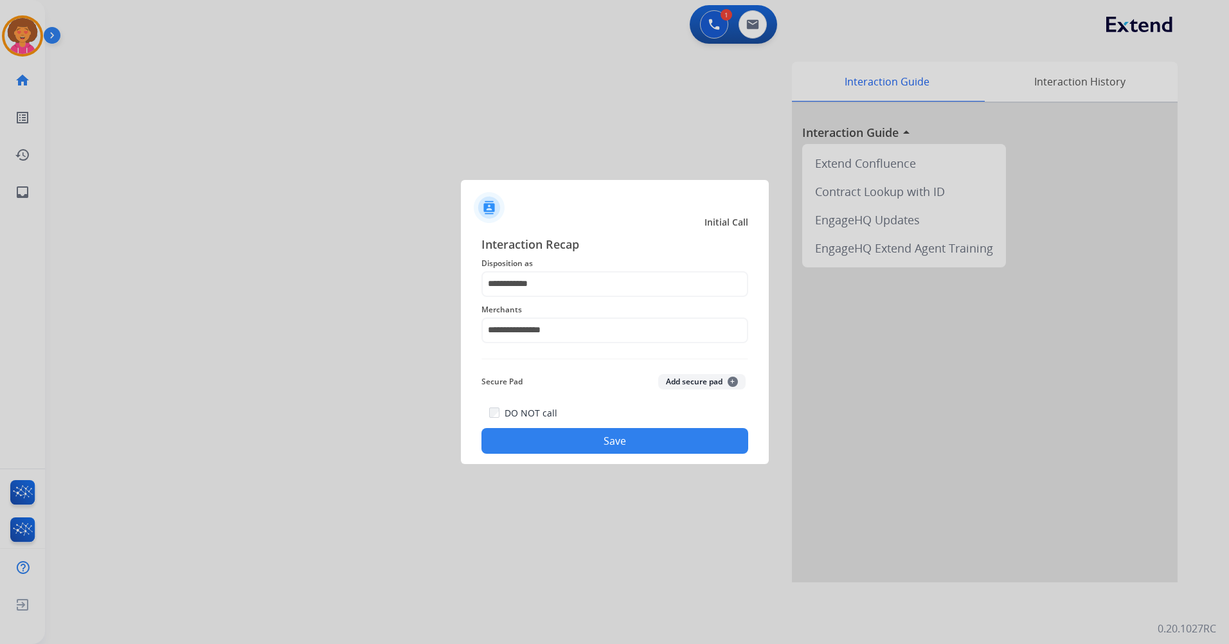
click at [569, 438] on button "Save" at bounding box center [614, 441] width 267 height 26
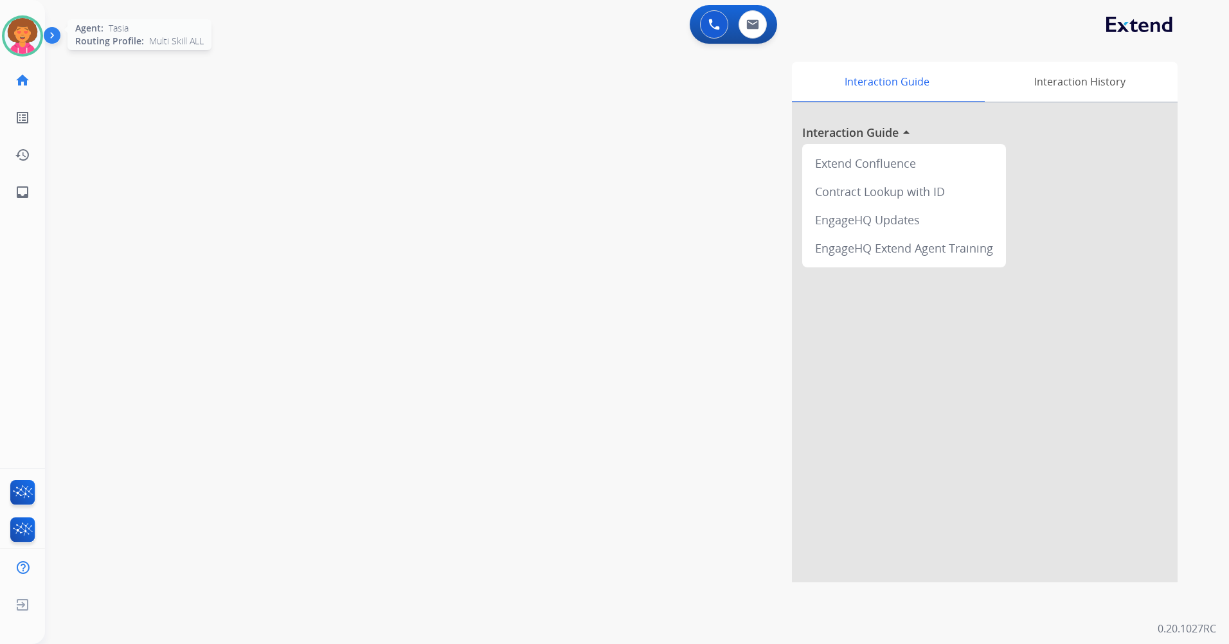
click at [19, 33] on img at bounding box center [22, 36] width 36 height 36
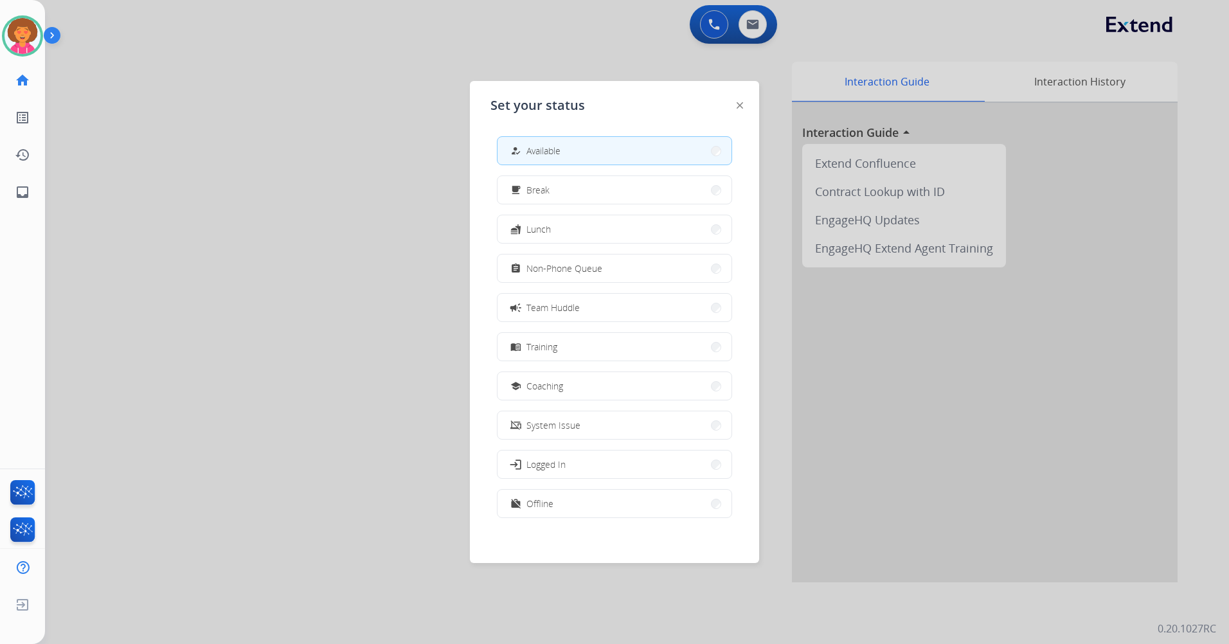
drag, startPoint x: 579, startPoint y: 274, endPoint x: 569, endPoint y: 253, distance: 23.6
click at [578, 274] on span "Non-Phone Queue" at bounding box center [564, 268] width 76 height 13
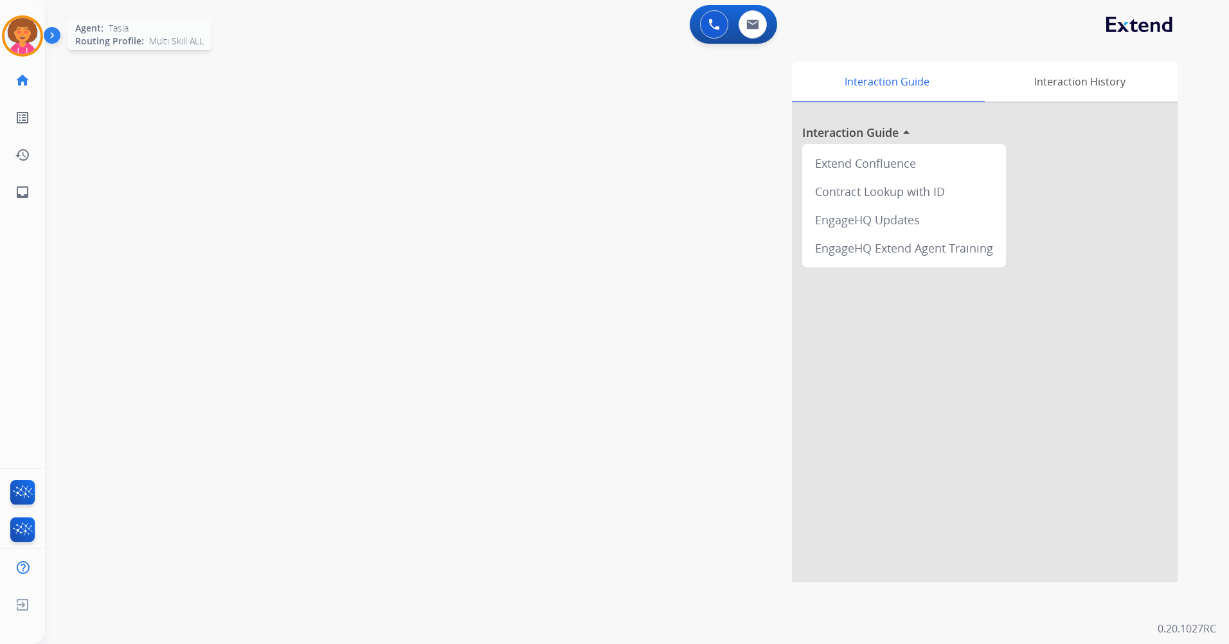
click at [36, 24] on img at bounding box center [22, 36] width 36 height 36
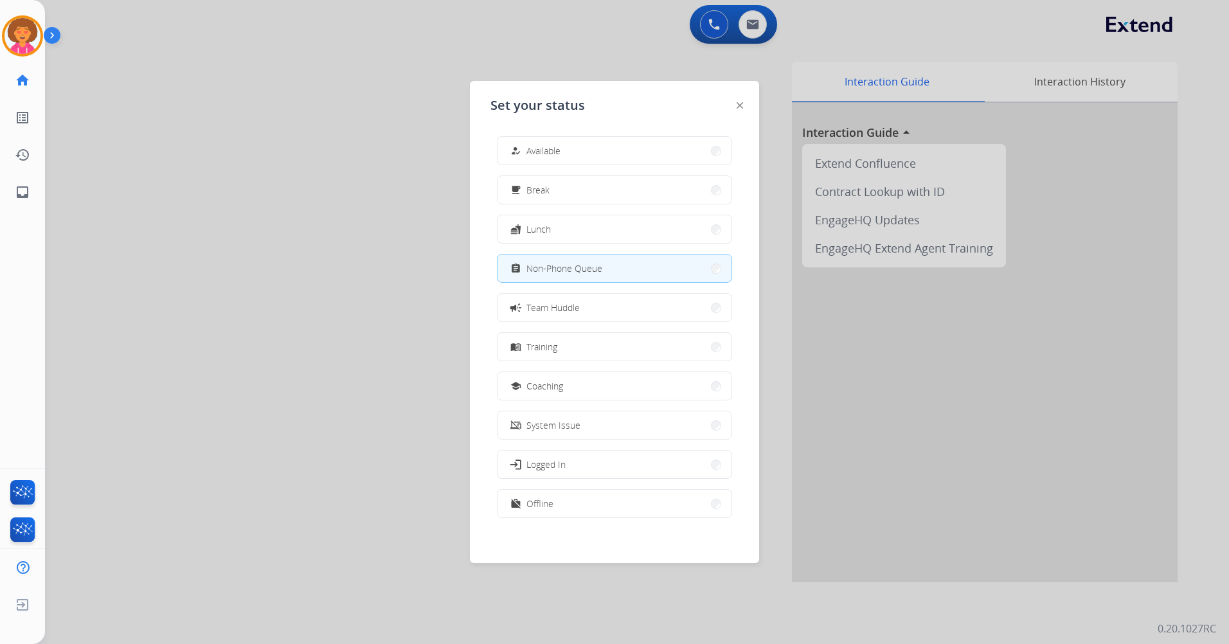
drag, startPoint x: 168, startPoint y: 116, endPoint x: 168, endPoint y: 103, distance: 12.2
click at [168, 116] on div at bounding box center [614, 322] width 1229 height 644
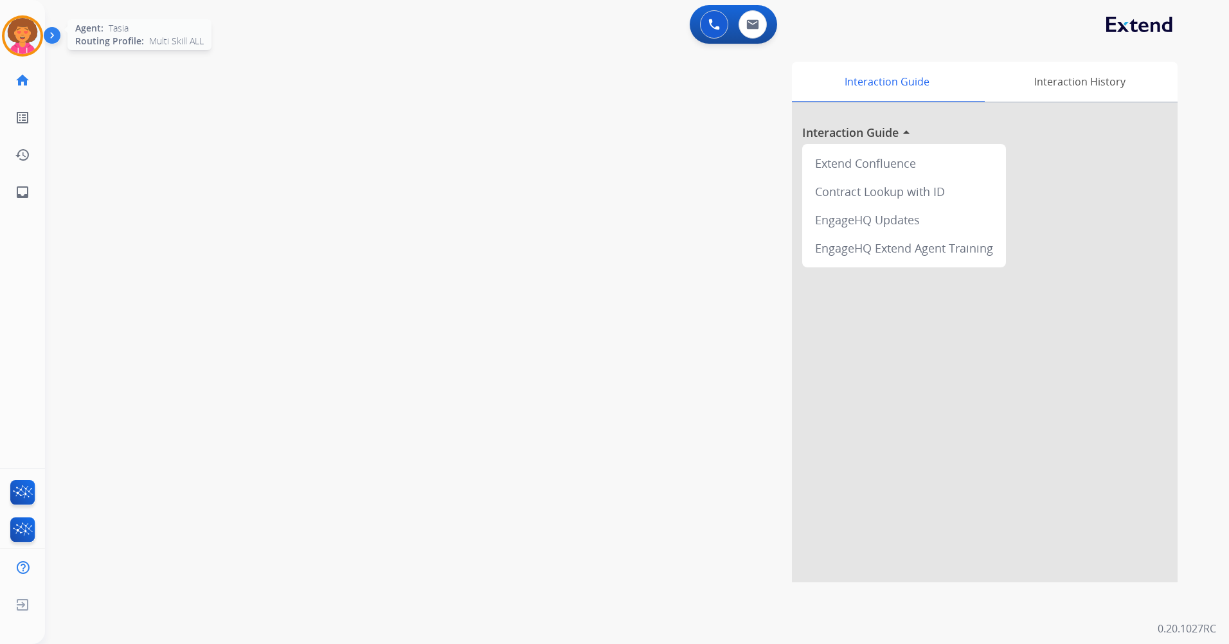
click at [30, 32] on img at bounding box center [22, 36] width 36 height 36
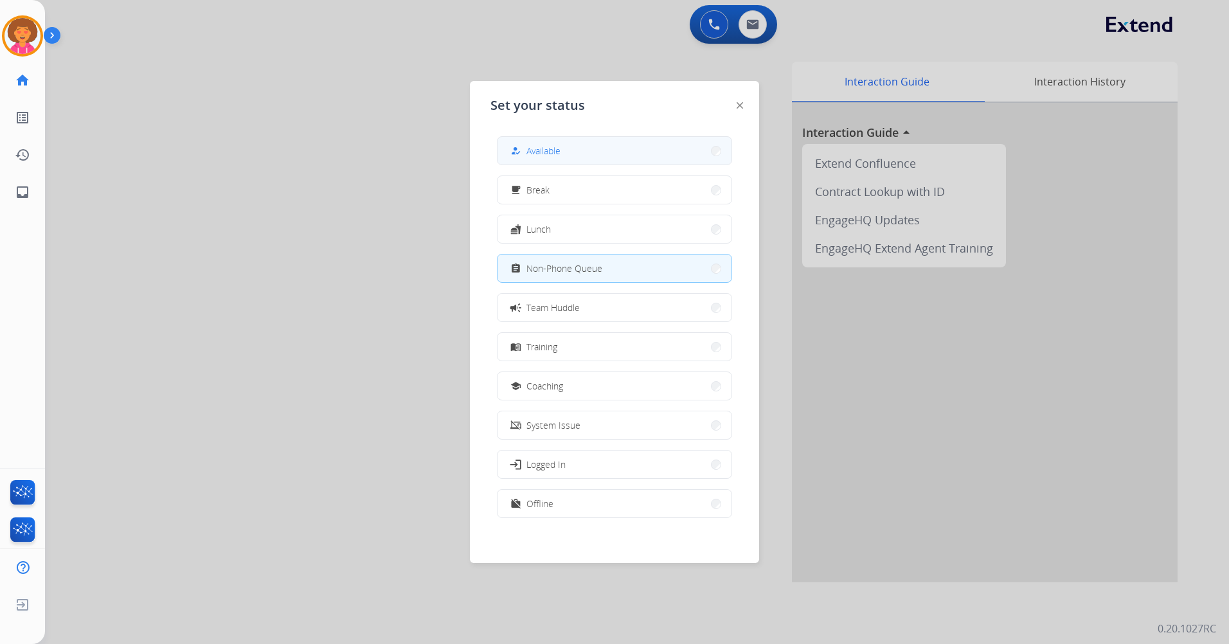
click at [599, 149] on button "how_to_reg Available" at bounding box center [614, 151] width 234 height 28
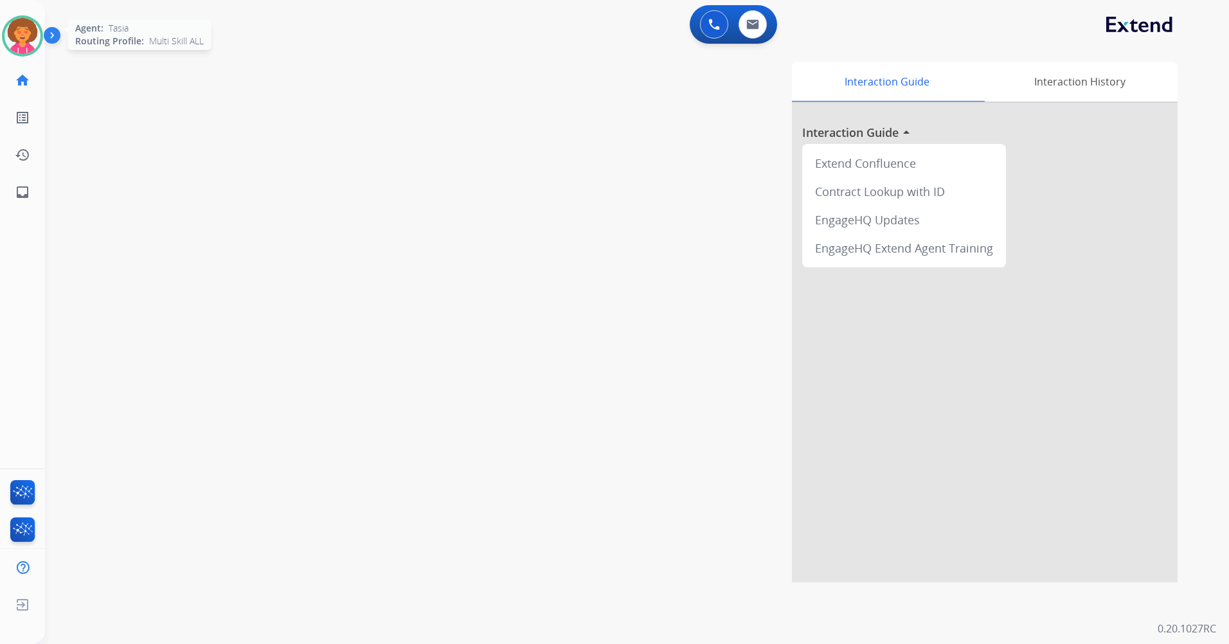
click at [12, 26] on img at bounding box center [22, 36] width 36 height 36
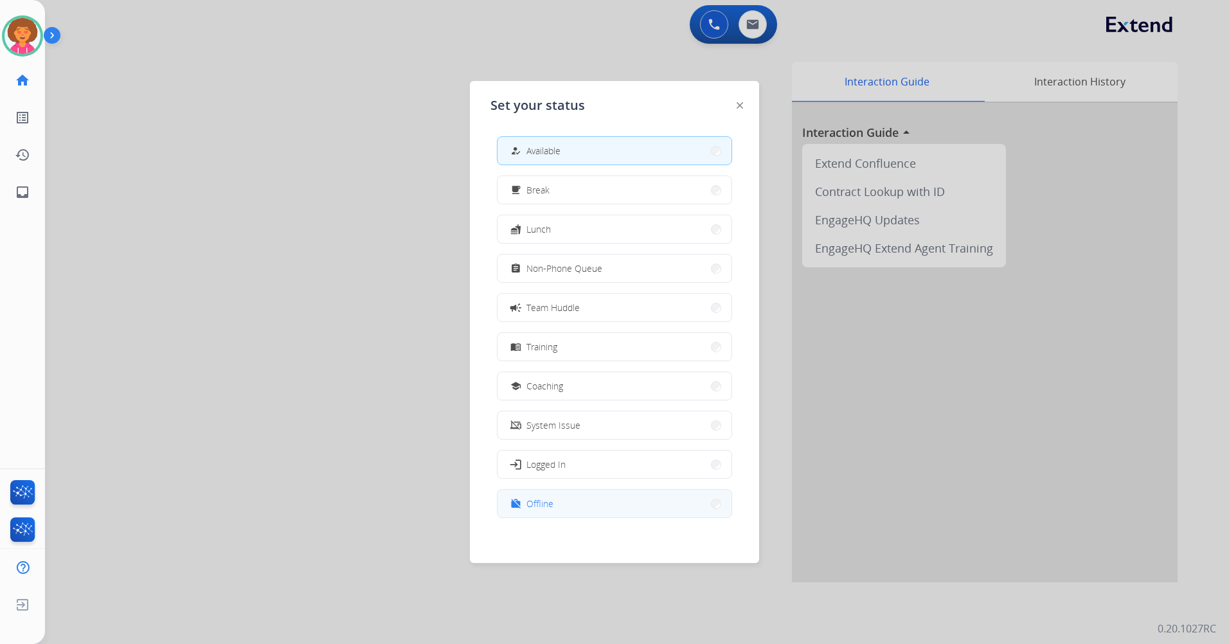
click at [560, 505] on button "work_off Offline" at bounding box center [614, 504] width 234 height 28
